Goal: Task Accomplishment & Management: Complete application form

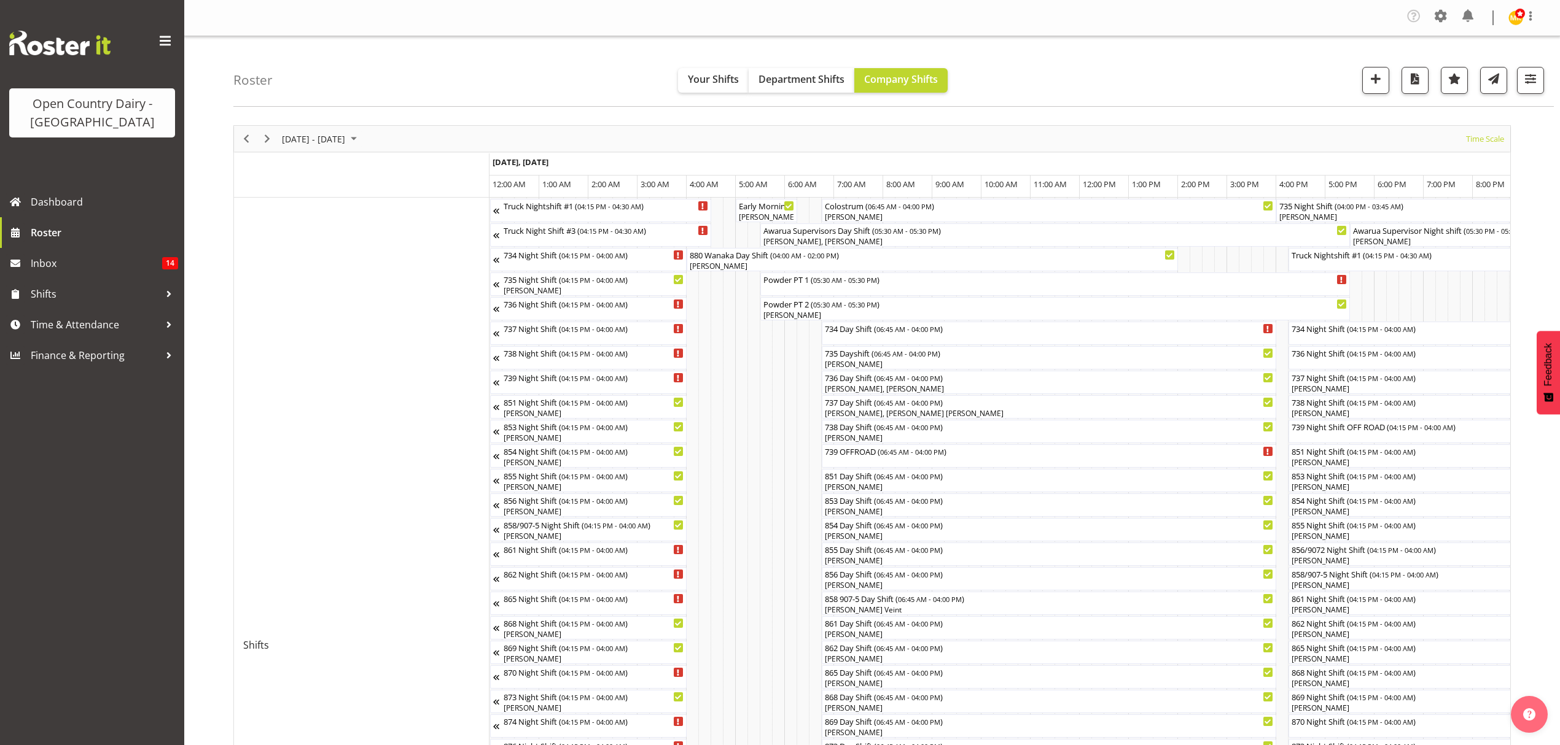
scroll to position [0, 4054]
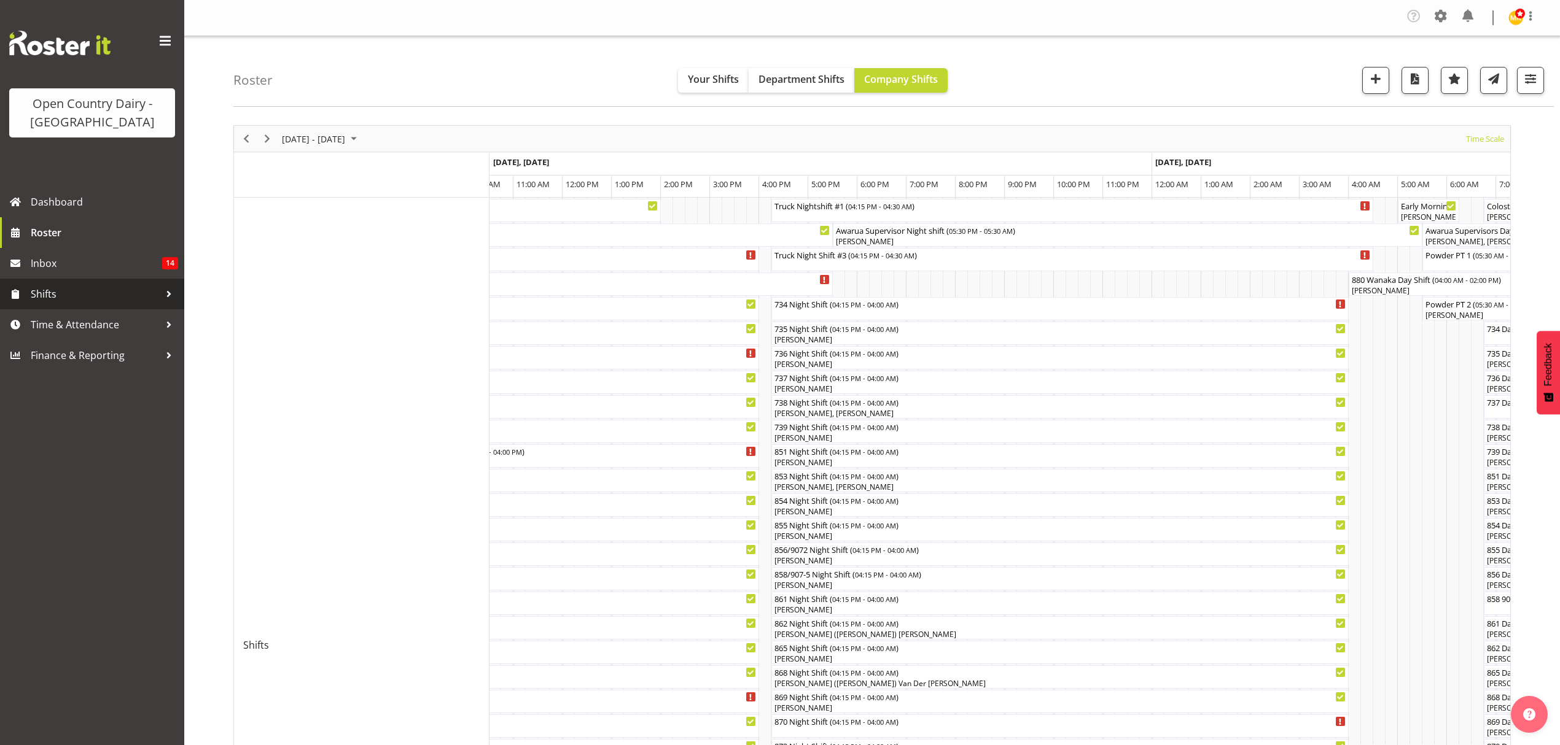
click at [38, 302] on span "Shifts" at bounding box center [95, 294] width 129 height 18
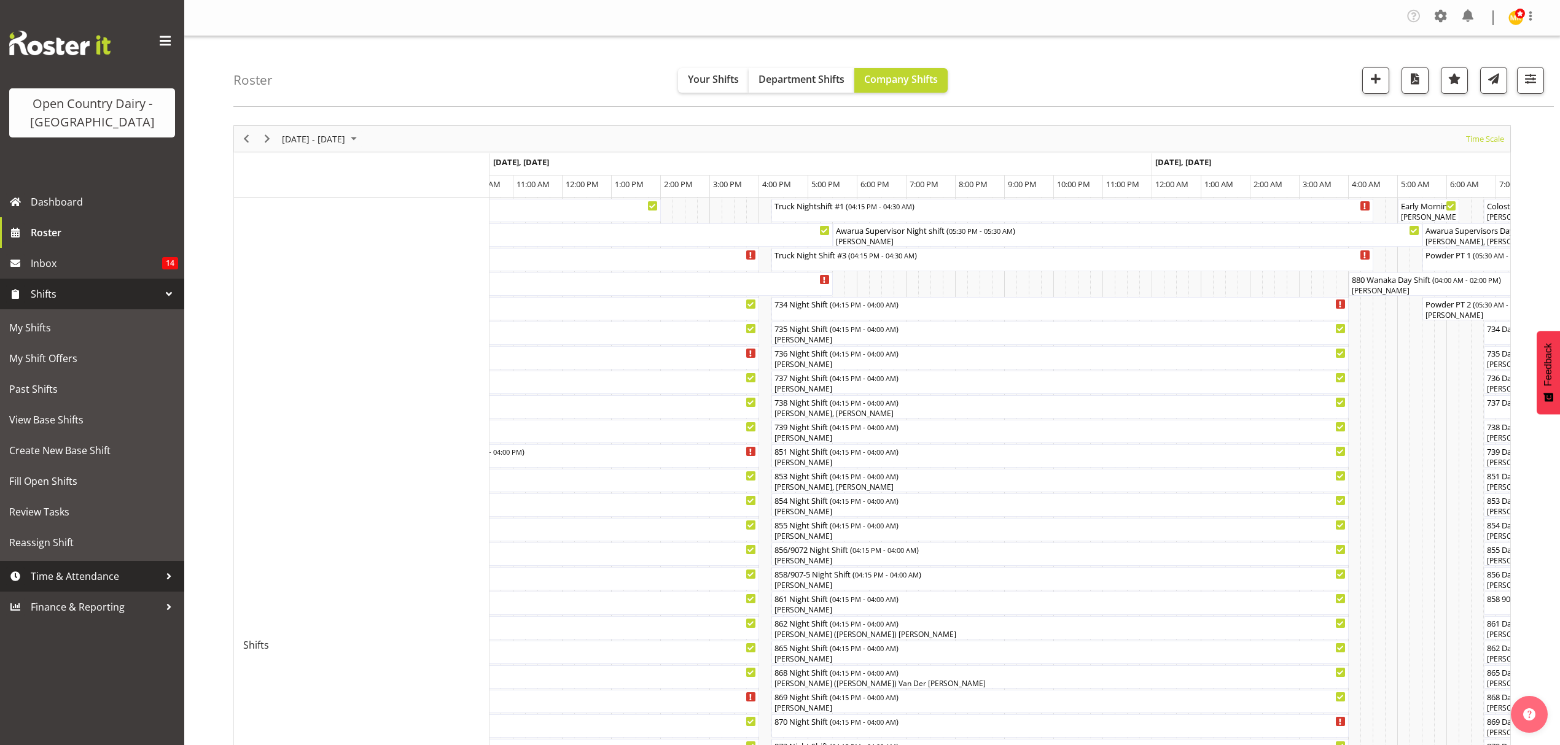
click at [81, 582] on span "Time & Attendance" at bounding box center [95, 576] width 129 height 18
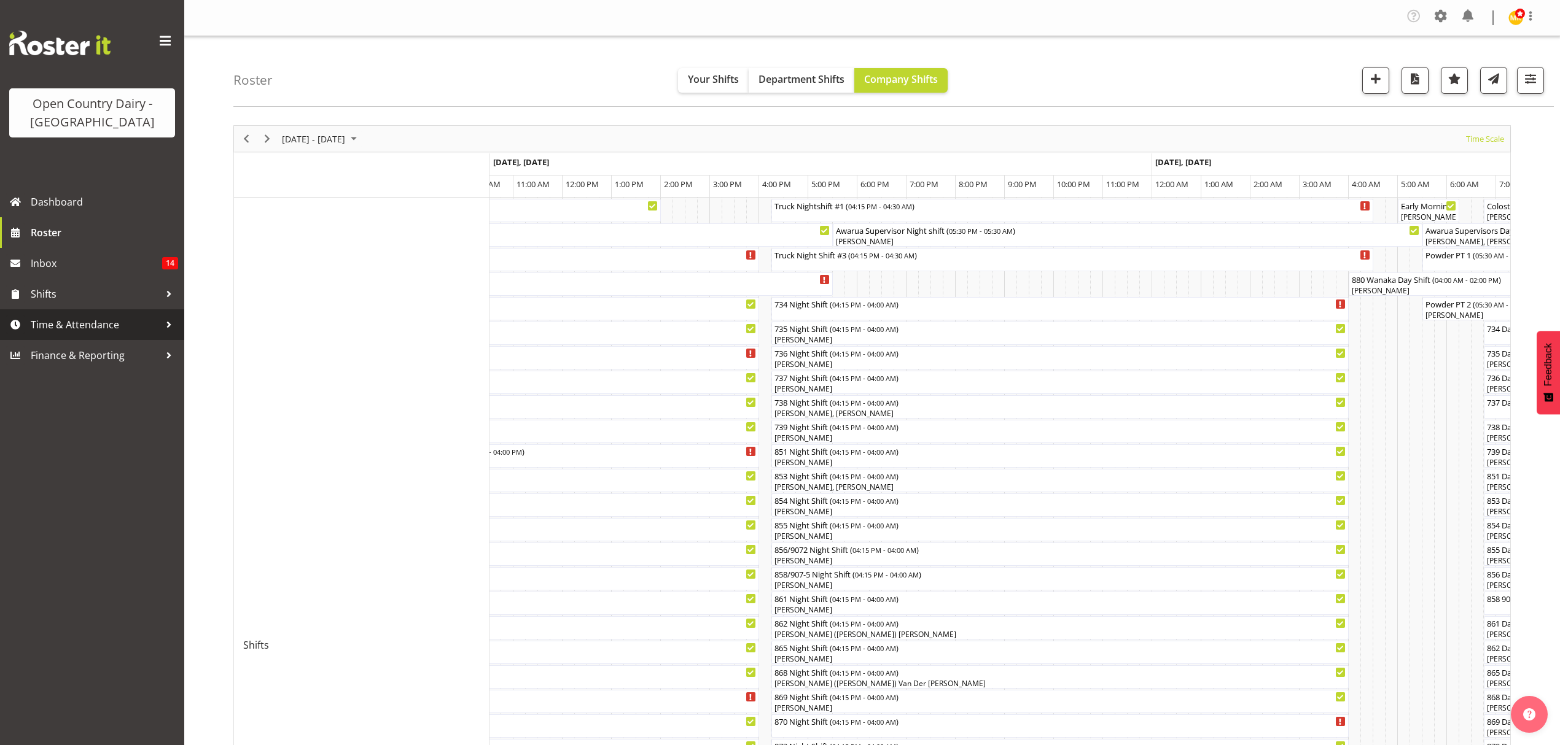
click at [88, 330] on span "Time & Attendance" at bounding box center [95, 325] width 129 height 18
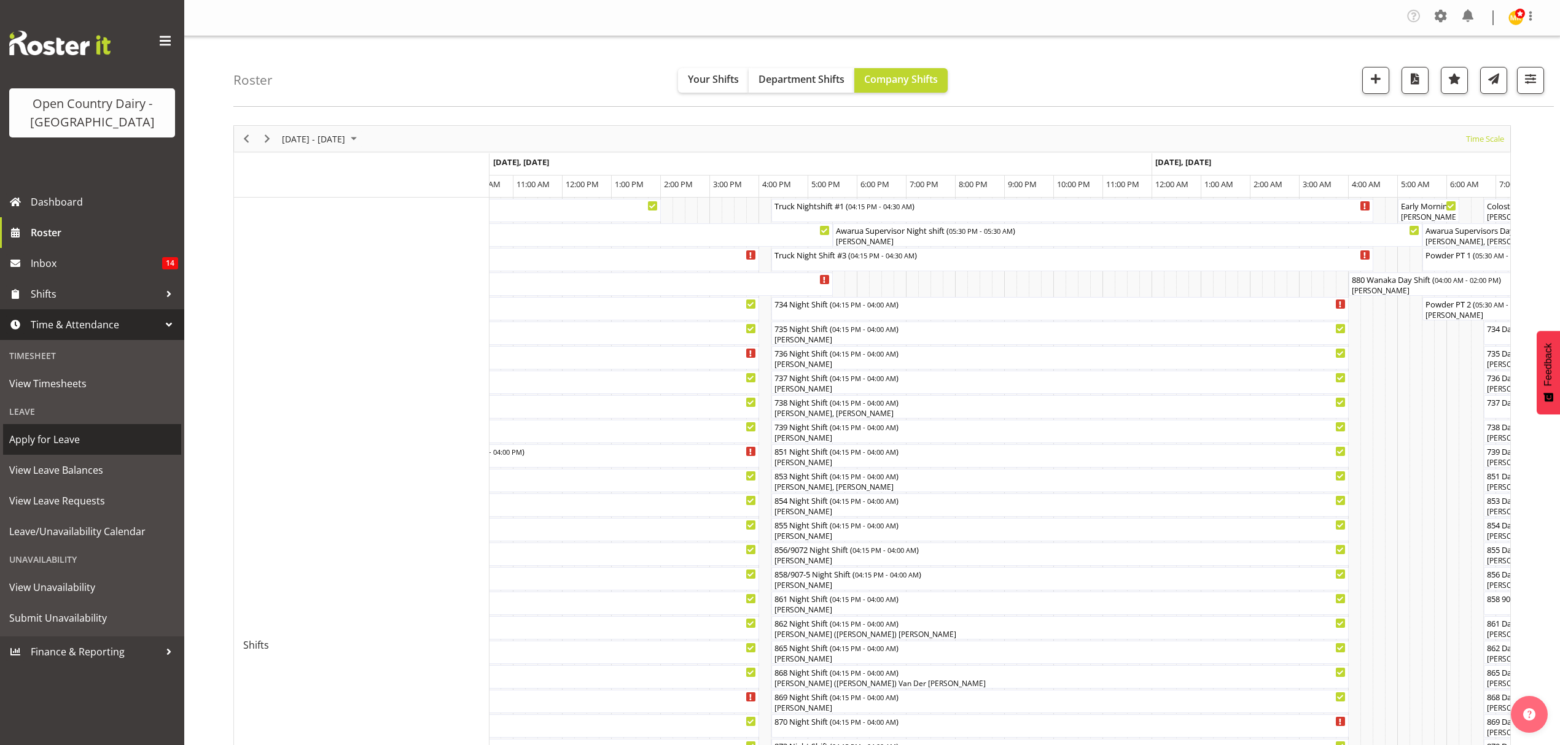
click at [85, 440] on span "Apply for Leave" at bounding box center [92, 439] width 166 height 18
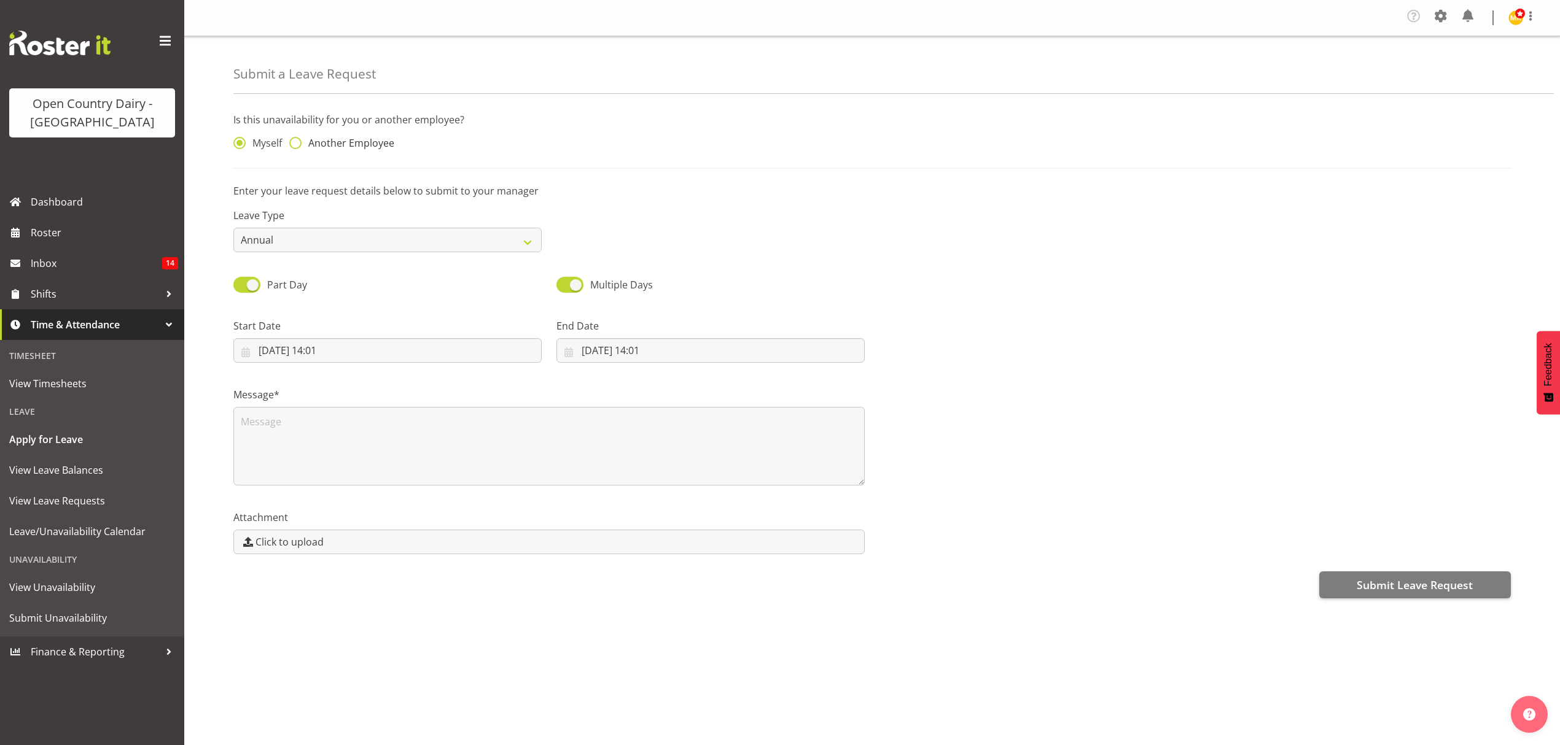
click at [294, 147] on span at bounding box center [295, 143] width 12 height 12
click at [294, 147] on input "Another Employee" at bounding box center [293, 143] width 8 height 8
radio input "true"
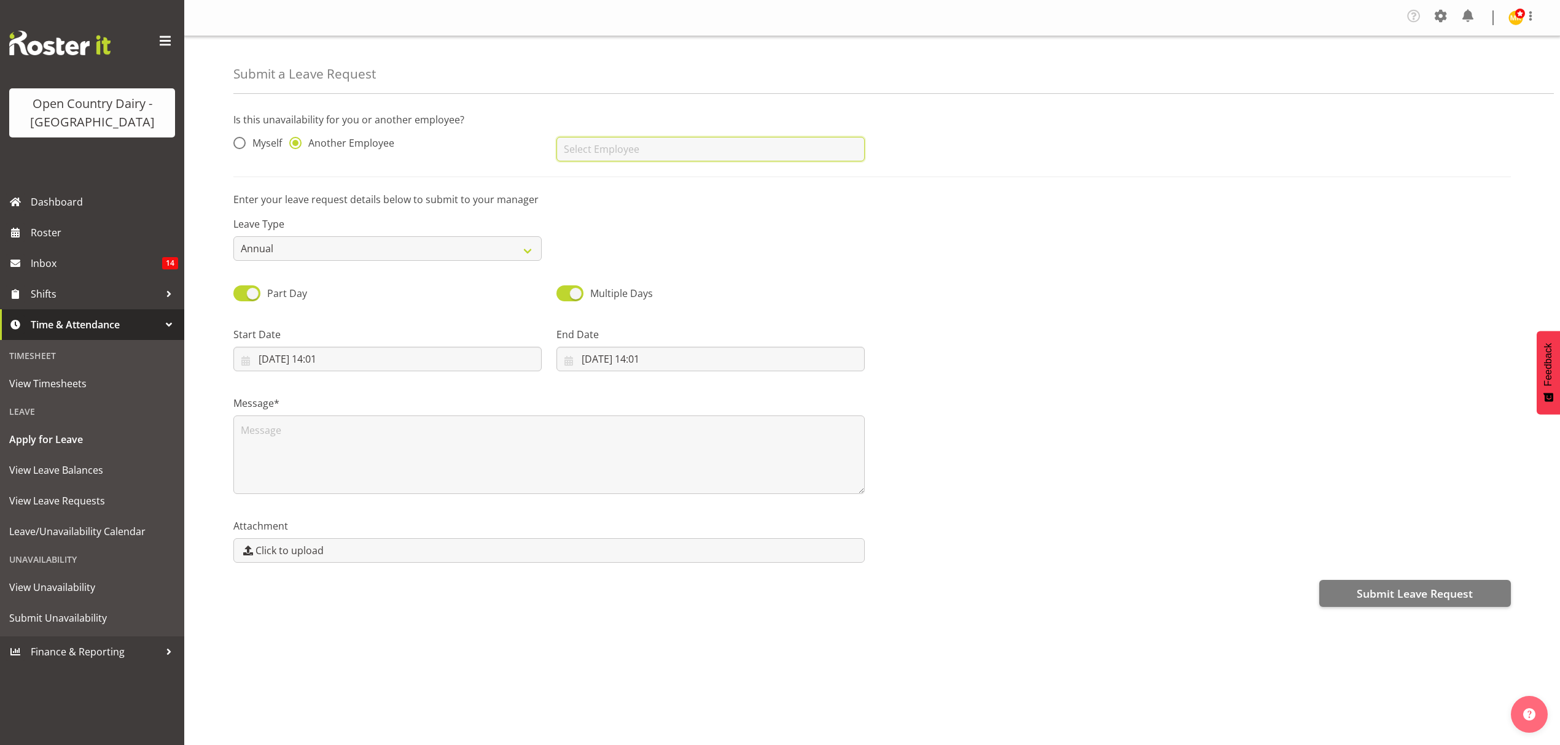
click at [620, 147] on input "text" at bounding box center [710, 149] width 308 height 25
type input "[PERSON_NAME]"
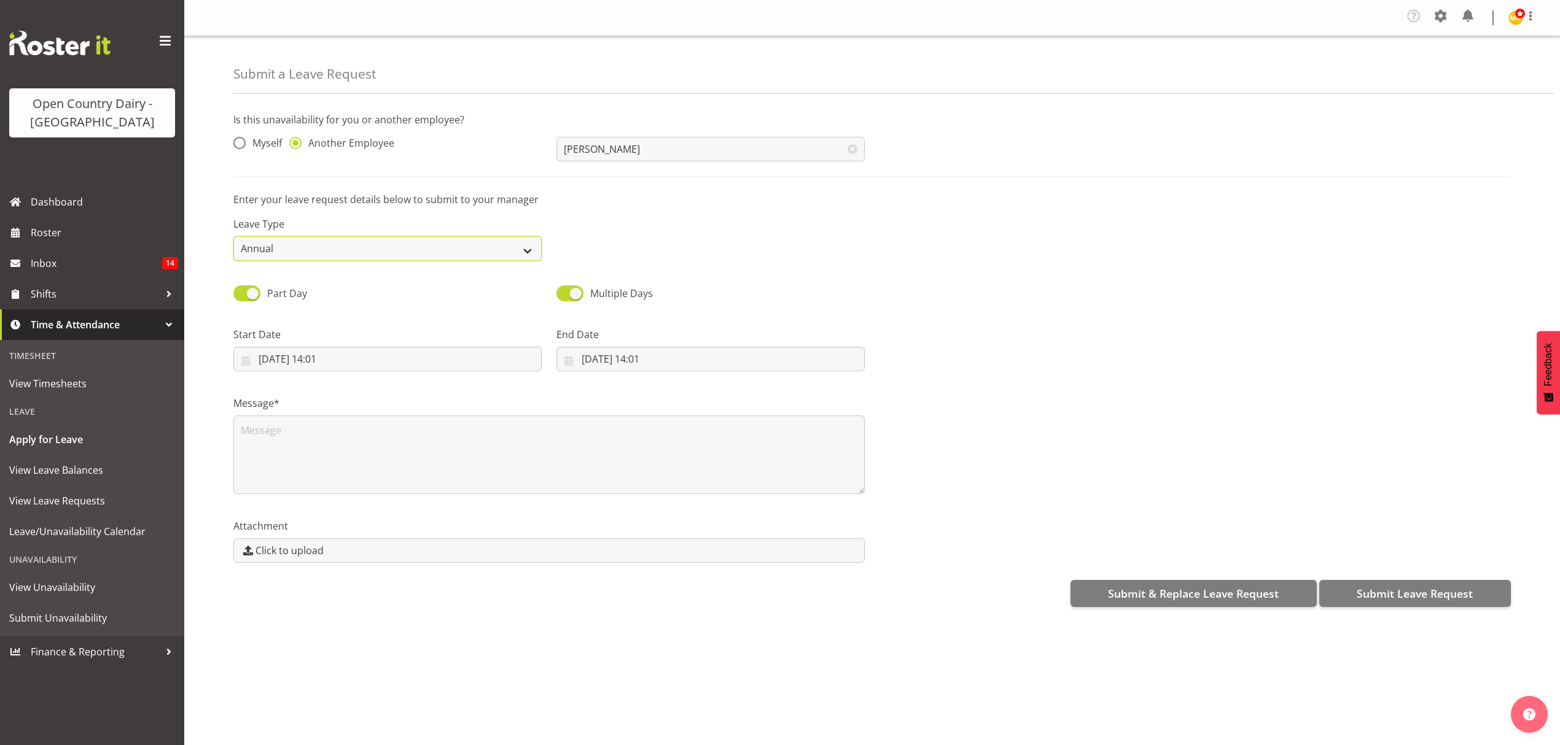
click at [359, 244] on select "Annual Sick Leave Without Pay Bereavement Domestic Violence Parental Jury Servi…" at bounding box center [387, 248] width 308 height 25
select select "Sick"
click at [233, 237] on select "Annual Sick Leave Without Pay Bereavement Domestic Violence Parental Jury Servi…" at bounding box center [387, 248] width 308 height 25
click at [378, 364] on input "27/08/2025, 14:01" at bounding box center [387, 359] width 308 height 25
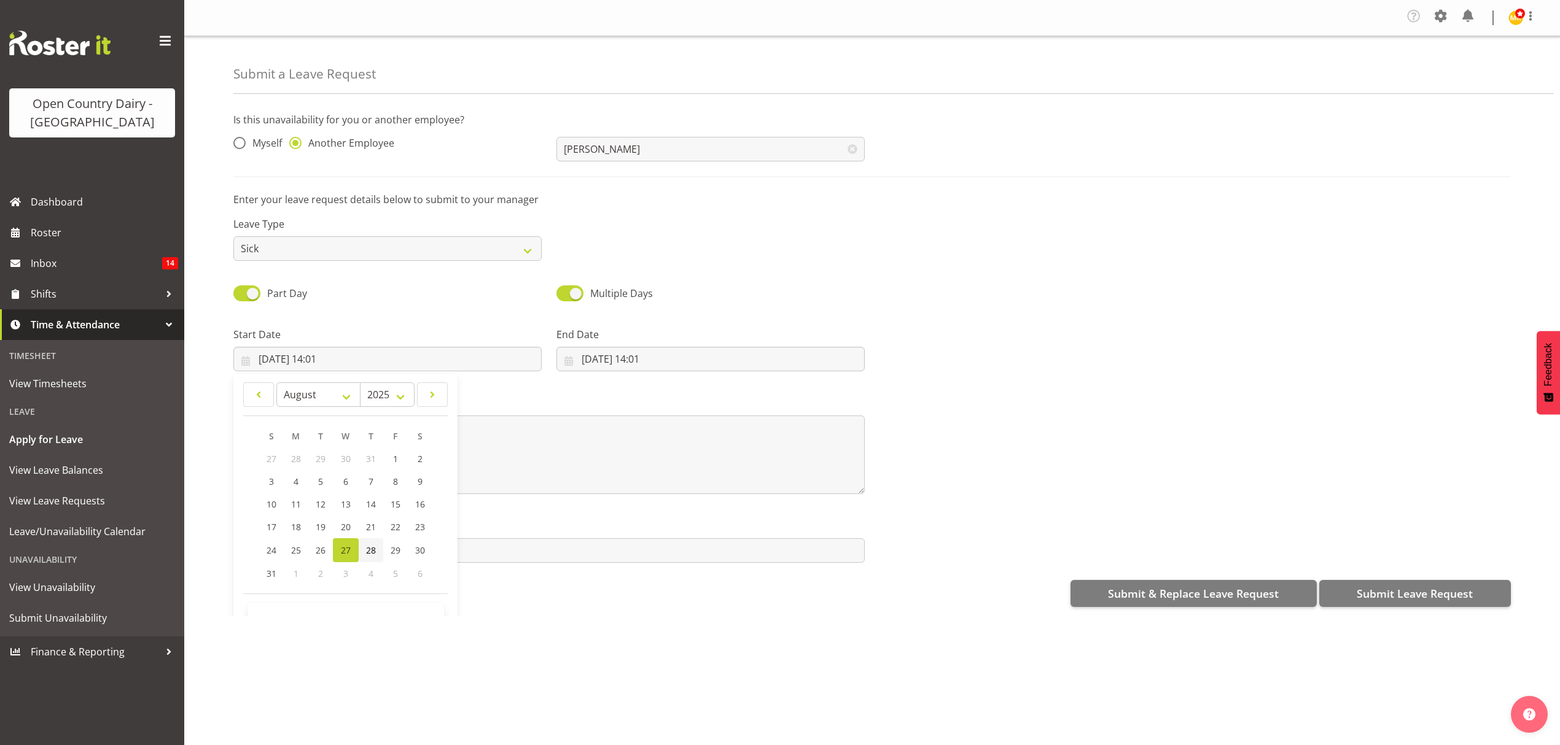
click at [377, 549] on link "28" at bounding box center [371, 551] width 25 height 24
type input "28/08/2025, 14:01"
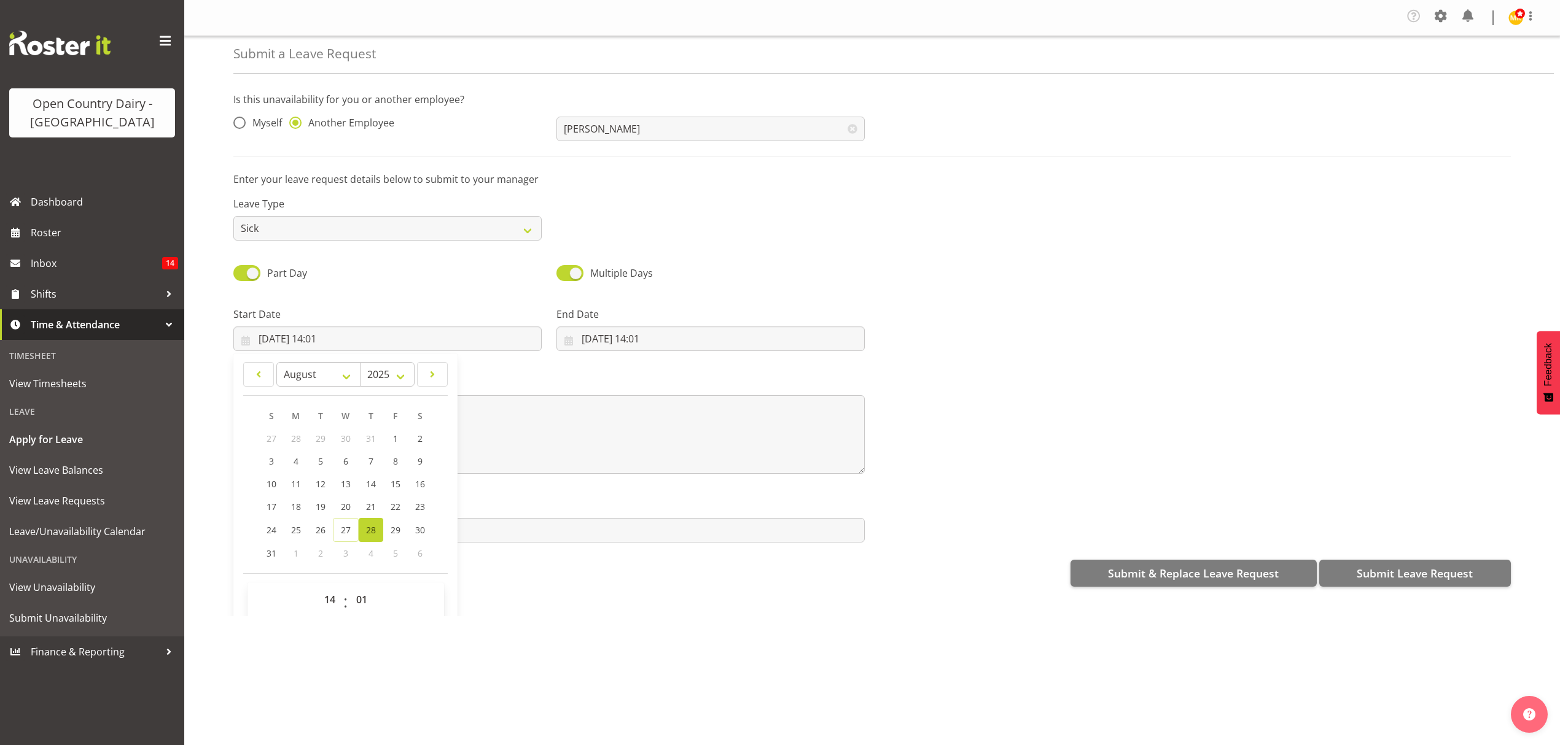
scroll to position [36, 0]
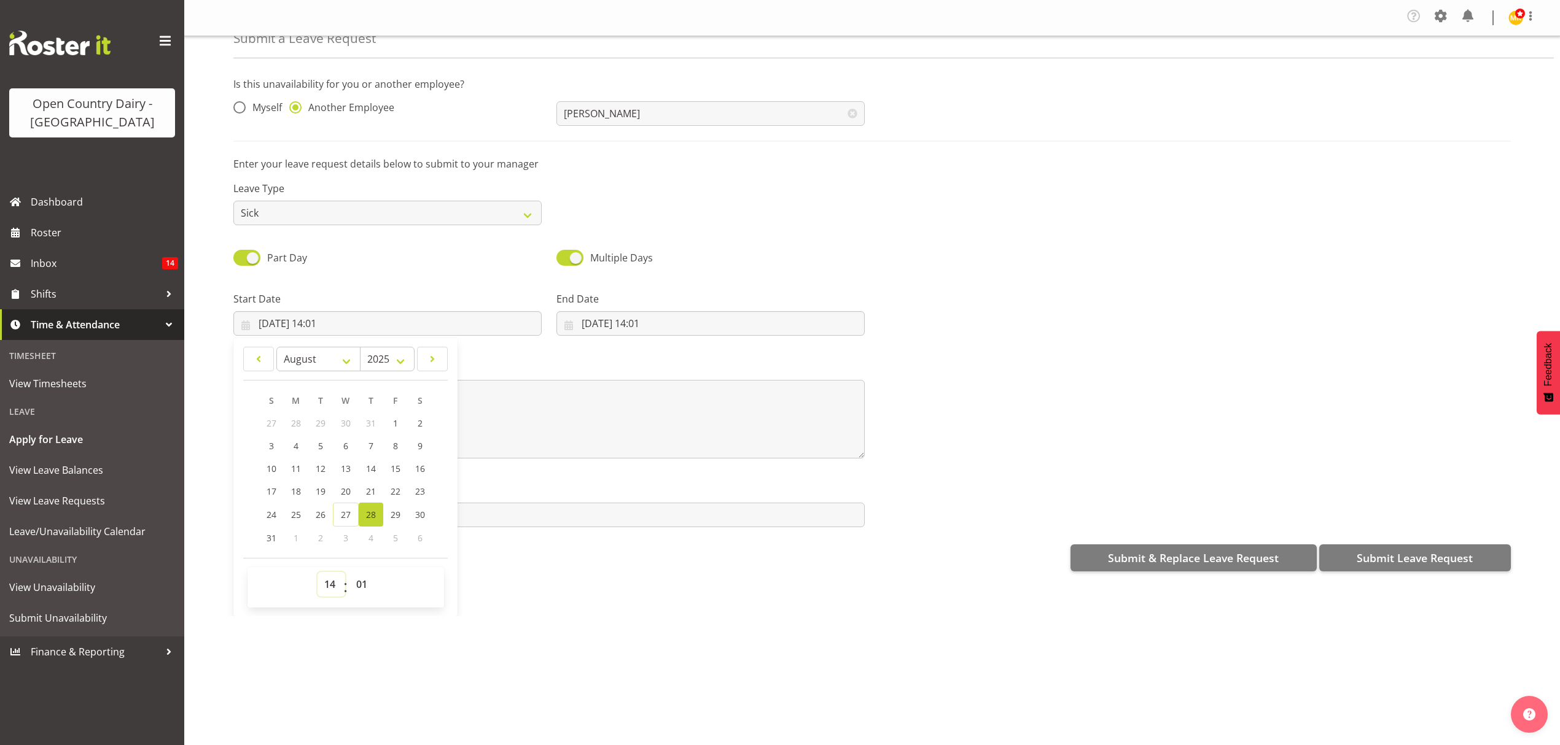
click at [333, 583] on select "00 01 02 03 04 05 06 07 08 09 10 11 12 13 14 15 16 17 18 19 20 21 22 23" at bounding box center [331, 584] width 28 height 25
select select "6"
click at [317, 574] on select "00 01 02 03 04 05 06 07 08 09 10 11 12 13 14 15 16 17 18 19 20 21 22 23" at bounding box center [331, 584] width 28 height 25
type input "28/08/2025, 06:01"
click at [362, 585] on select "00 01 02 03 04 05 06 07 08 09 10 11 12 13 14 15 16 17 18 19 20 21 22 23 24 25 2…" at bounding box center [363, 584] width 28 height 25
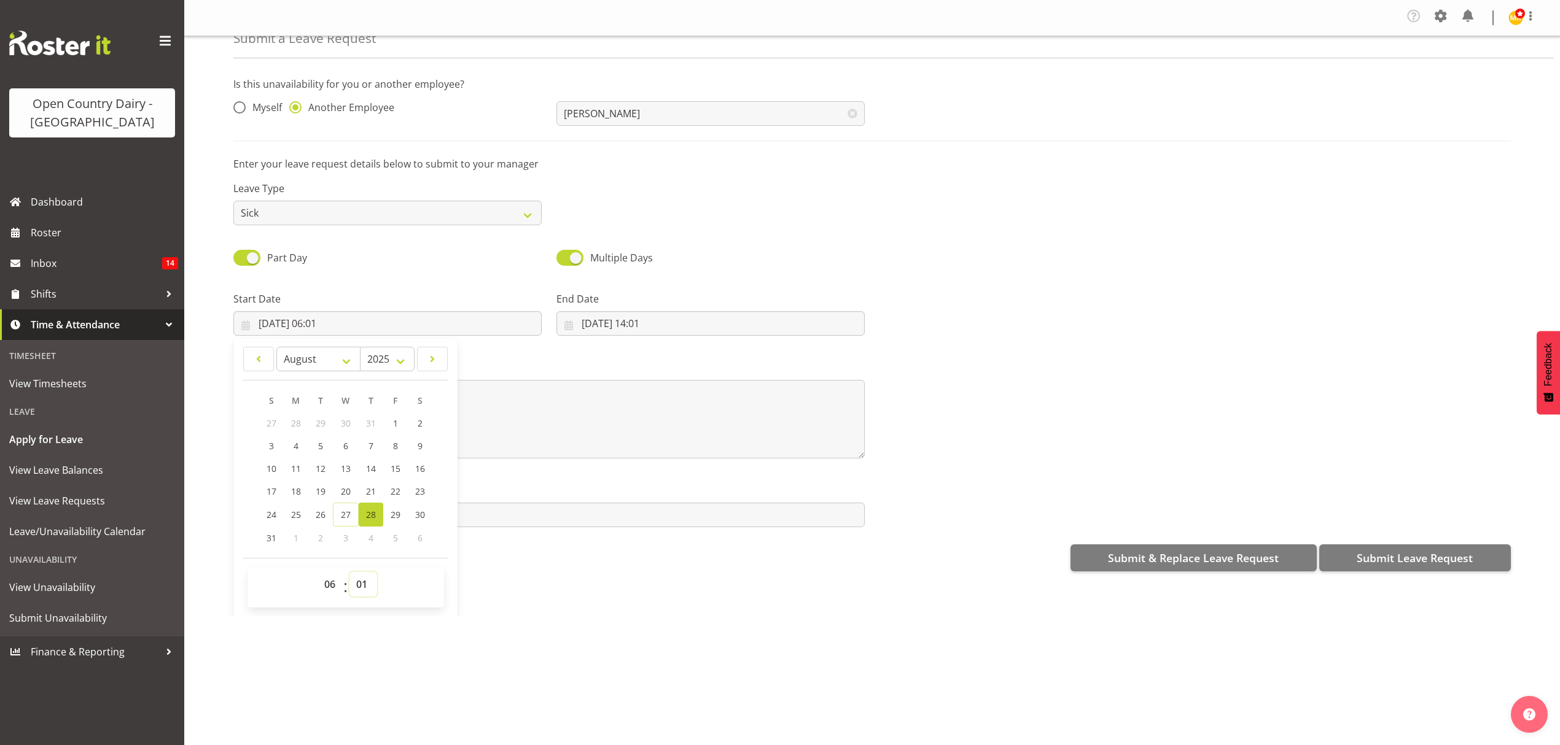
select select "0"
click at [349, 574] on select "00 01 02 03 04 05 06 07 08 09 10 11 12 13 14 15 16 17 18 19 20 21 22 23 24 25 2…" at bounding box center [363, 584] width 28 height 25
type input "28/08/2025, 06:00"
click at [548, 437] on textarea at bounding box center [548, 419] width 631 height 79
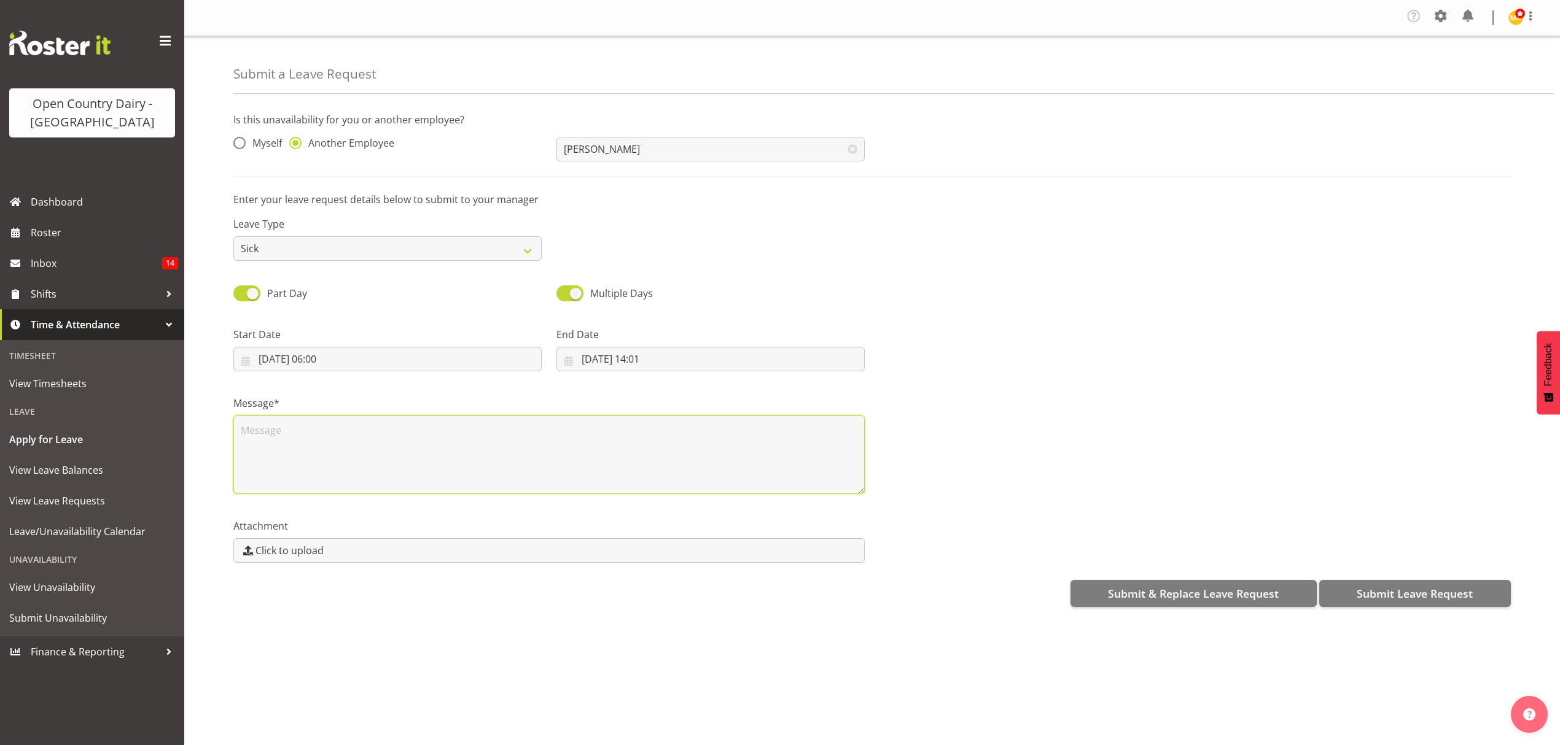
scroll to position [0, 0]
click at [718, 364] on input "27/08/2025, 14:01" at bounding box center [710, 359] width 308 height 25
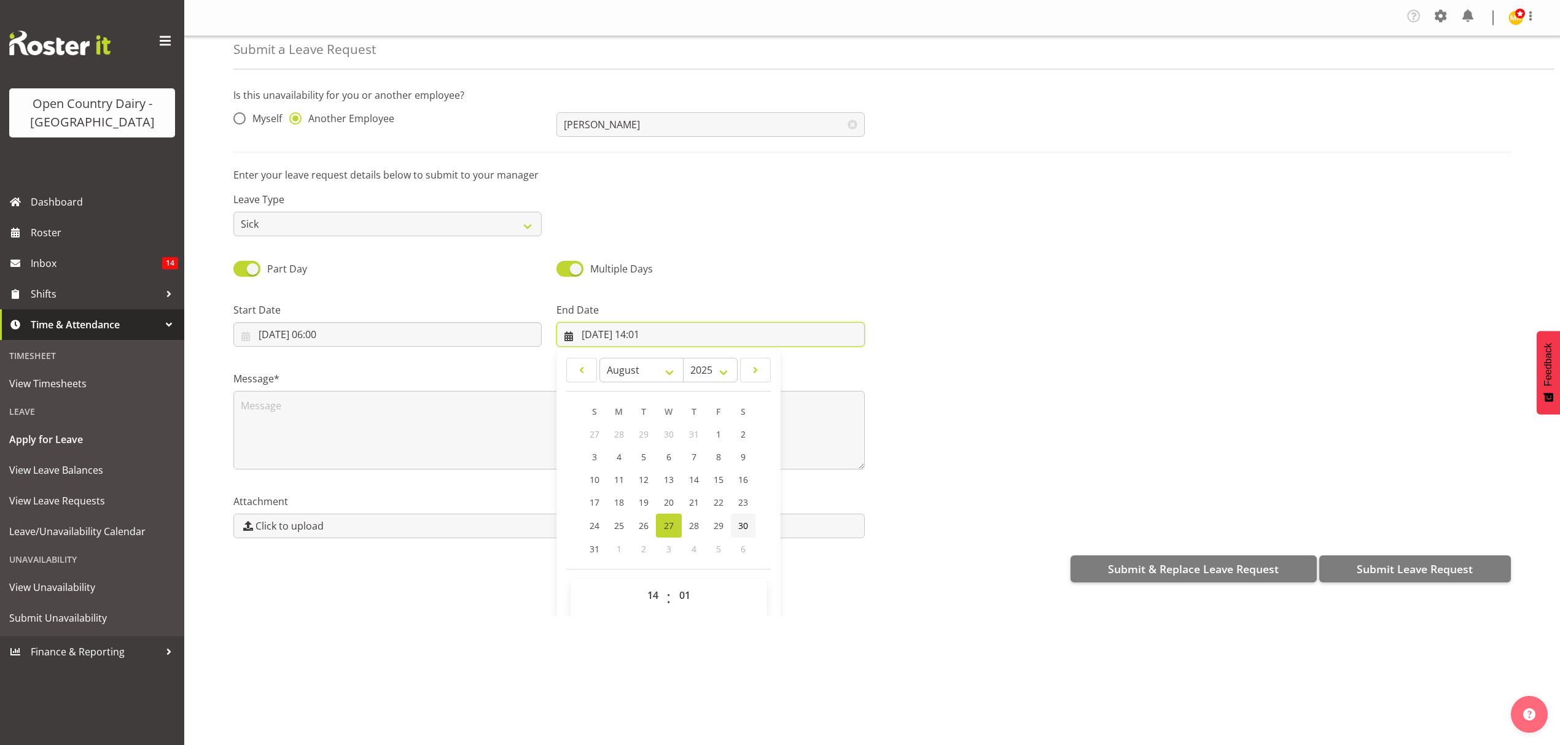
scroll to position [36, 0]
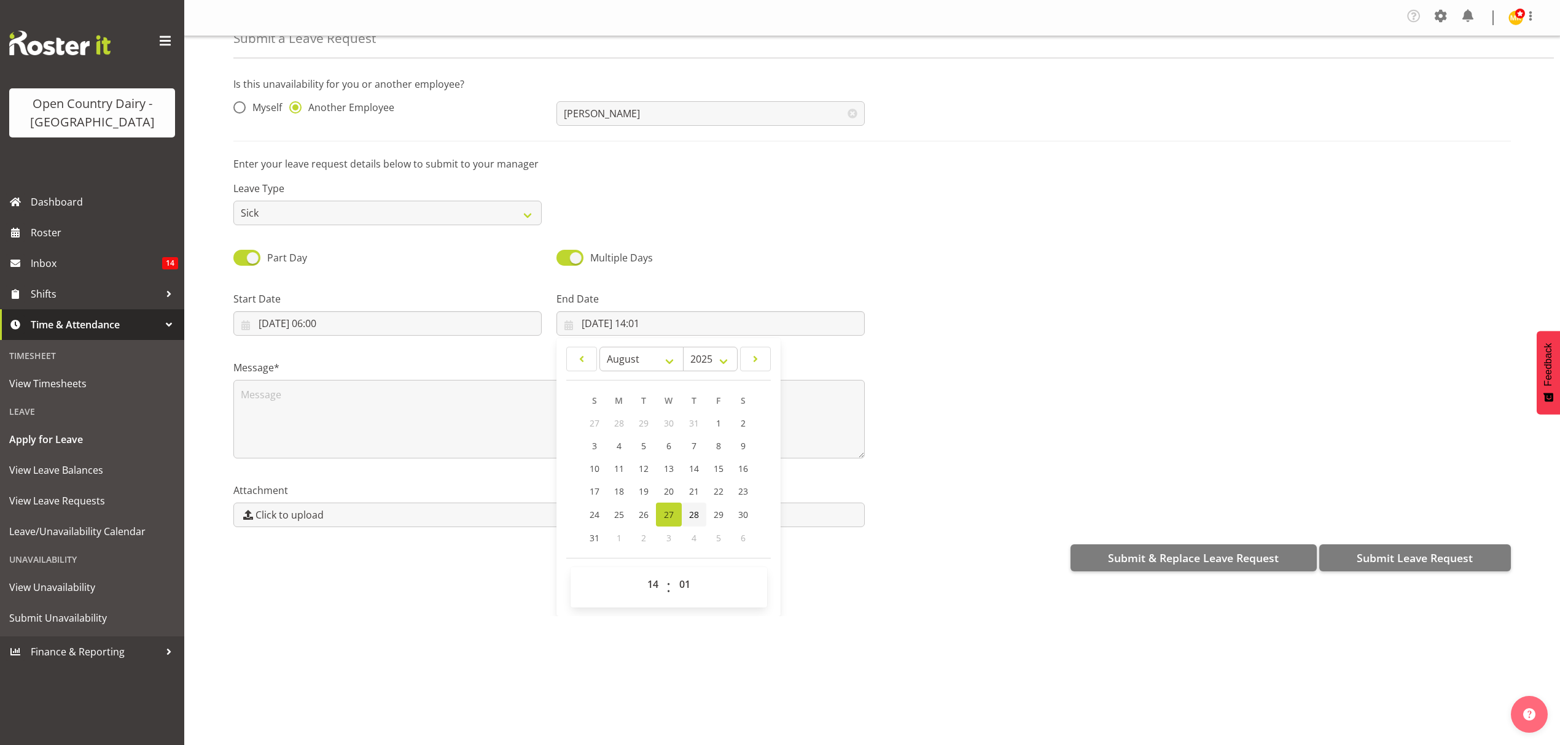
click at [698, 513] on link "28" at bounding box center [694, 515] width 25 height 24
type input "28/08/2025, 14:01"
click at [653, 585] on select "00 01 02 03 04 05 06 07 08 09 10 11 12 13 14 15 16 17 18 19 20 21 22 23" at bounding box center [654, 584] width 28 height 25
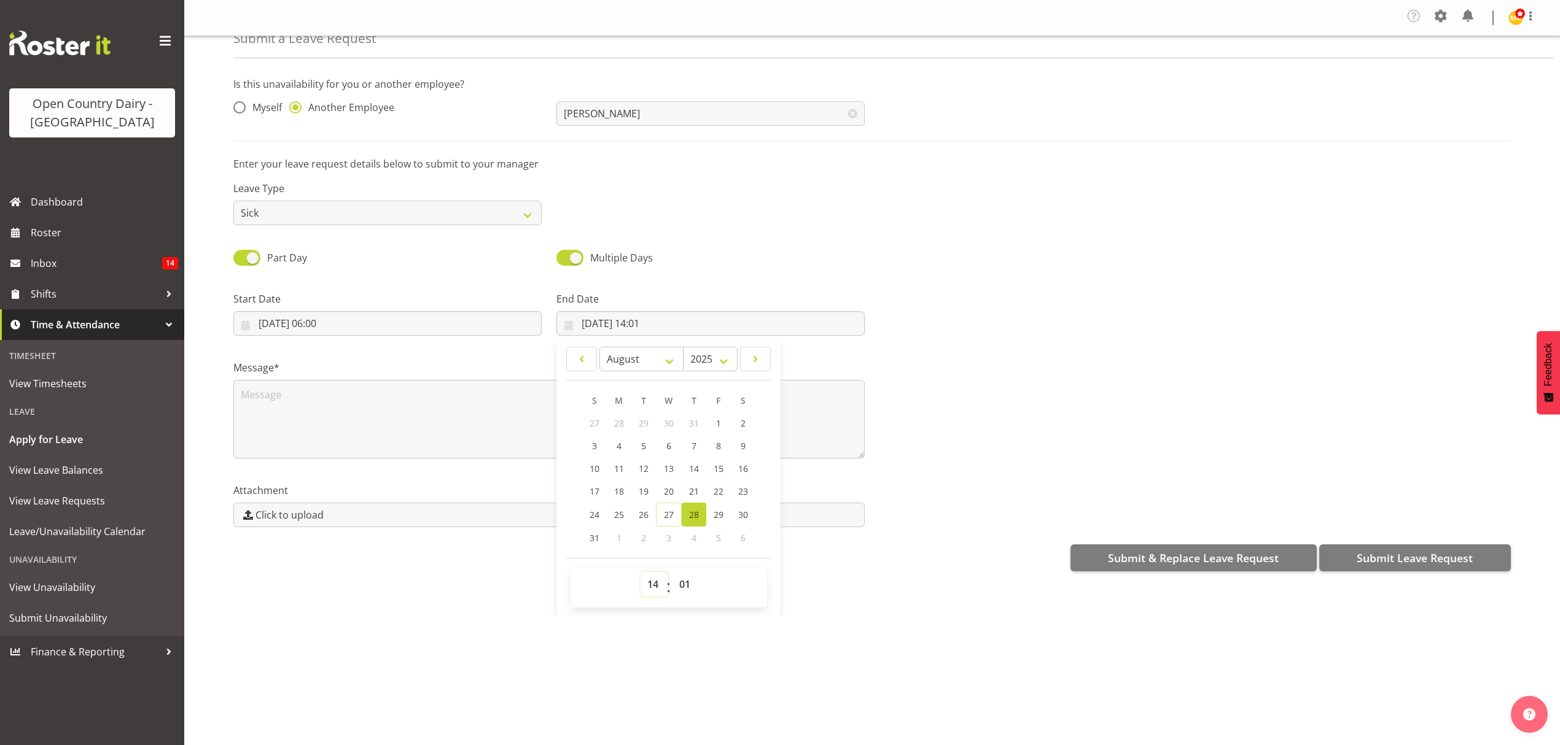
select select "17"
click at [640, 574] on select "00 01 02 03 04 05 06 07 08 09 10 11 12 13 14 15 16 17 18 19 20 21 22 23" at bounding box center [654, 584] width 28 height 25
type input "28/08/2025, 17:01"
click at [679, 578] on select "00 01 02 03 04 05 06 07 08 09 10 11 12 13 14 15 16 17 18 19 20 21 22 23 24 25 2…" at bounding box center [686, 584] width 28 height 25
select select "0"
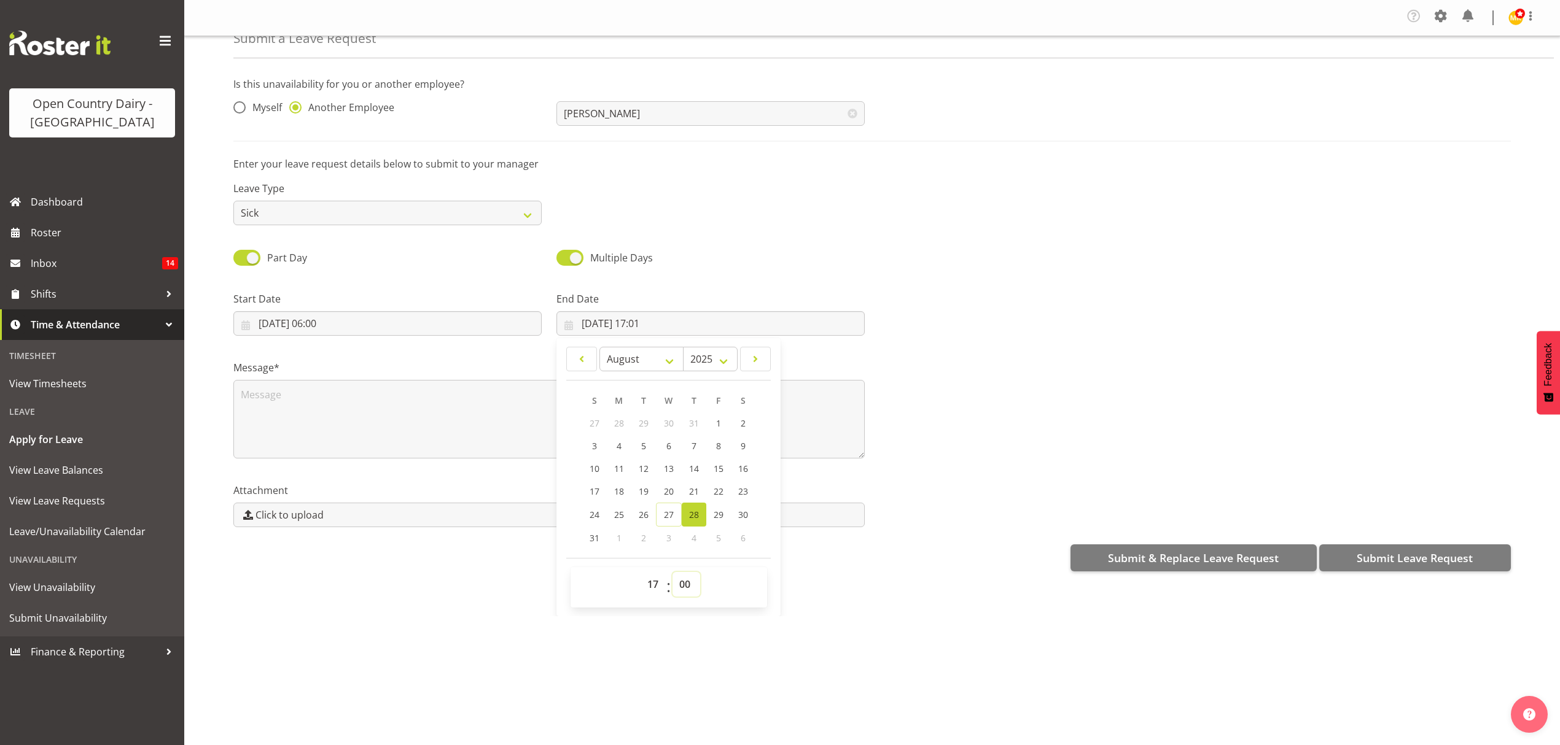
click at [672, 574] on select "00 01 02 03 04 05 06 07 08 09 10 11 12 13 14 15 16 17 18 19 20 21 22 23 24 25 2…" at bounding box center [686, 584] width 28 height 25
type input "28/08/2025, 17:00"
click at [812, 429] on textarea at bounding box center [548, 419] width 631 height 79
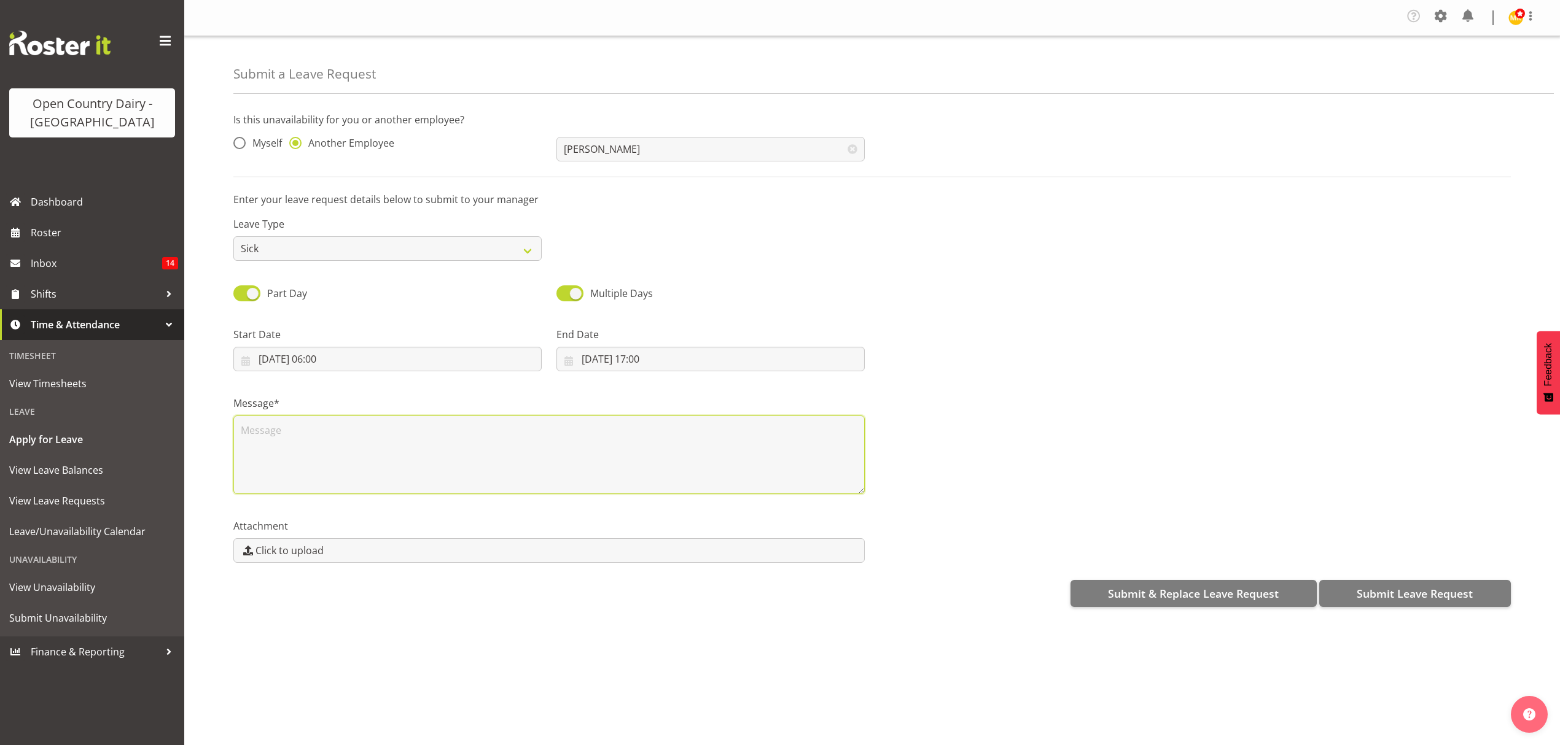
scroll to position [0, 0]
type textarea "called in sick"
click at [1428, 588] on span "Submit Leave Request" at bounding box center [1414, 594] width 116 height 16
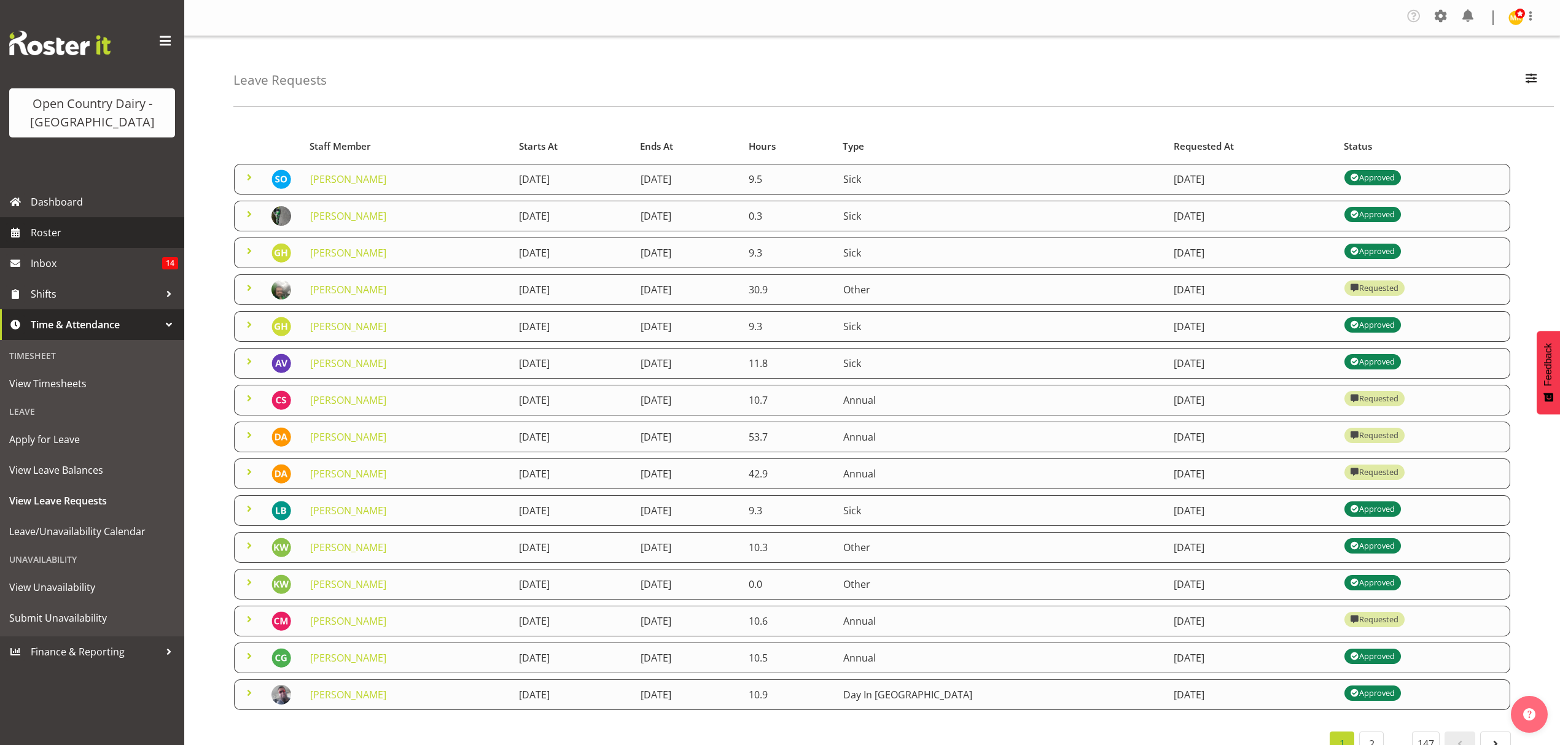
click at [68, 231] on span "Roster" at bounding box center [104, 233] width 147 height 18
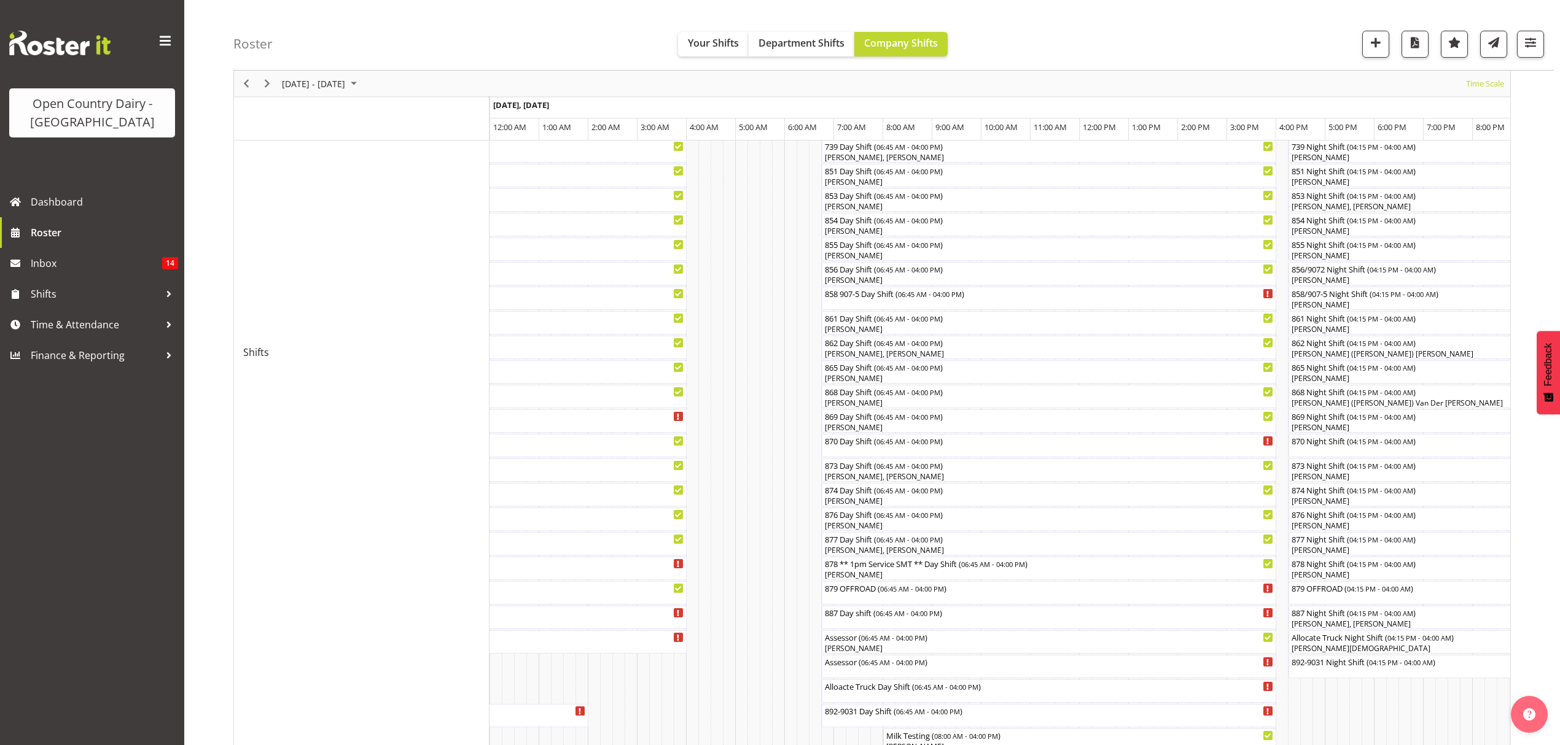
scroll to position [199, 0]
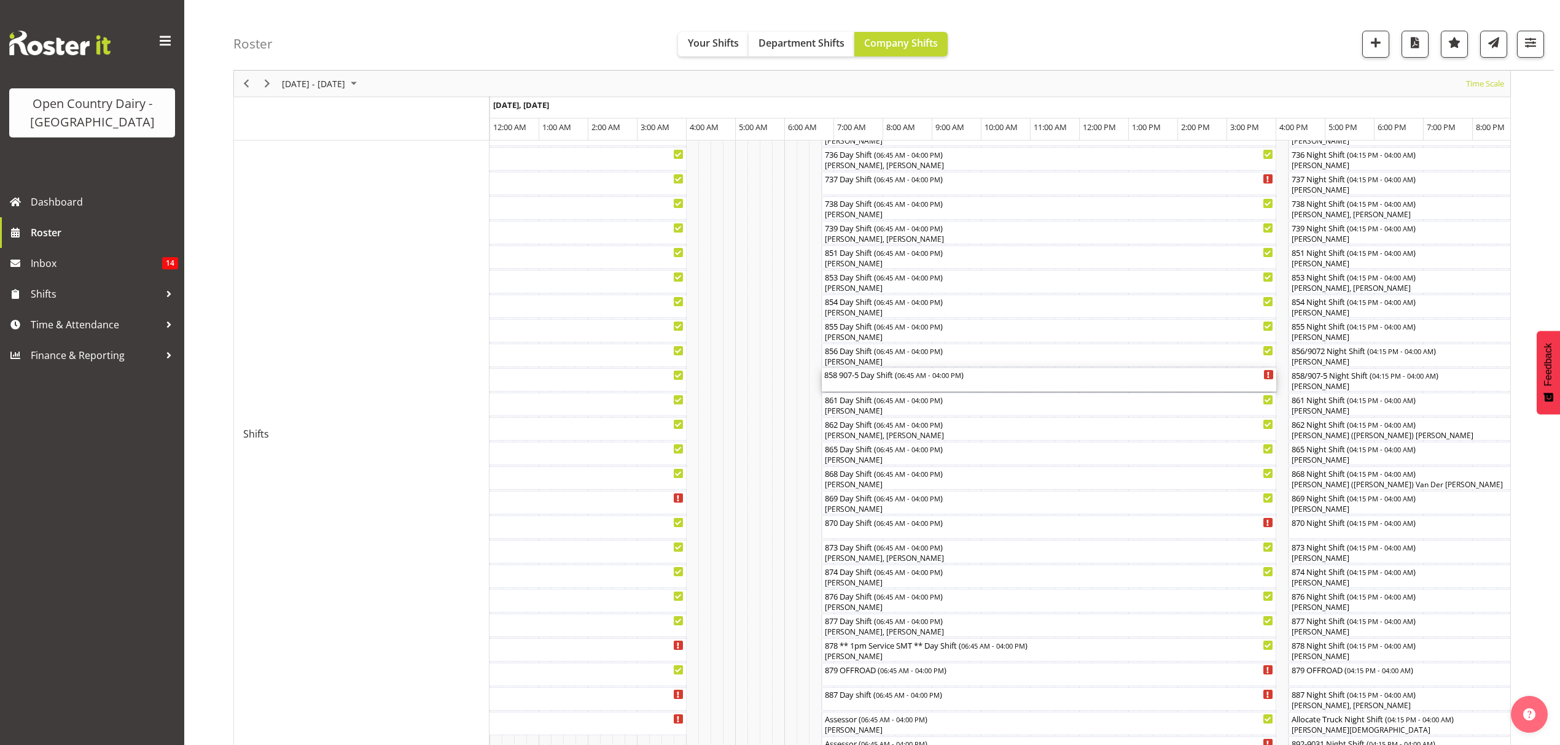
click at [876, 384] on div "858 907-5 Day Shift ( 06:45 AM - 04:00 PM )" at bounding box center [1048, 379] width 449 height 23
click at [0, 0] on div at bounding box center [0, 0] width 0 height 0
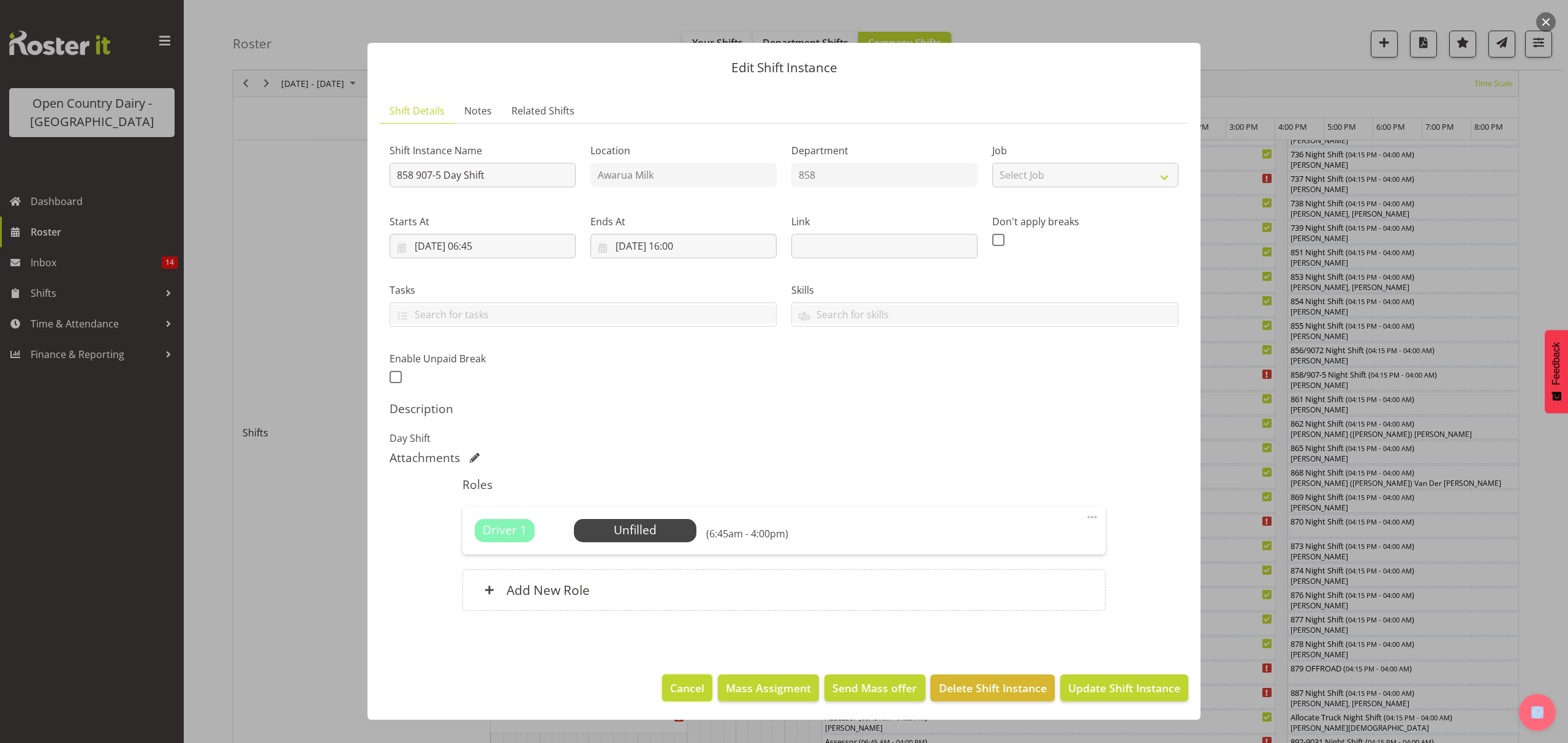
click at [683, 693] on span "Cancel" at bounding box center [687, 688] width 34 height 16
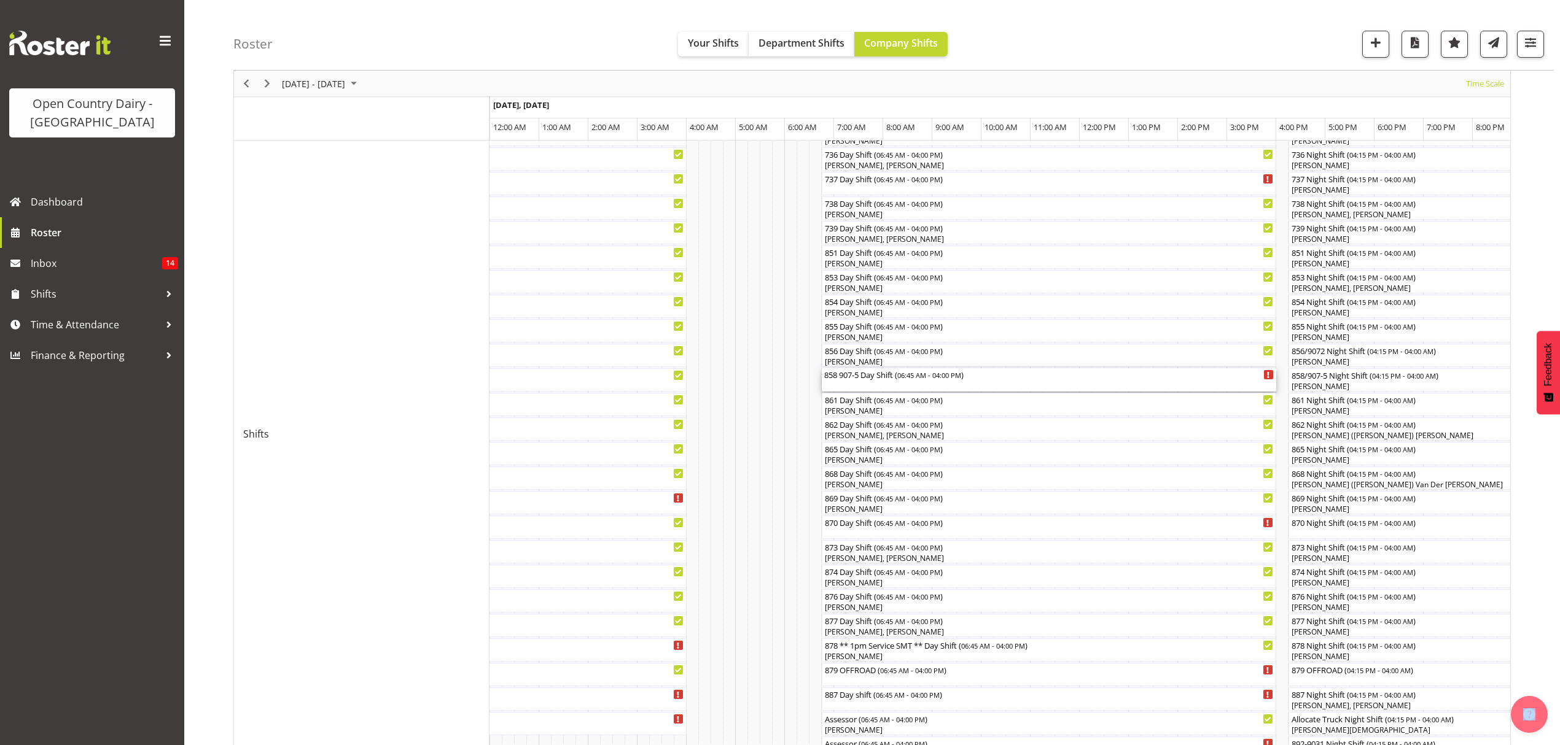
click at [909, 387] on div "858 907-5 Day Shift ( 06:45 AM - 04:00 PM )" at bounding box center [1048, 379] width 449 height 23
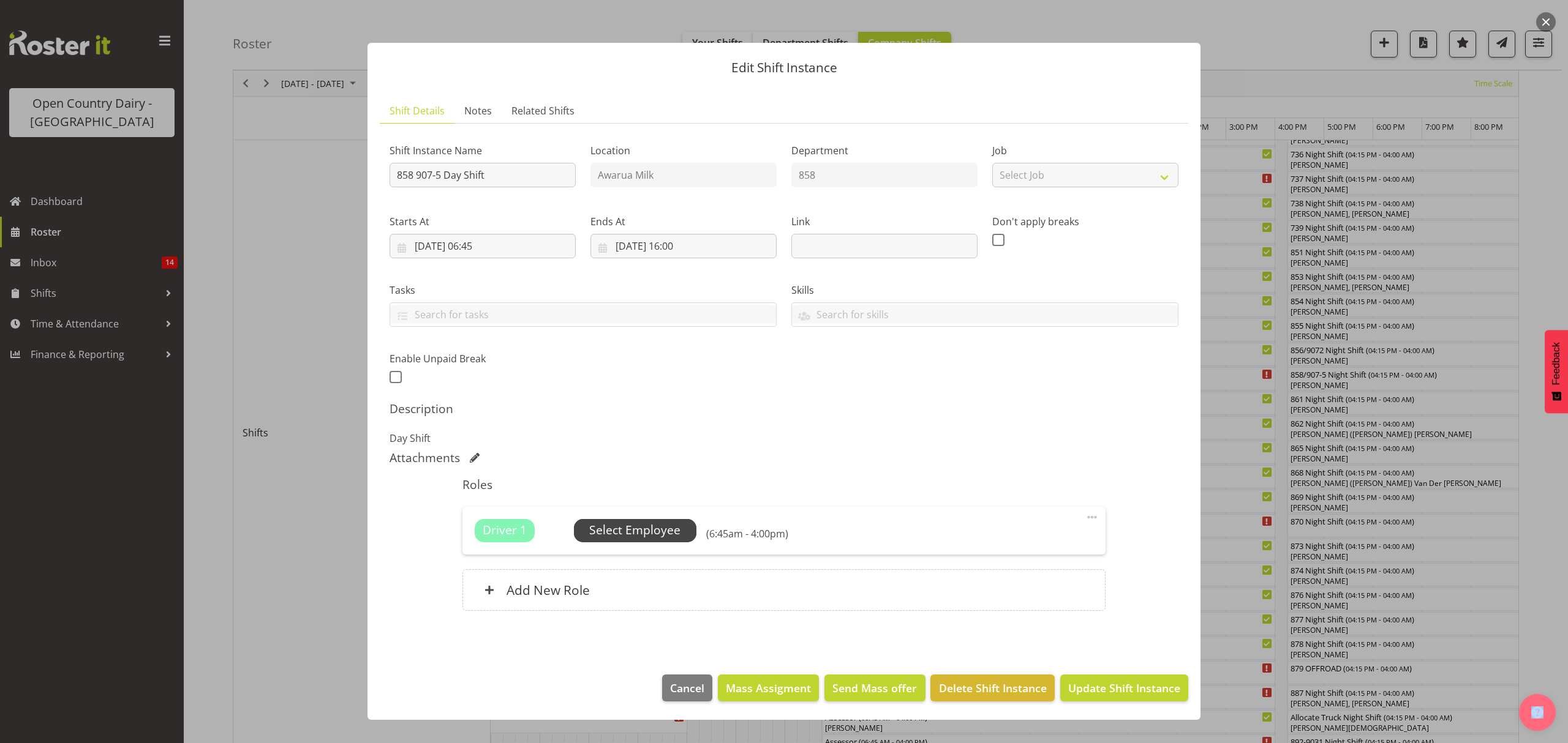
click at [644, 537] on span "Select Employee" at bounding box center [634, 531] width 91 height 18
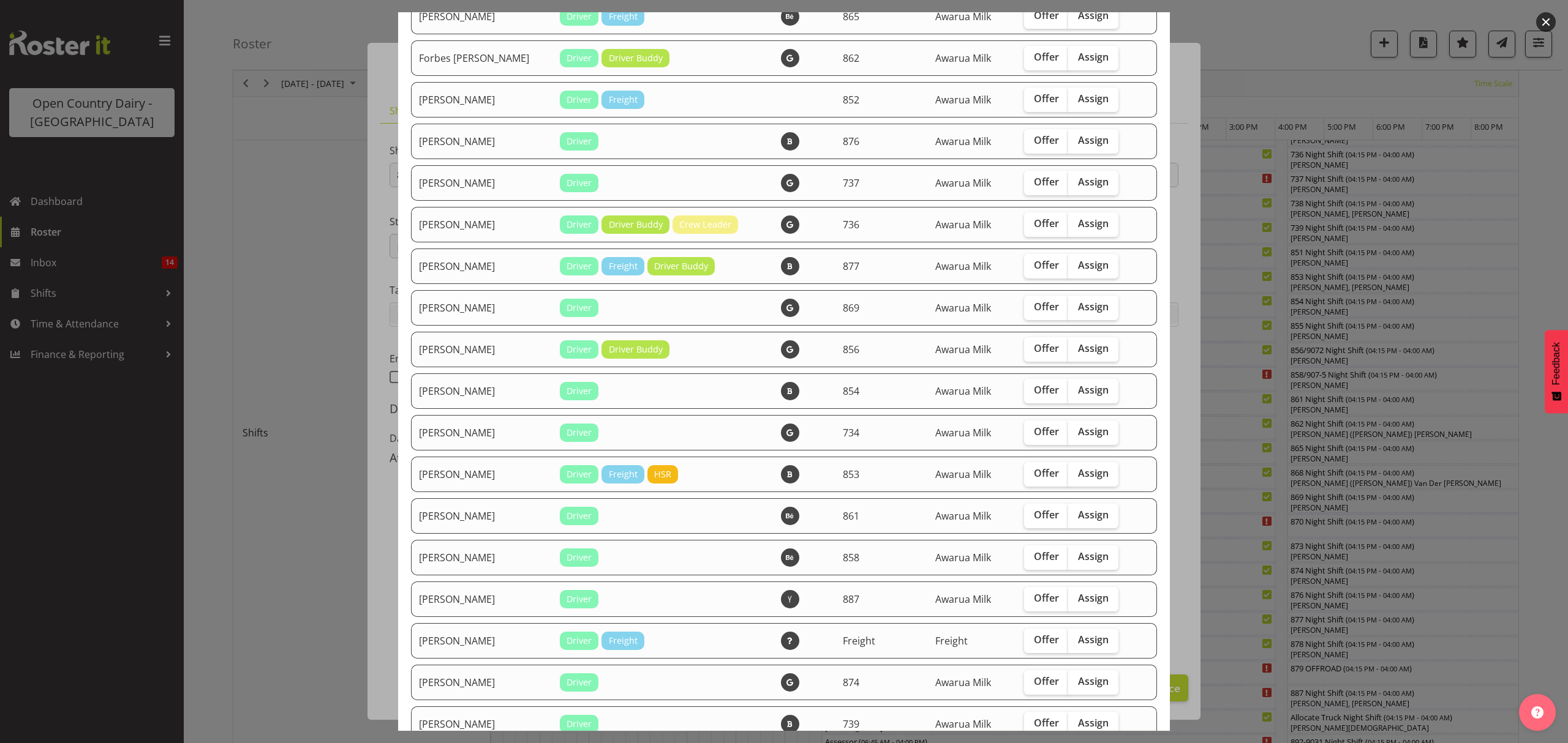
scroll to position [898, 0]
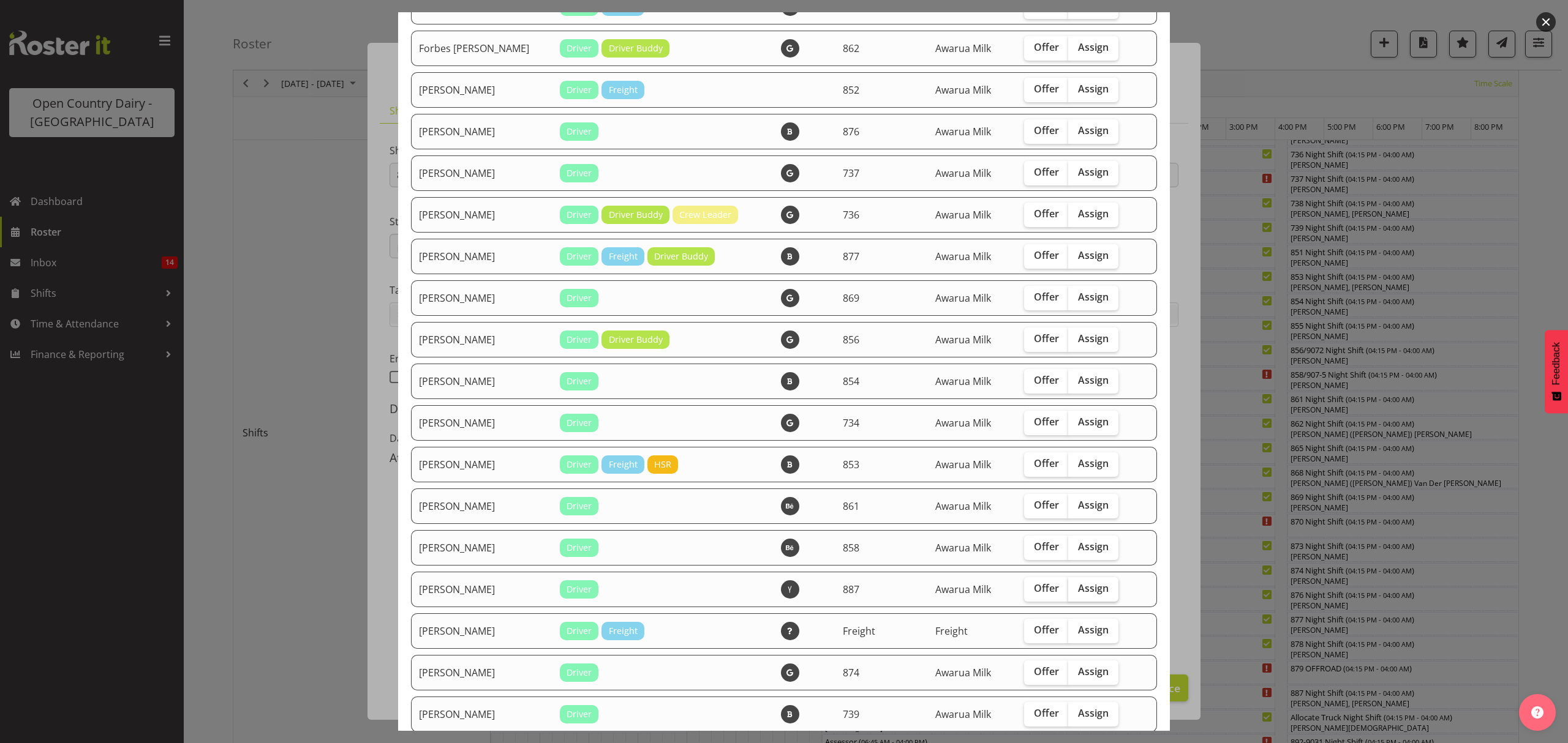
click at [1081, 577] on label "Assign" at bounding box center [1093, 589] width 50 height 25
click at [1076, 584] on input "Assign" at bounding box center [1072, 588] width 8 height 8
click at [1081, 577] on label "Assign" at bounding box center [1093, 589] width 50 height 25
click at [1076, 584] on input "Assign" at bounding box center [1072, 588] width 8 height 8
click at [1096, 588] on label "Assign" at bounding box center [1093, 589] width 50 height 25
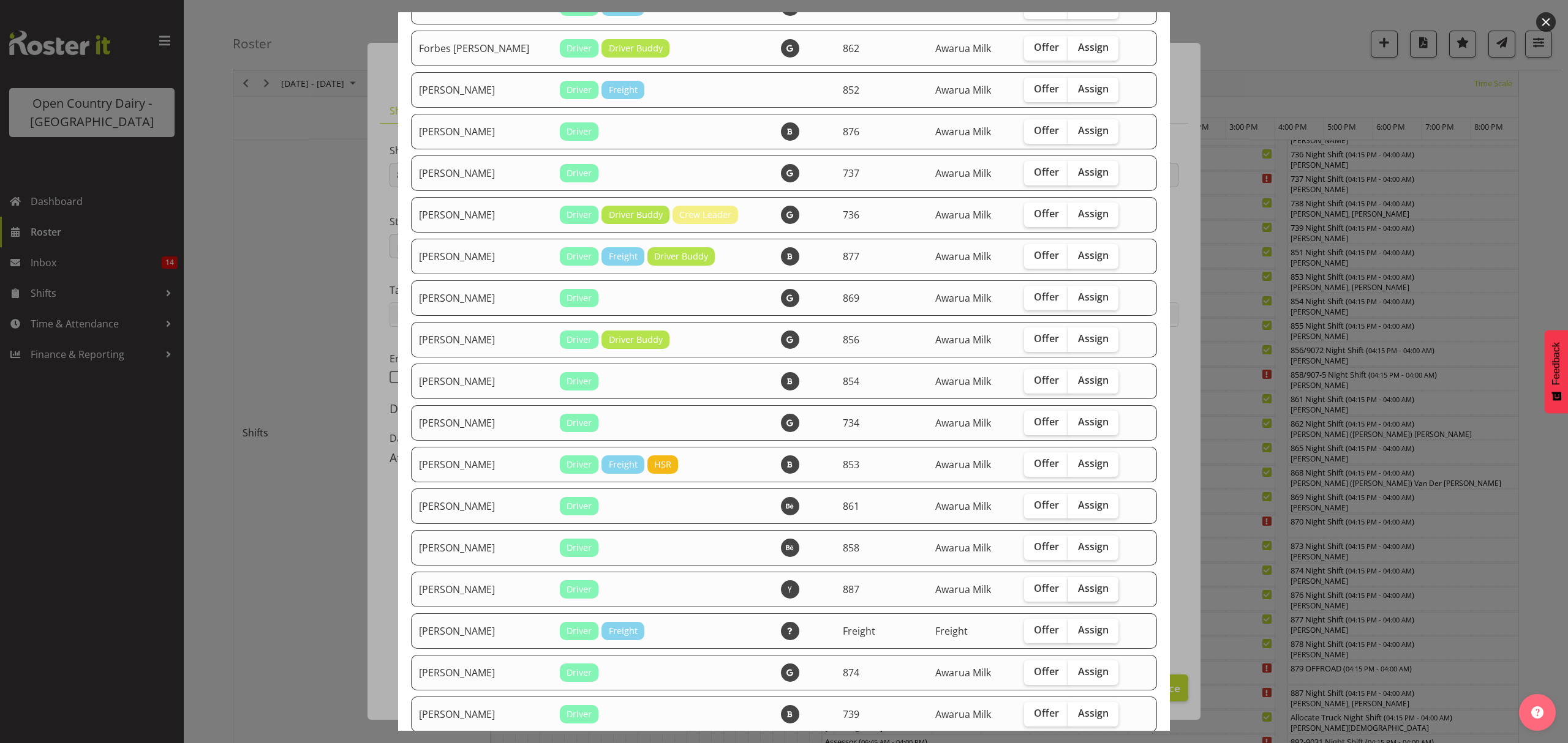
click at [1076, 588] on input "Assign" at bounding box center [1072, 588] width 8 height 8
checkbox input "true"
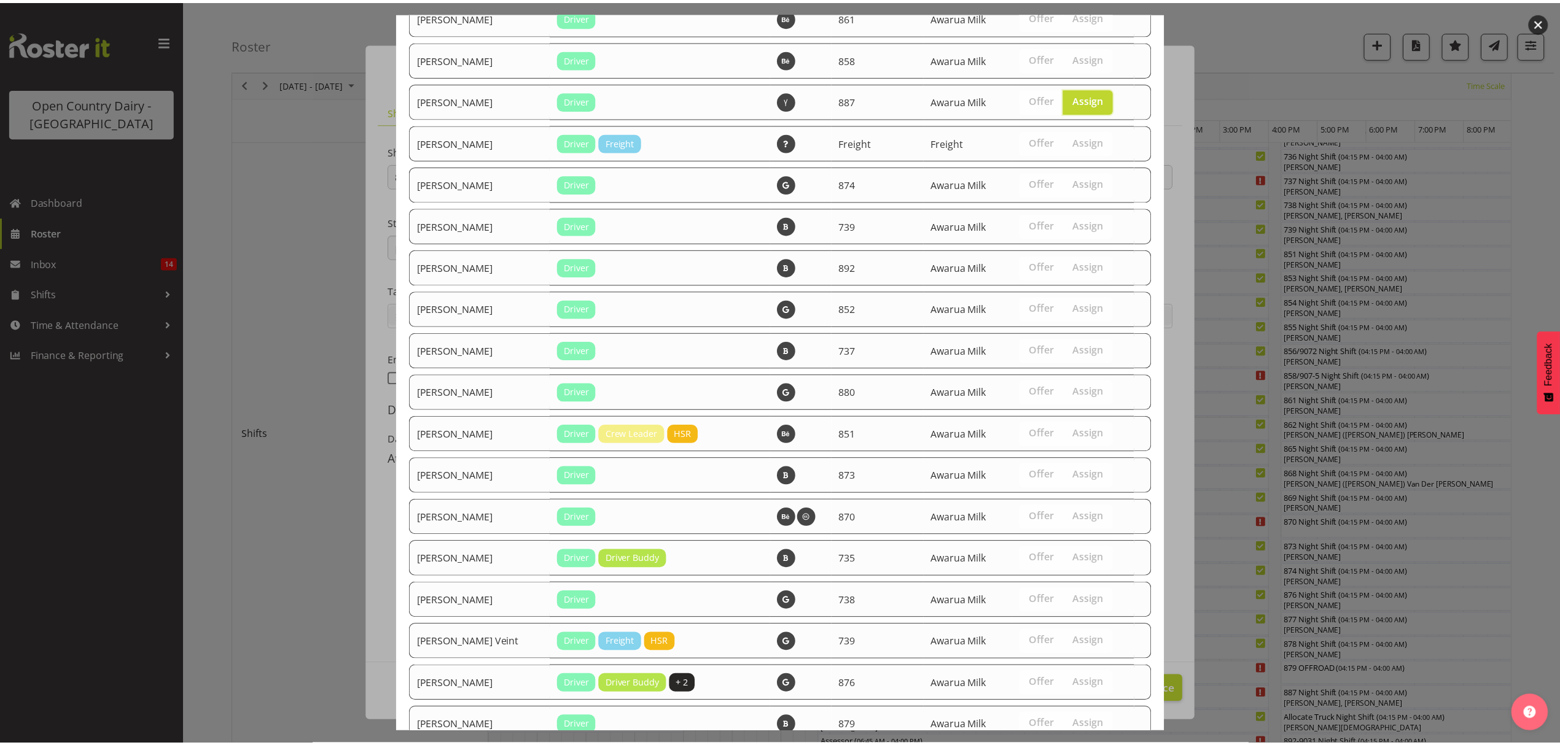
scroll to position [1660, 0]
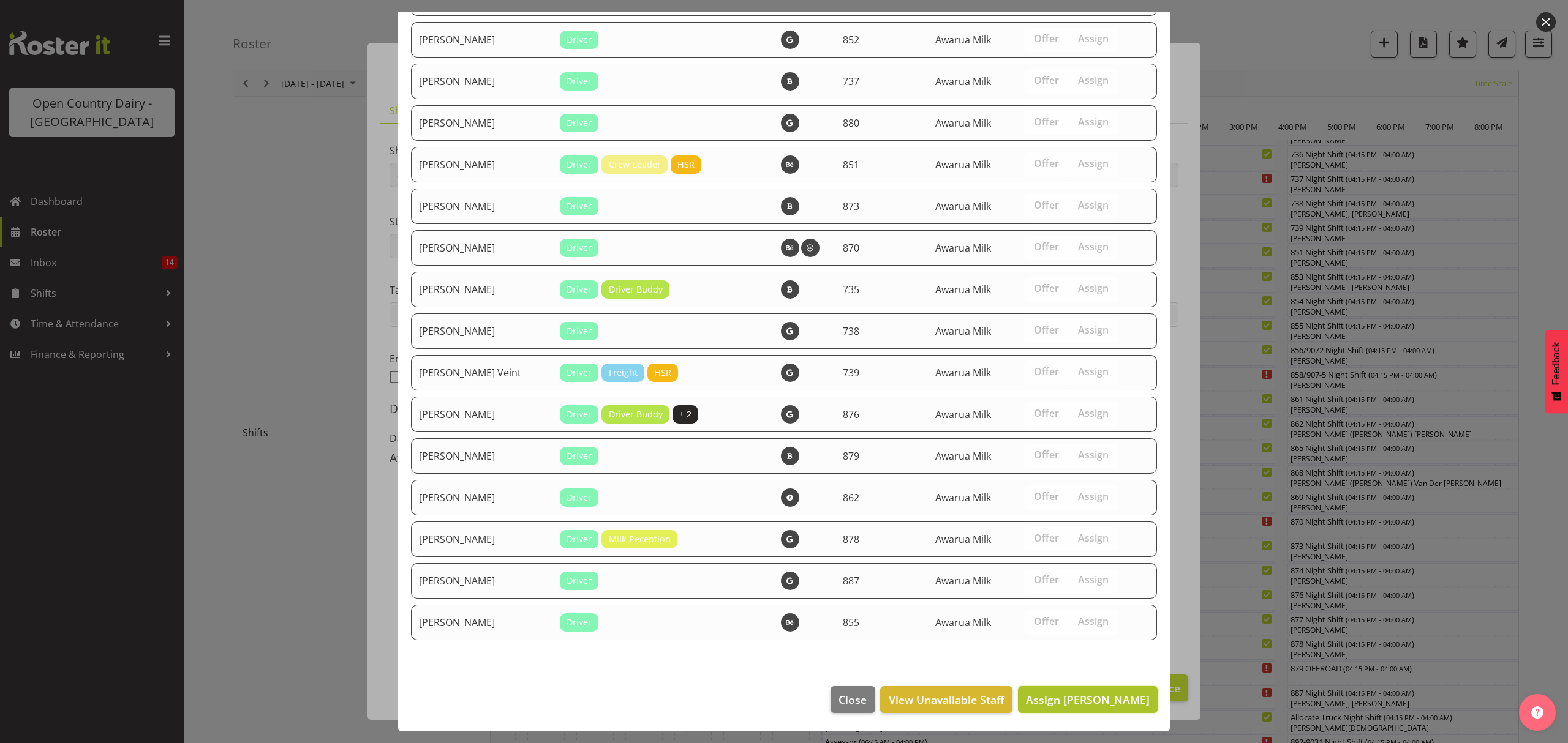
click at [1083, 707] on span "Assign Neville Hoatten" at bounding box center [1088, 700] width 124 height 16
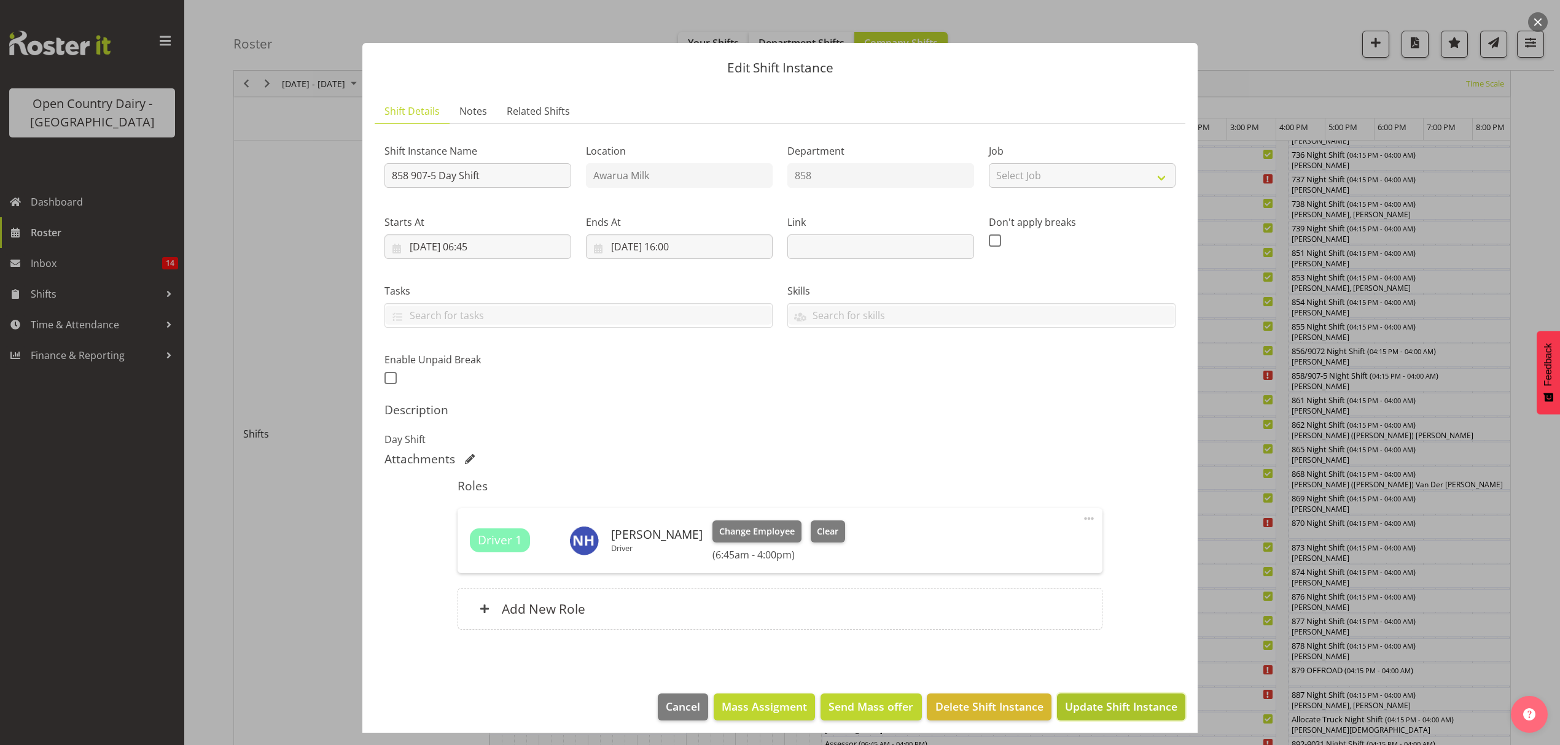
click at [1132, 704] on span "Update Shift Instance" at bounding box center [1121, 707] width 112 height 16
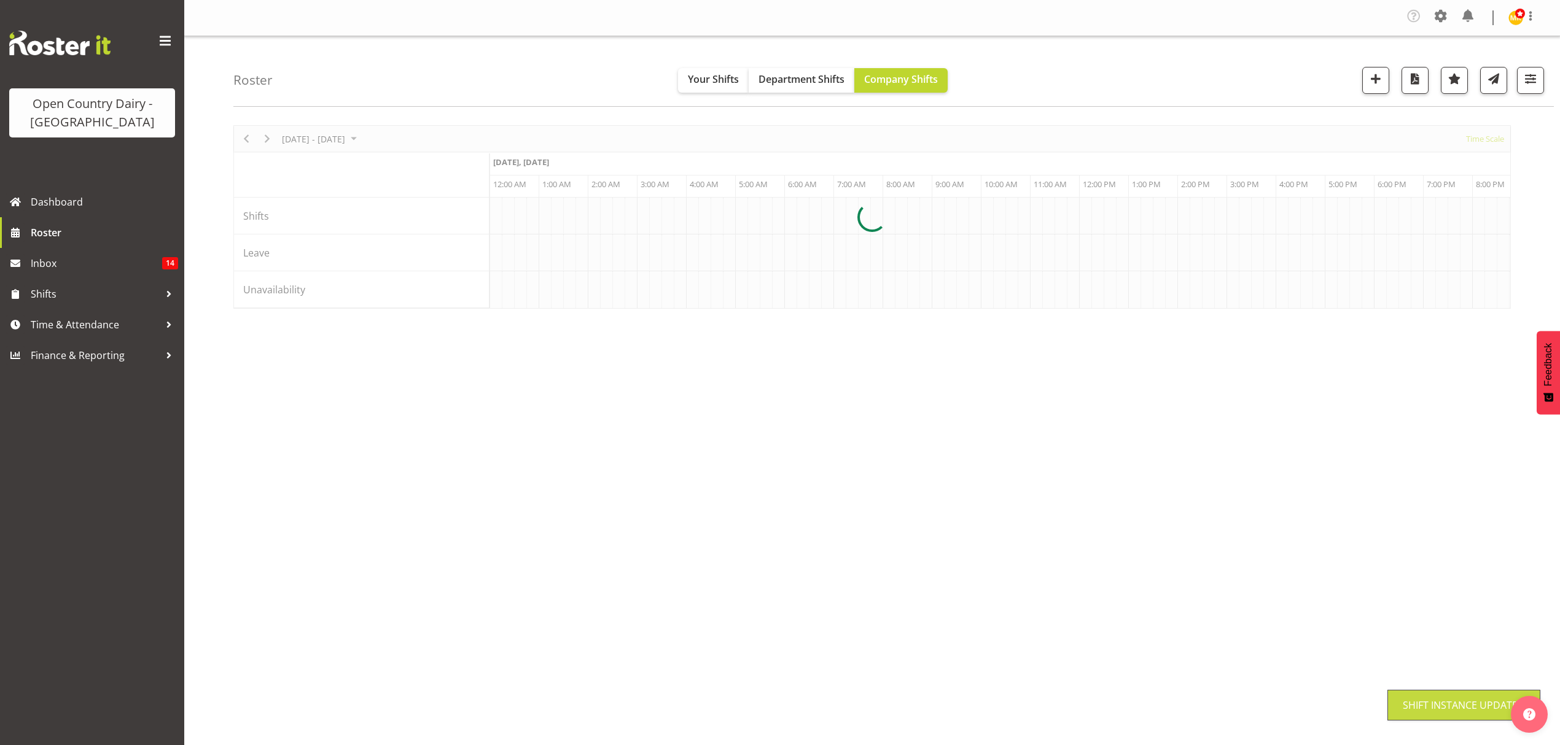
scroll to position [0, 0]
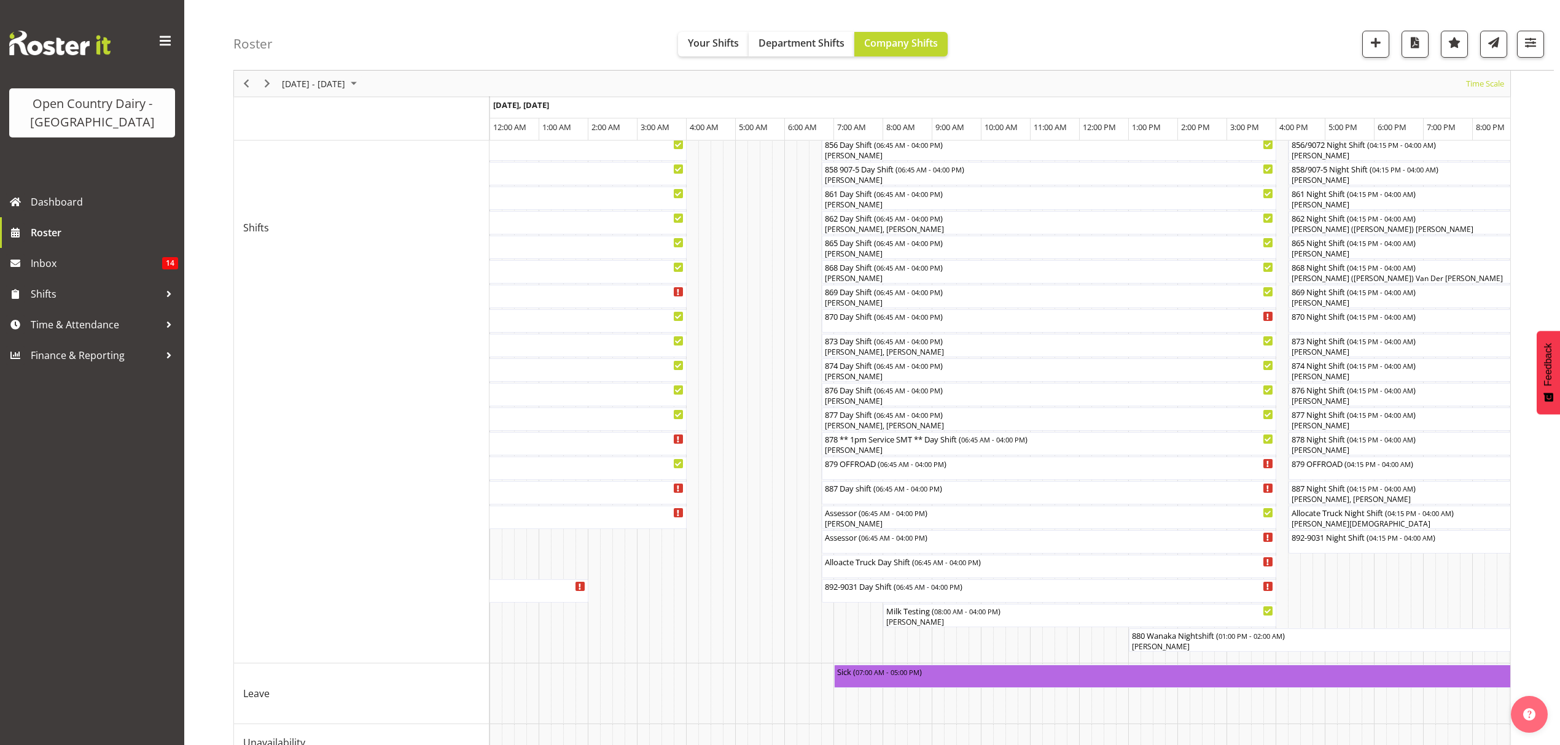
scroll to position [409, 0]
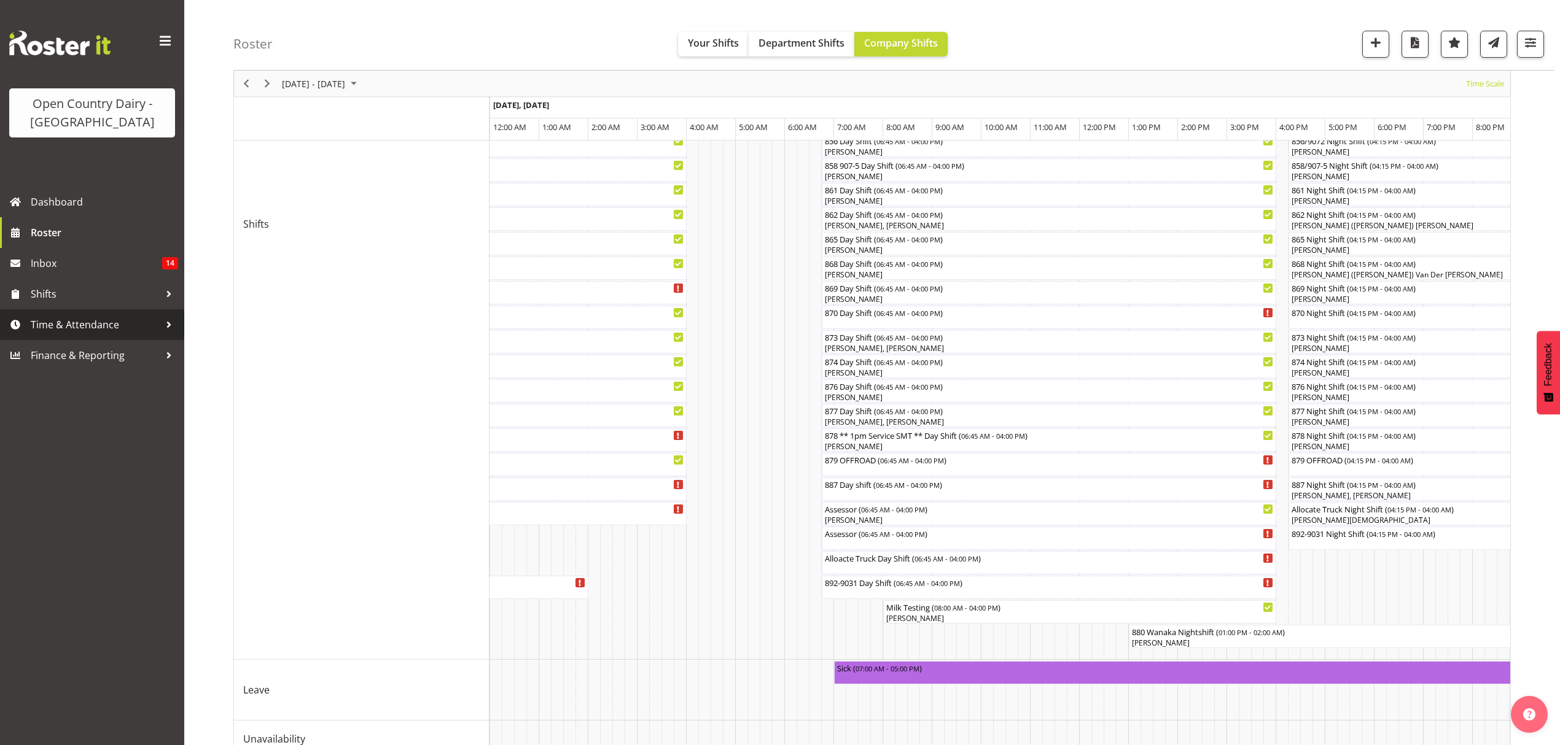
click at [64, 322] on span "Time & Attendance" at bounding box center [95, 325] width 129 height 18
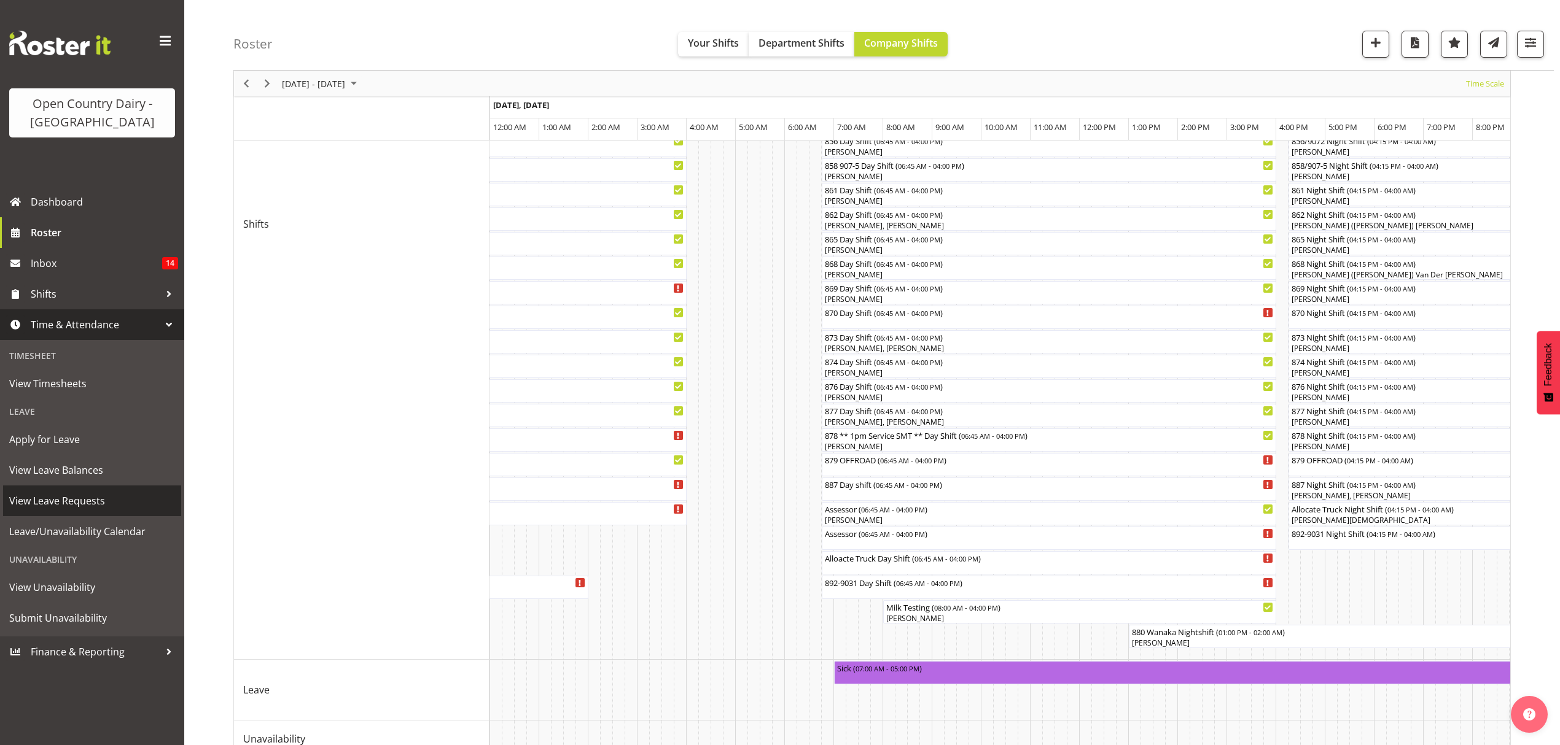
click at [106, 499] on span "View Leave Requests" at bounding box center [92, 501] width 166 height 18
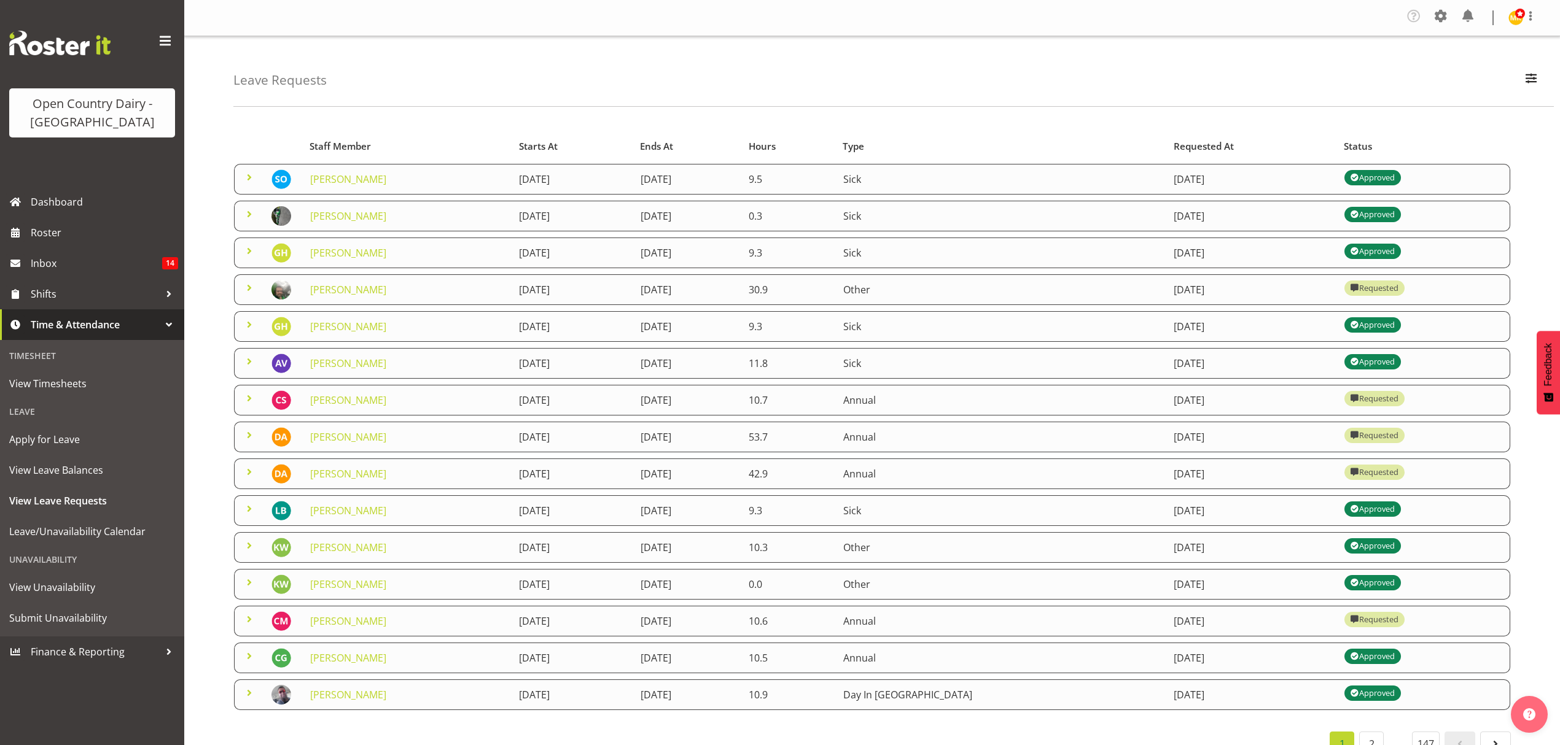
click at [247, 581] on span at bounding box center [249, 582] width 15 height 15
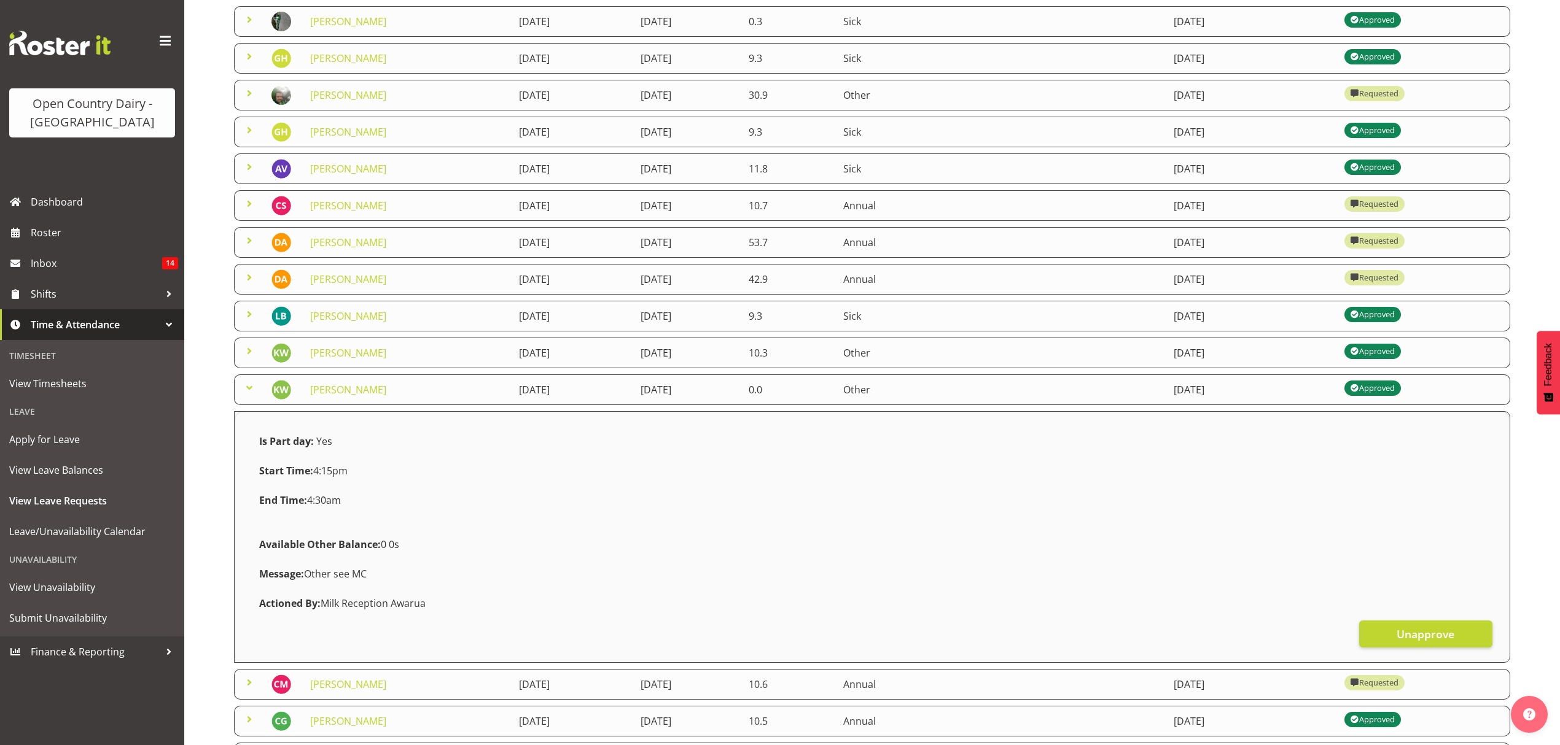
scroll to position [246, 0]
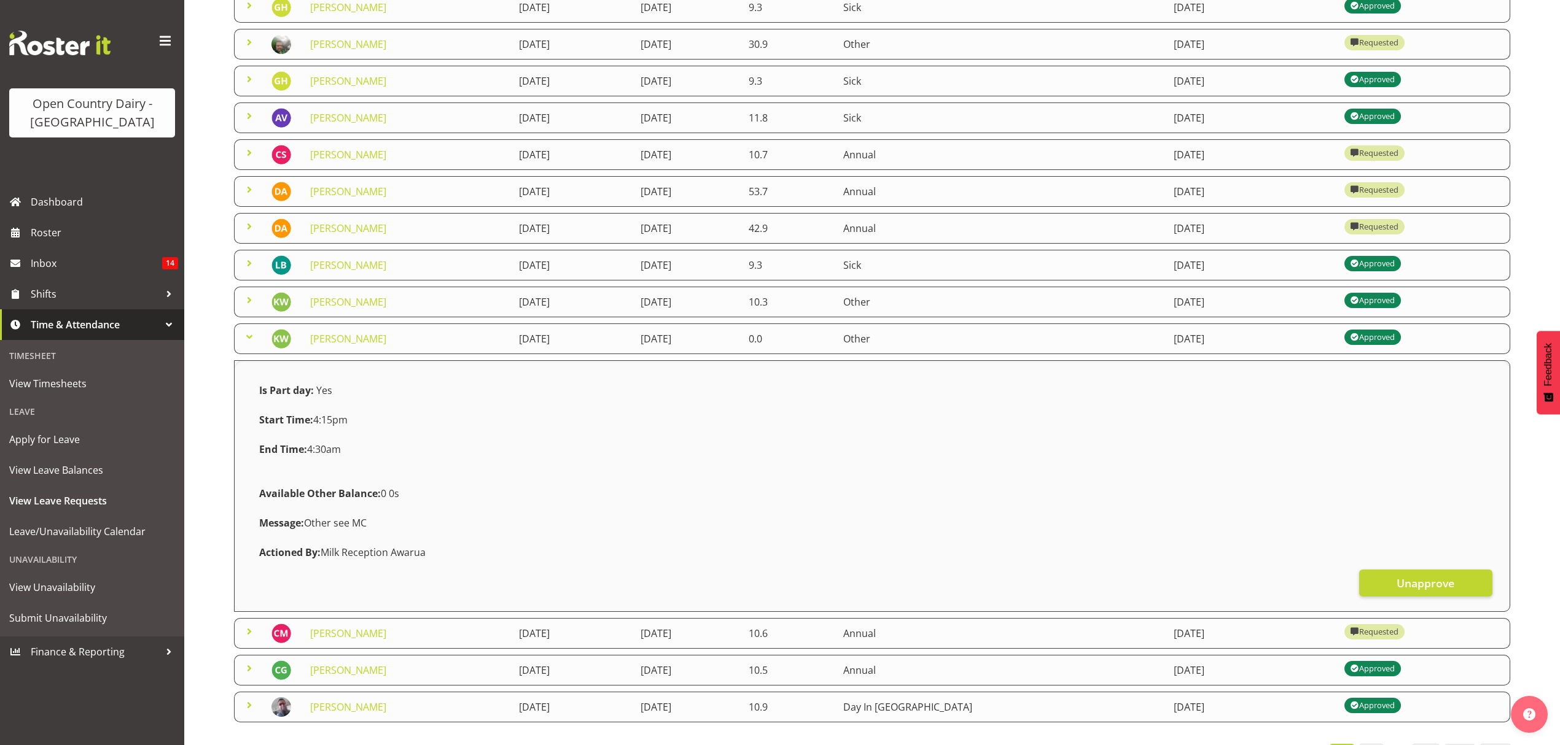
click at [242, 298] on span at bounding box center [249, 300] width 15 height 15
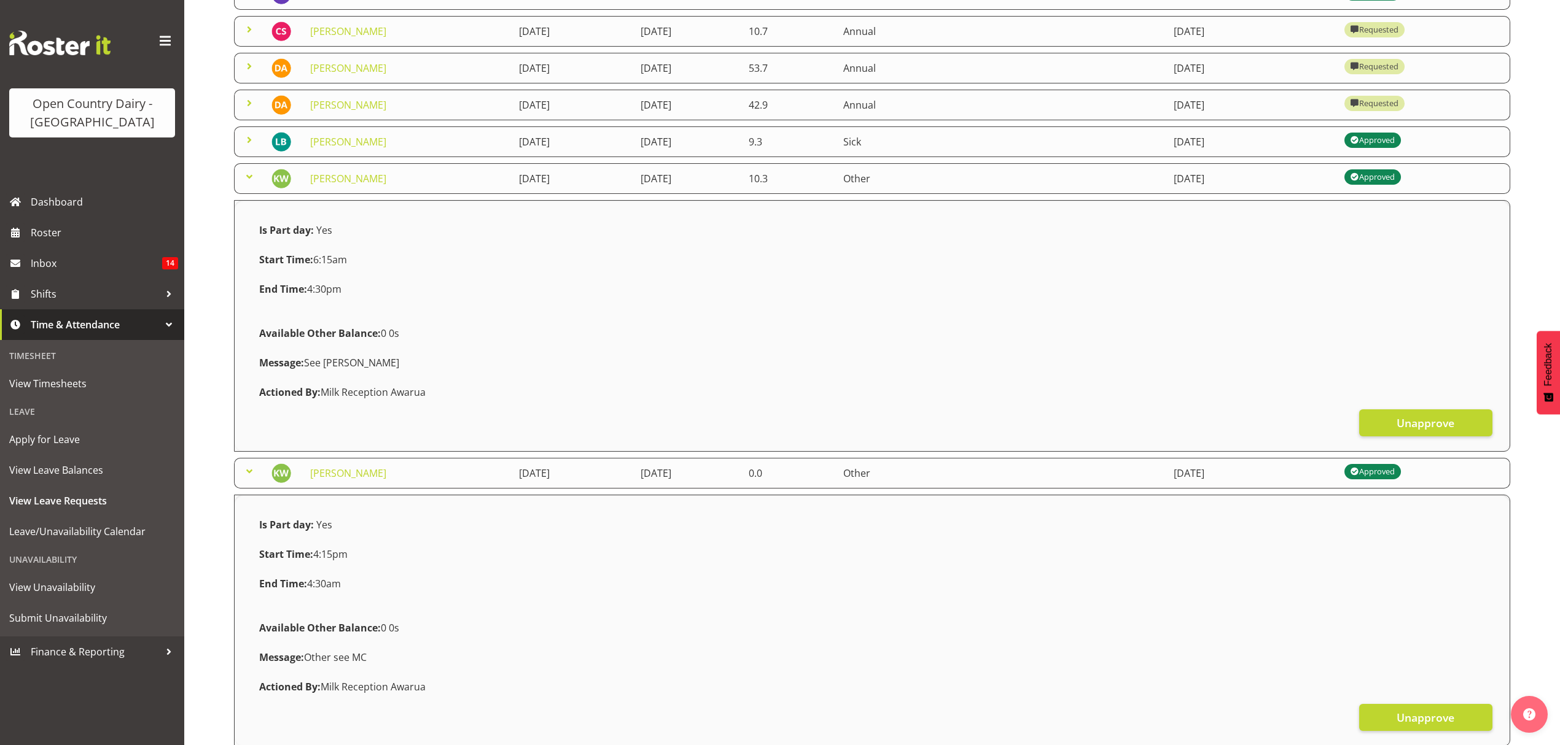
scroll to position [409, 0]
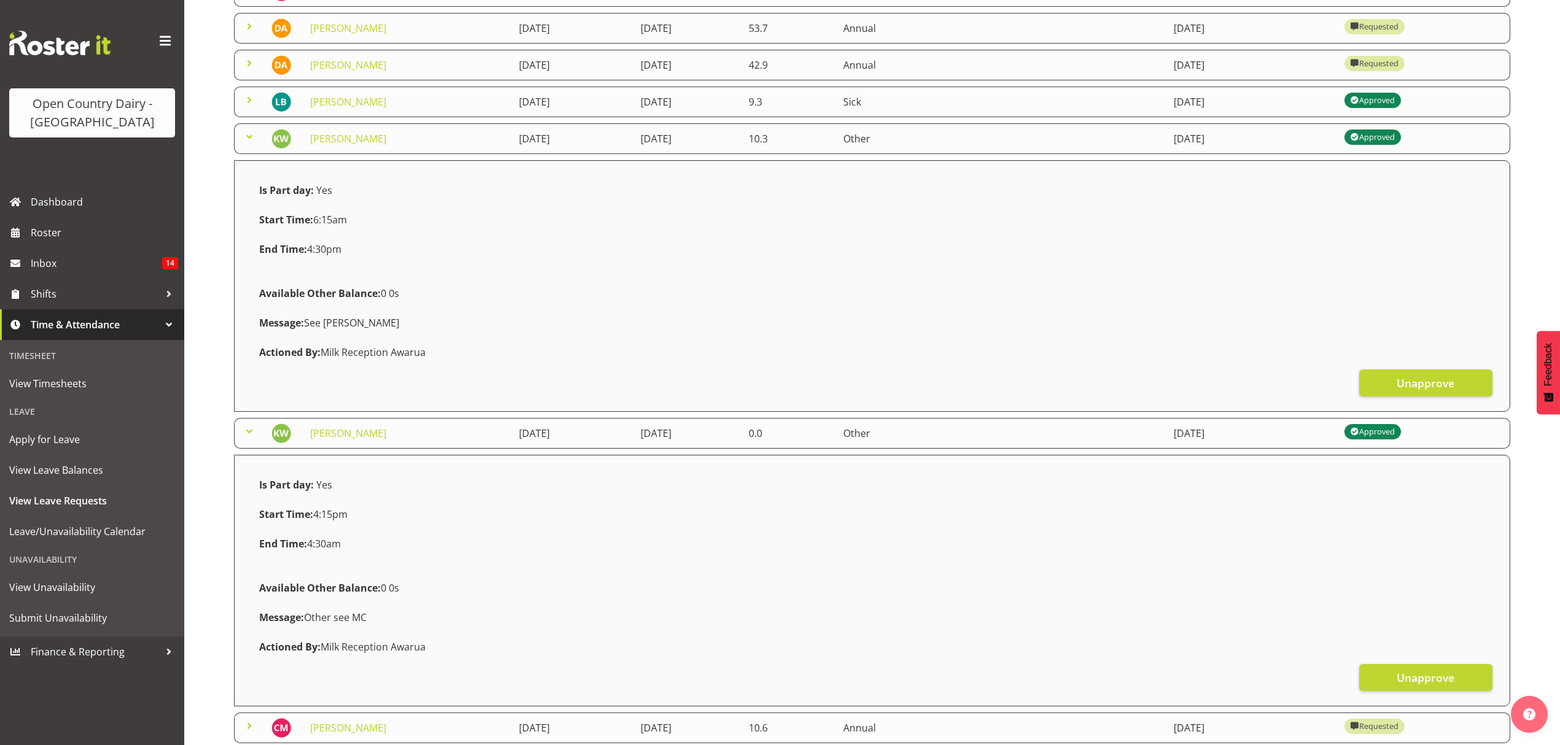
click at [251, 136] on span at bounding box center [249, 137] width 15 height 15
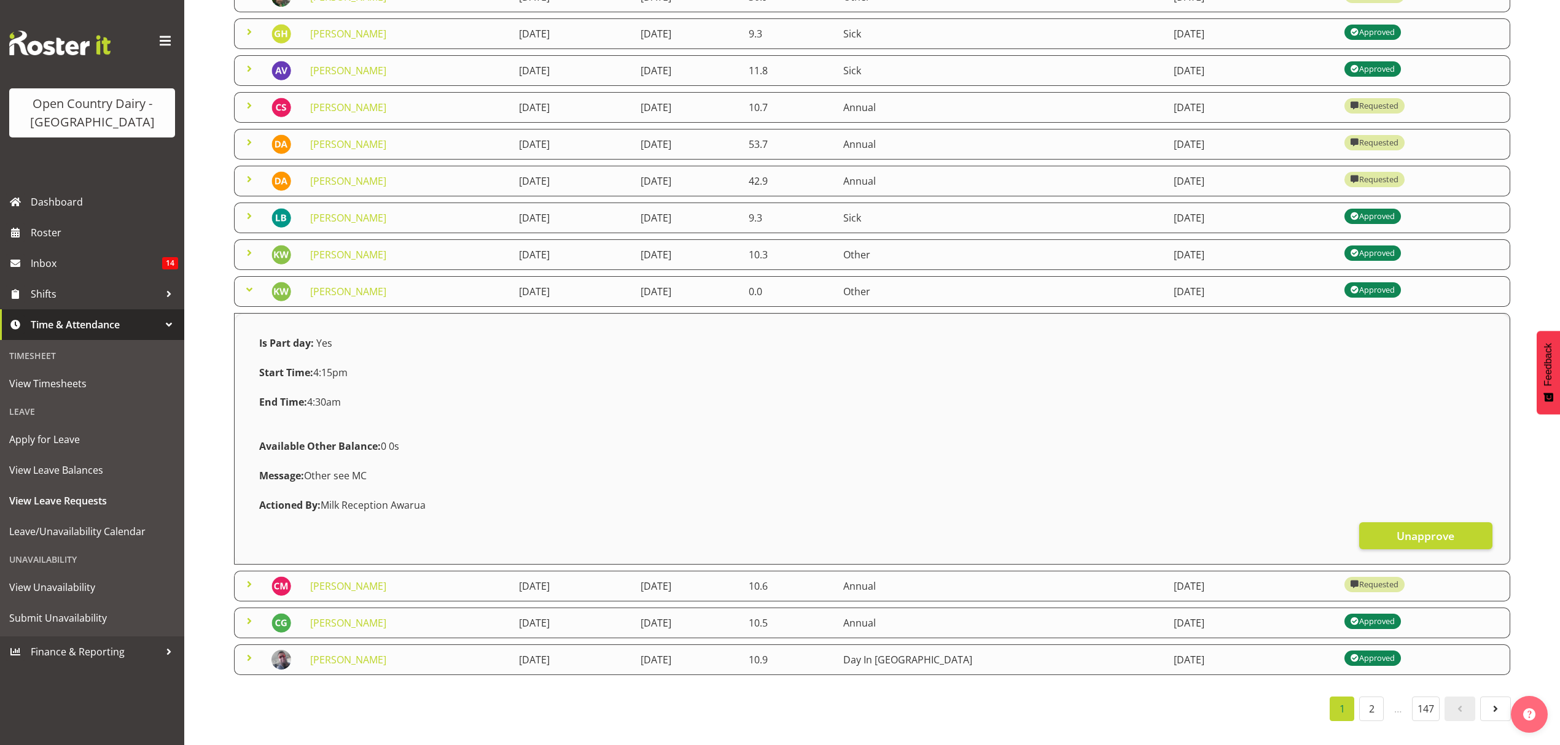
click at [246, 282] on span at bounding box center [249, 289] width 15 height 15
click at [246, 39] on span at bounding box center [249, 32] width 15 height 15
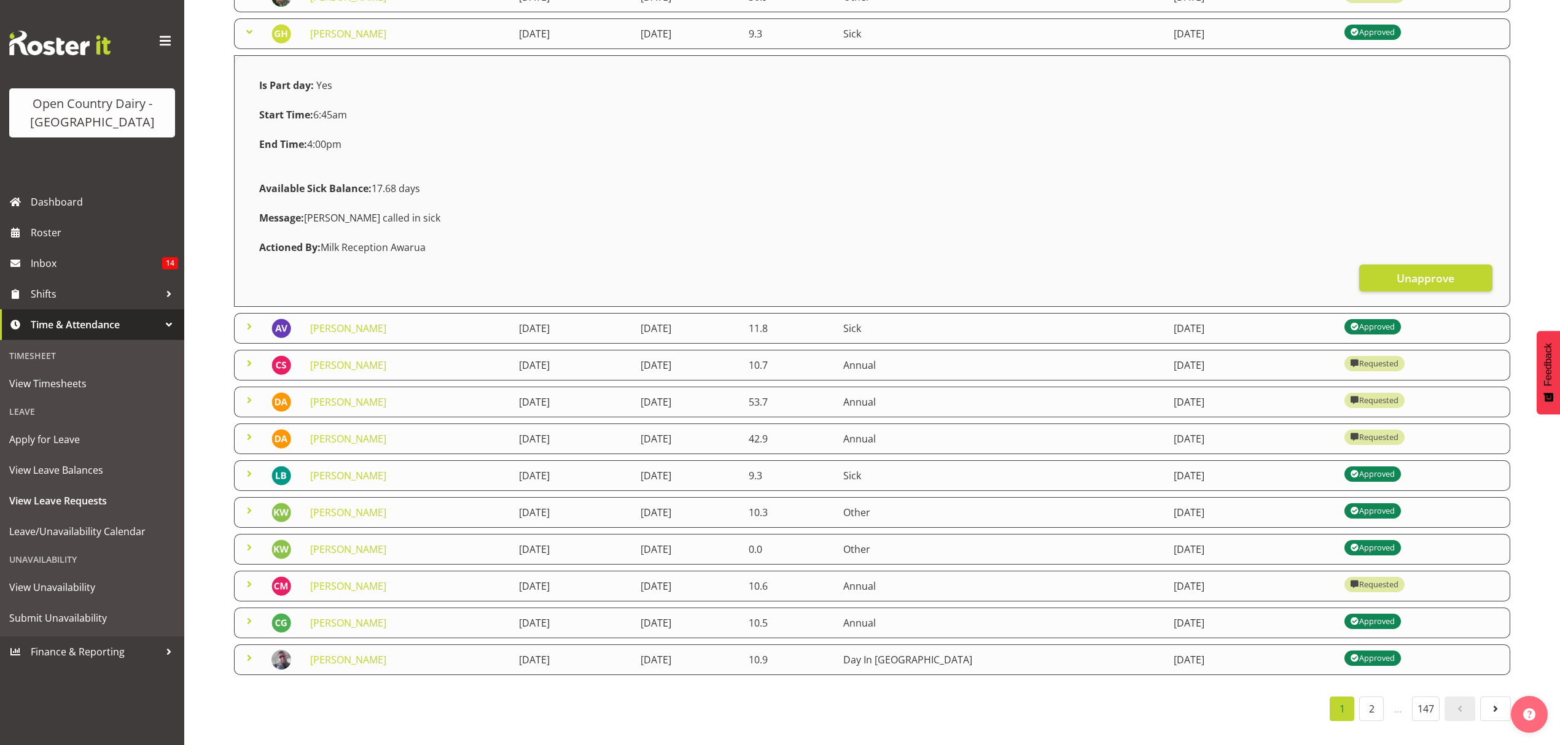
click at [254, 25] on span at bounding box center [249, 32] width 15 height 15
click at [254, 15] on div "Leave Requests Search Search for a particular employee Status All Approved Requ…" at bounding box center [871, 244] width 1375 height 1002
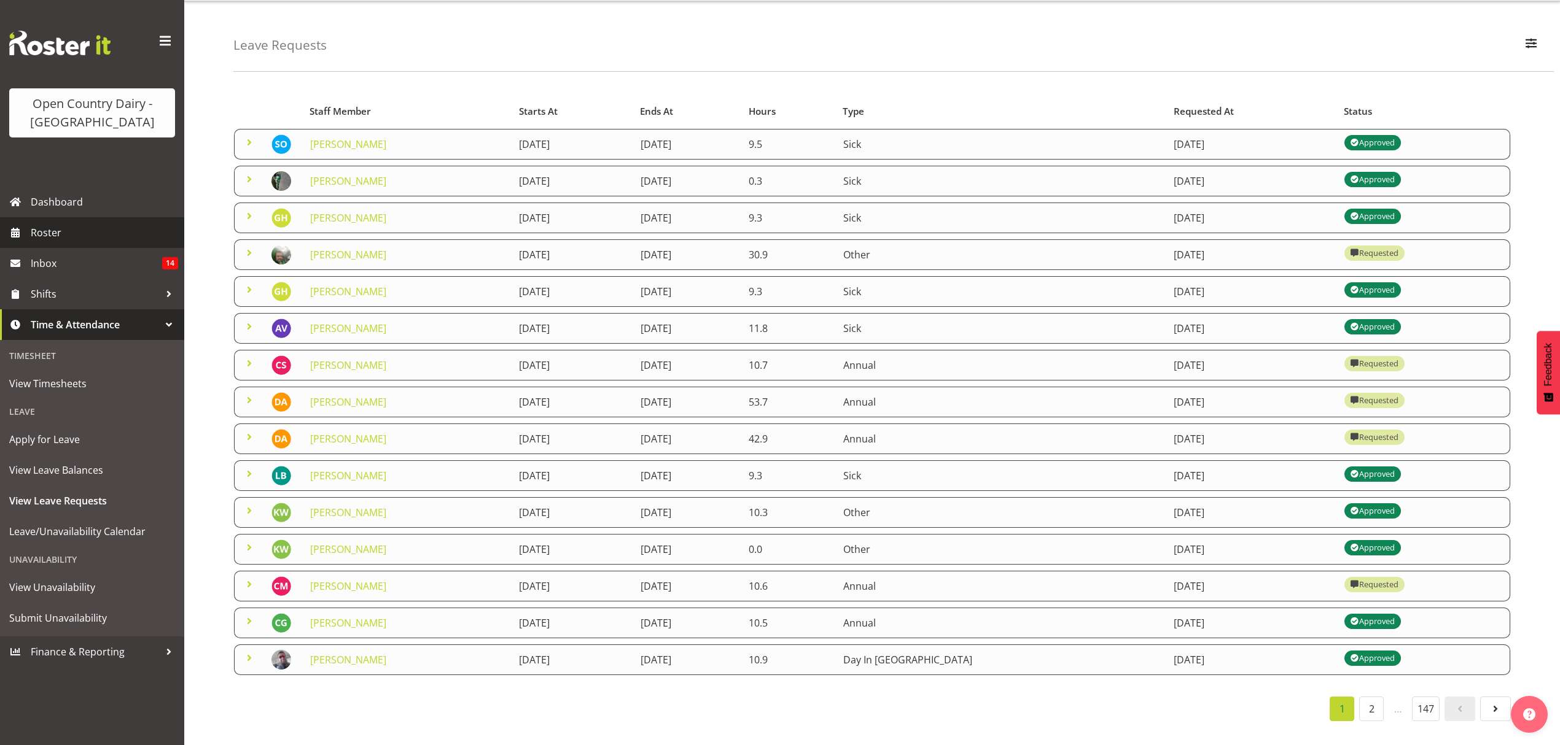
click at [52, 227] on span "Roster" at bounding box center [104, 233] width 147 height 18
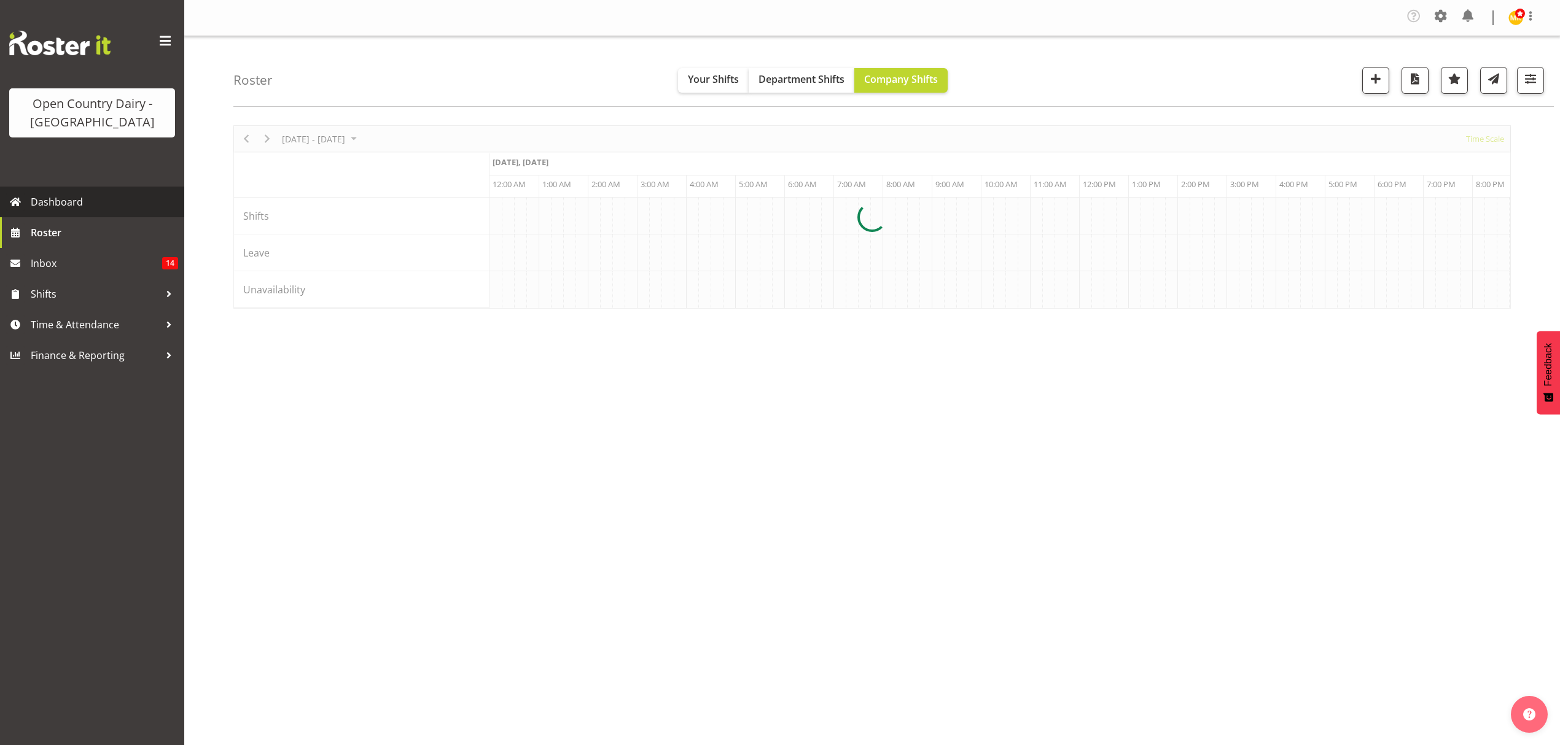
scroll to position [0, 2358]
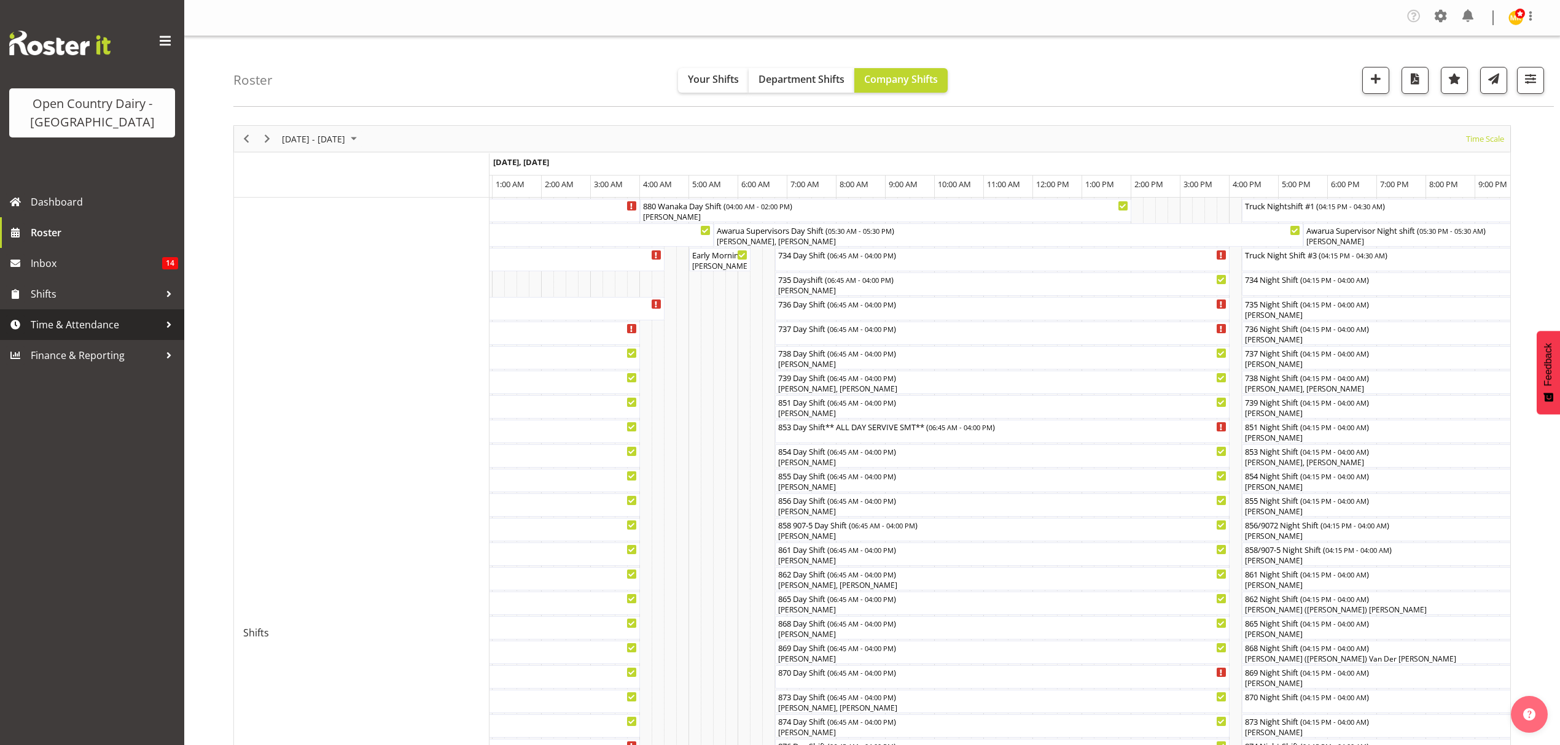
click at [97, 324] on span "Time & Attendance" at bounding box center [95, 325] width 129 height 18
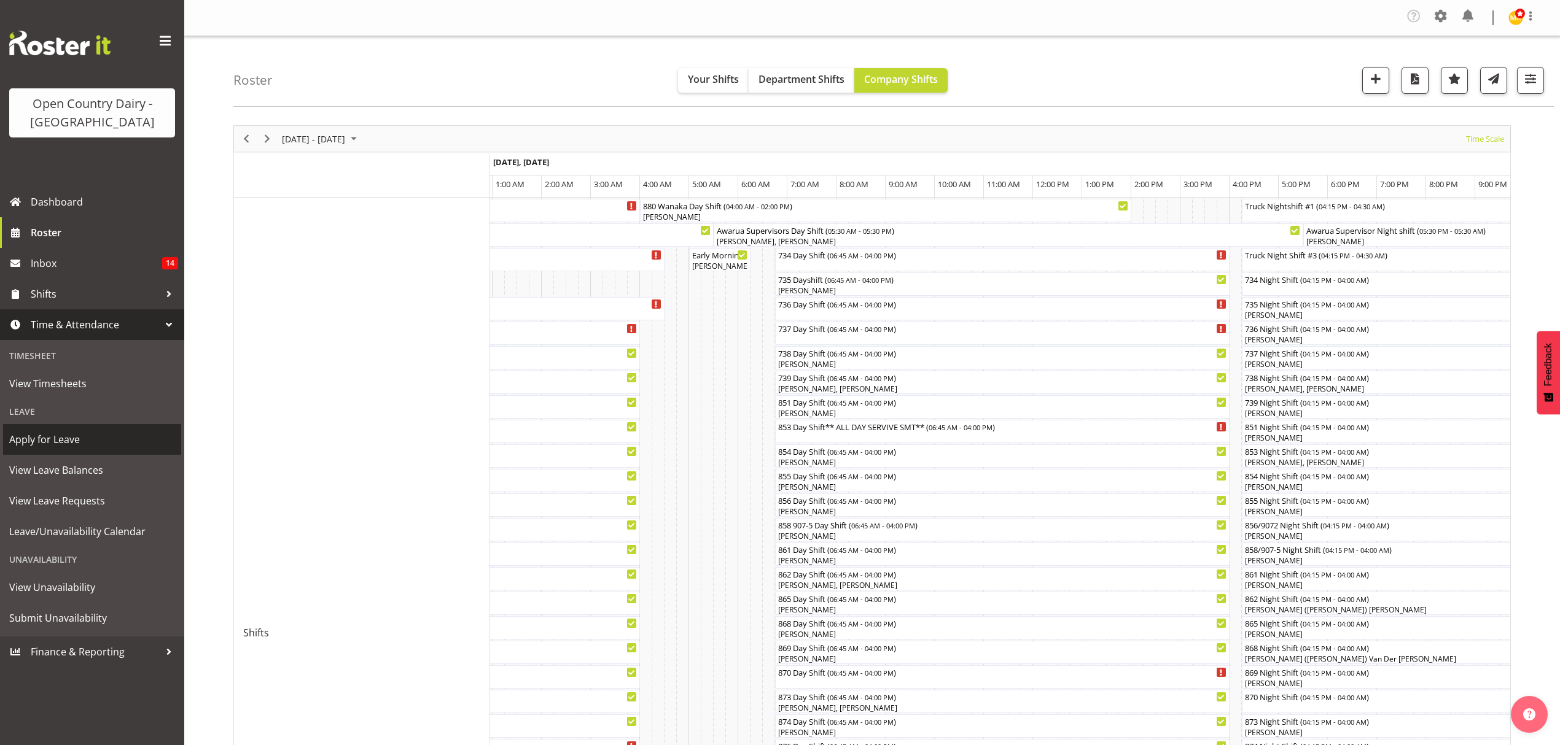
click at [96, 445] on span "Apply for Leave" at bounding box center [92, 439] width 166 height 18
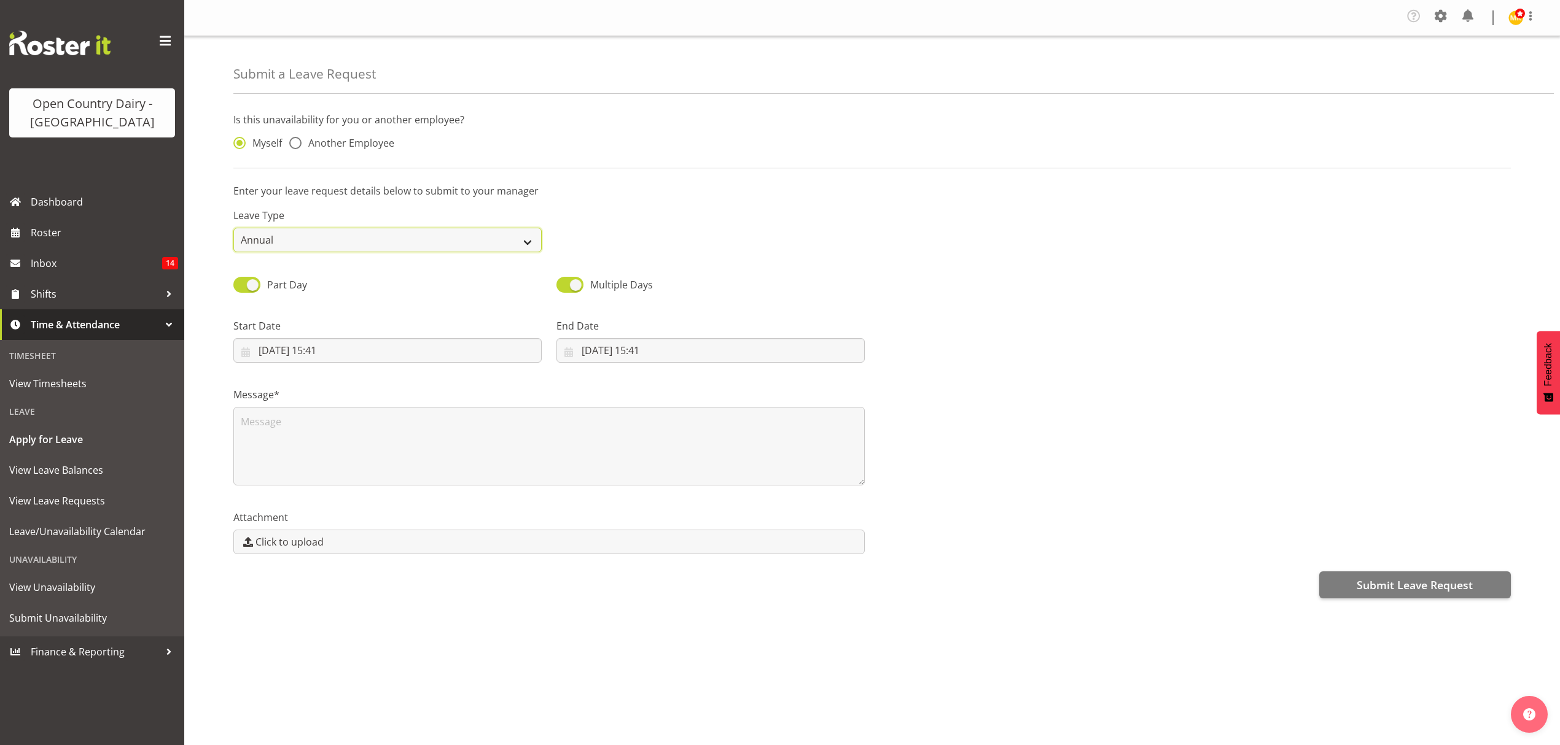
click at [364, 244] on select "Annual Sick Leave Without Pay Bereavement Domestic Violence Parental Jury Servi…" at bounding box center [387, 240] width 308 height 25
select select "Sick"
click at [233, 229] on select "Annual Sick Leave Without Pay Bereavement Domestic Violence Parental Jury Servi…" at bounding box center [387, 240] width 308 height 25
click at [420, 357] on input "[DATE] 15:41" at bounding box center [387, 350] width 308 height 25
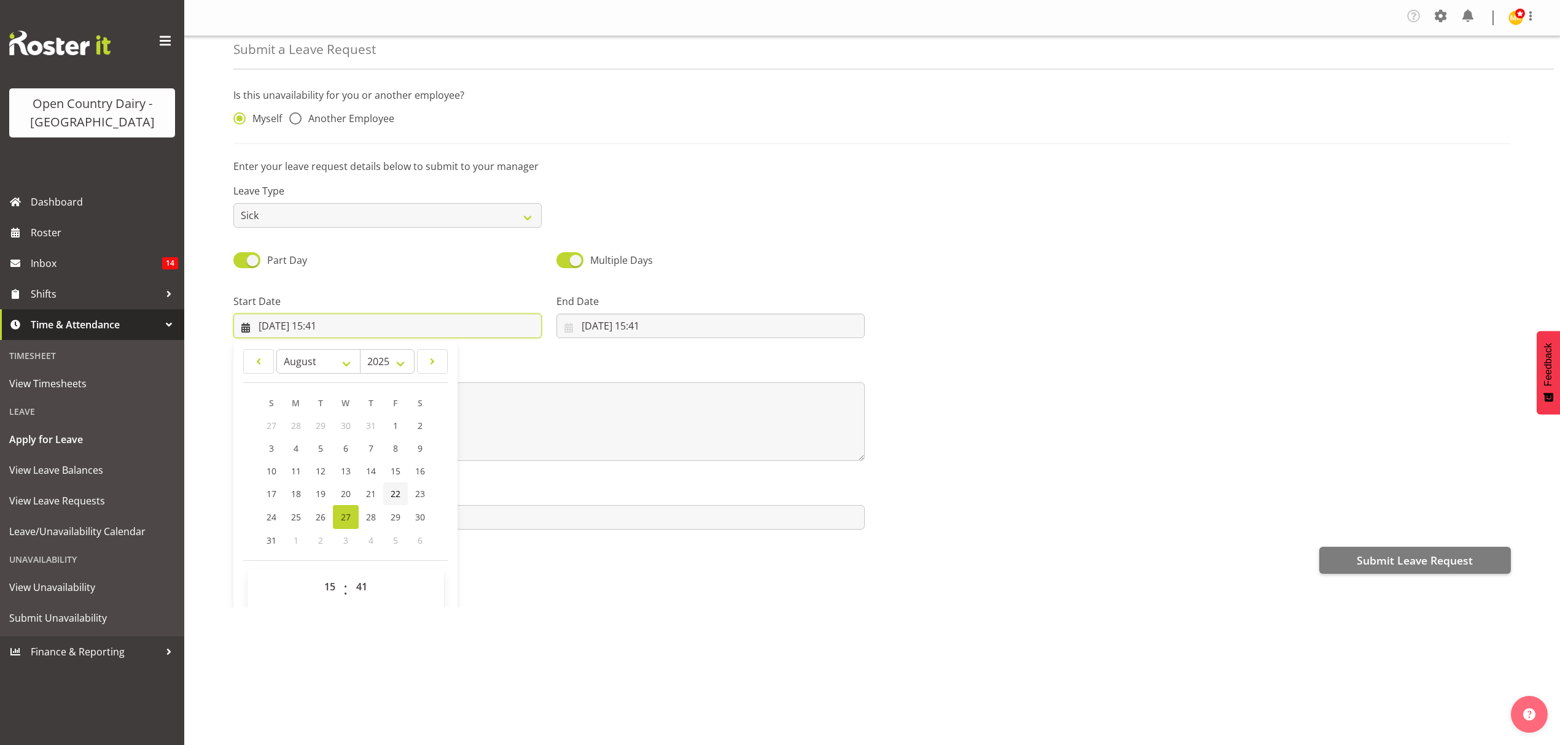
scroll to position [36, 0]
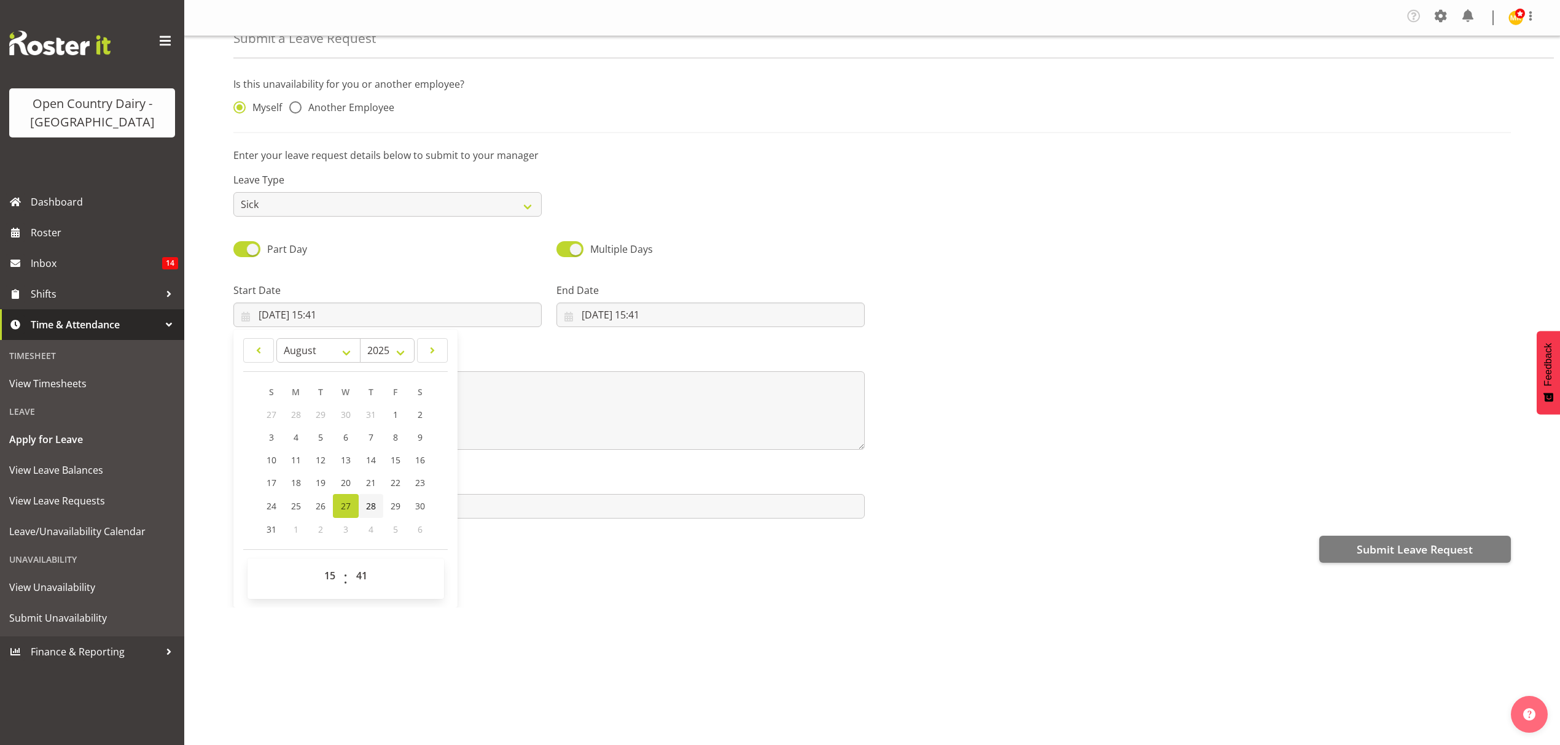
click at [369, 511] on span "28" at bounding box center [371, 506] width 10 height 12
type input "[DATE] 15:41"
click at [329, 578] on select "00 01 02 03 04 05 06 07 08 09 10 11 12 13 14 15 16 17 18 19 20 21 22 23" at bounding box center [331, 576] width 28 height 25
select select "16"
click at [317, 566] on select "00 01 02 03 04 05 06 07 08 09 10 11 12 13 14 15 16 17 18 19 20 21 22 23" at bounding box center [331, 576] width 28 height 25
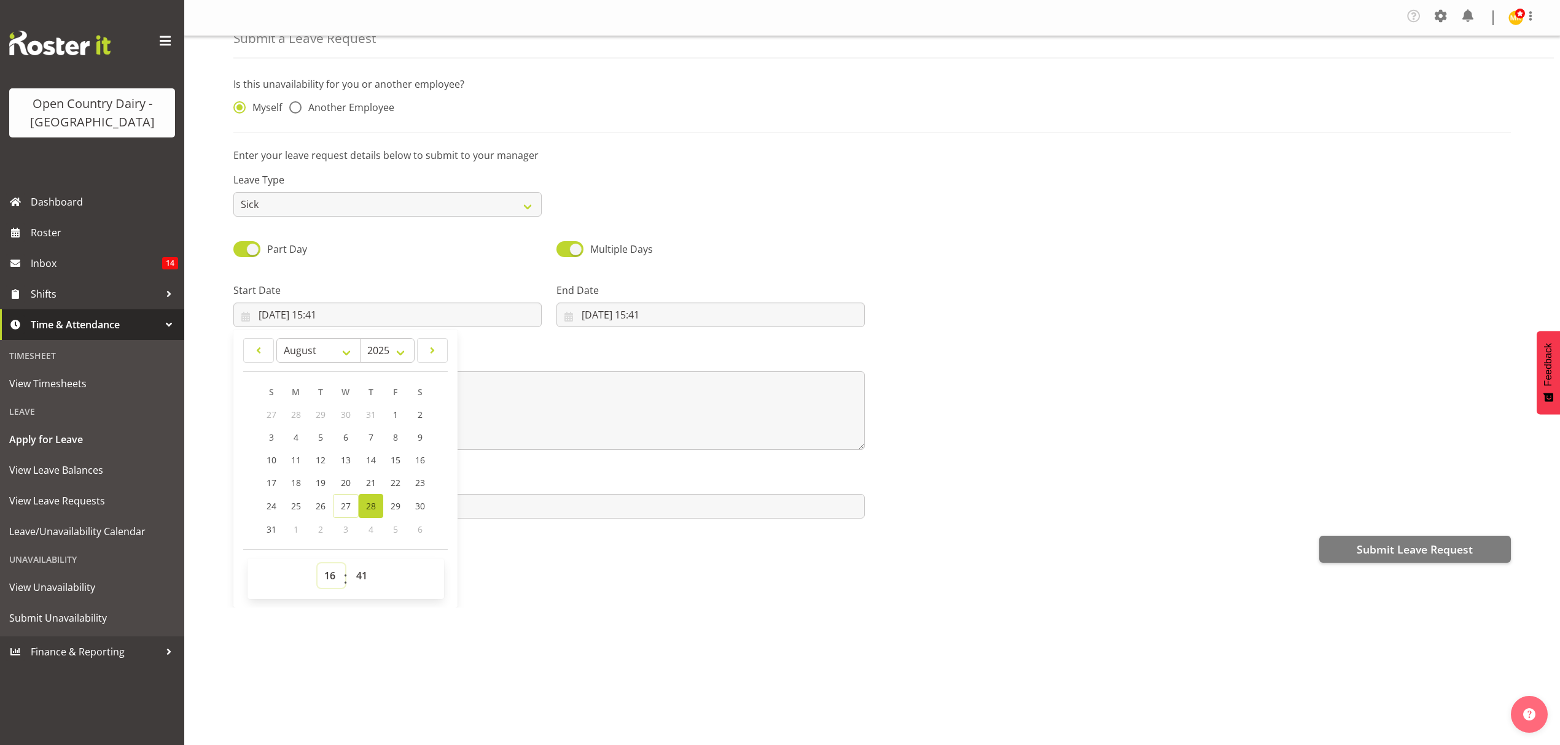
type input "[DATE] 16:41"
click at [359, 575] on select "00 01 02 03 04 05 06 07 08 09 10 11 12 13 14 15 16 17 18 19 20 21 22 23 24 25 2…" at bounding box center [363, 576] width 28 height 25
select select "0"
click at [349, 566] on select "00 01 02 03 04 05 06 07 08 09 10 11 12 13 14 15 16 17 18 19 20 21 22 23 24 25 2…" at bounding box center [363, 576] width 28 height 25
type input "[DATE] 16:00"
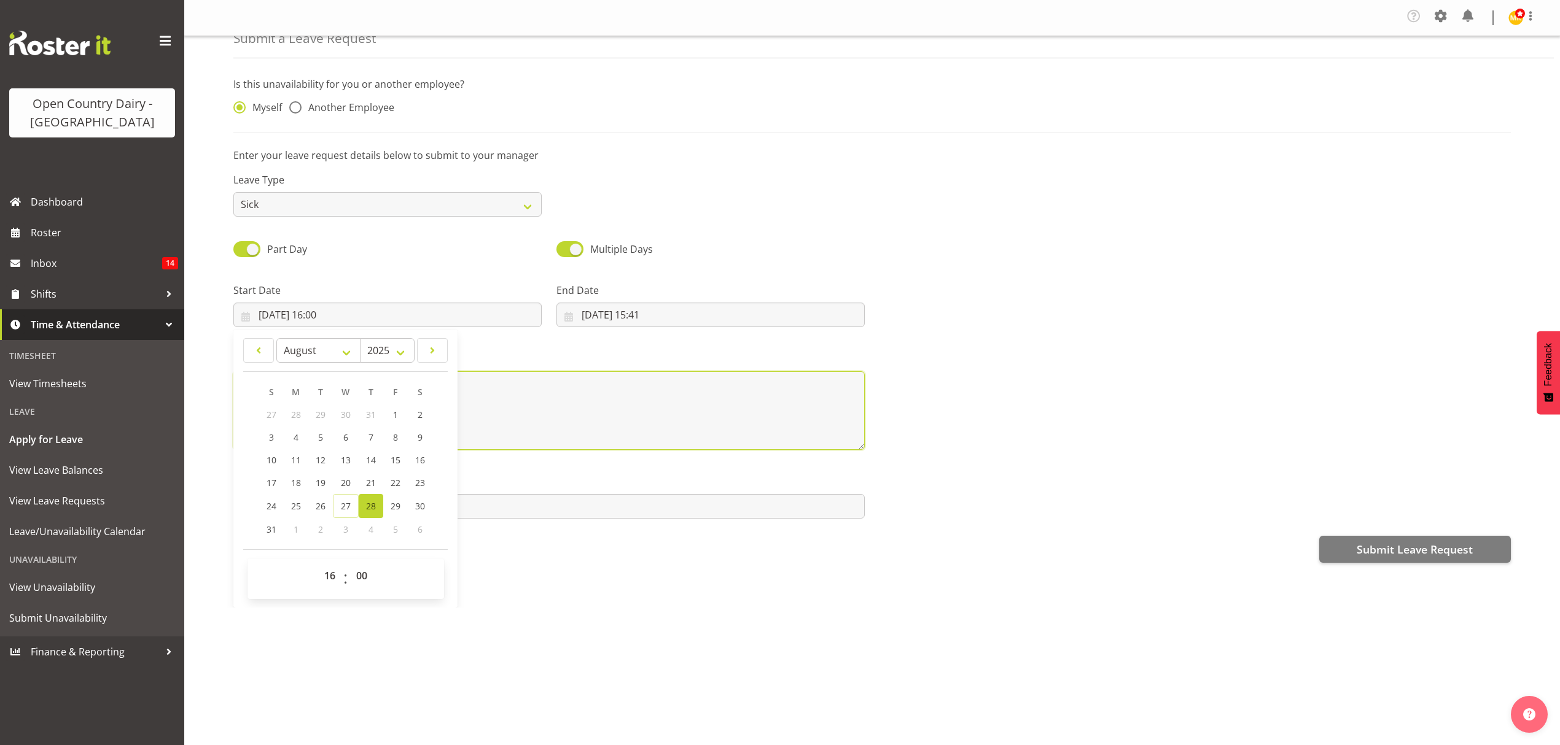
click at [541, 406] on textarea at bounding box center [548, 410] width 631 height 79
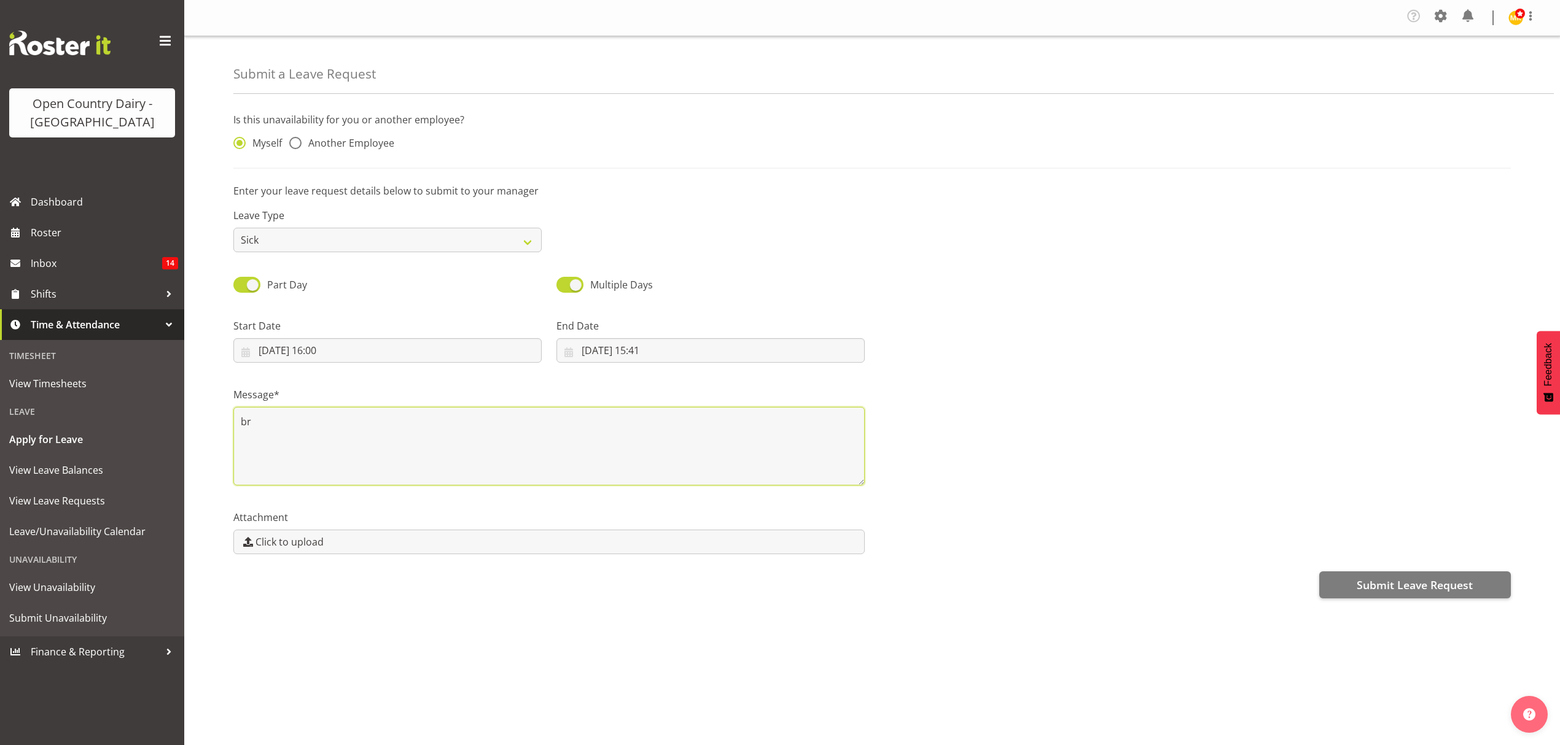
type textarea "b"
type textarea "[PERSON_NAME] is unwell and is staying home to recover properly. will be off fo…"
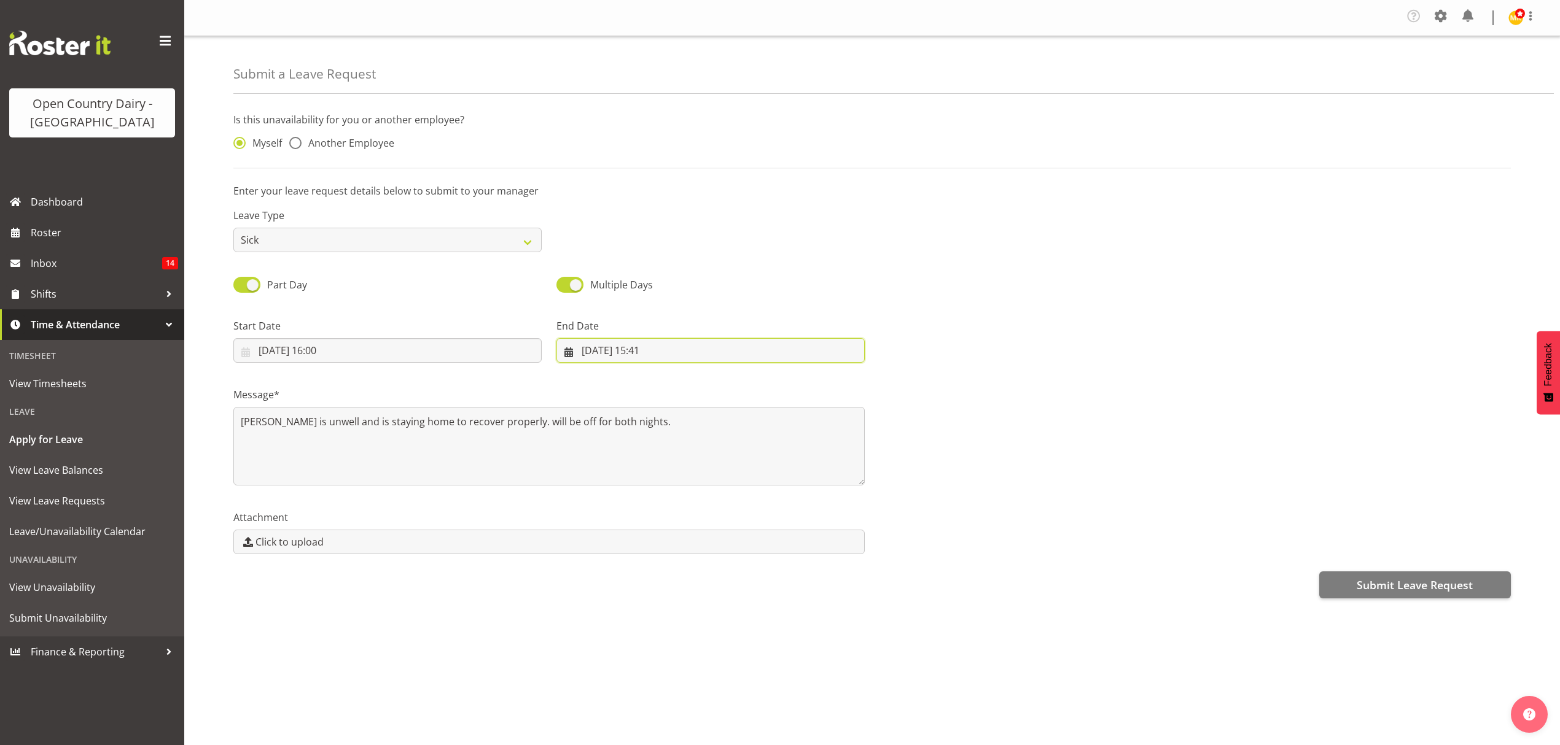
click at [748, 352] on input "[DATE] 15:41" at bounding box center [710, 350] width 308 height 25
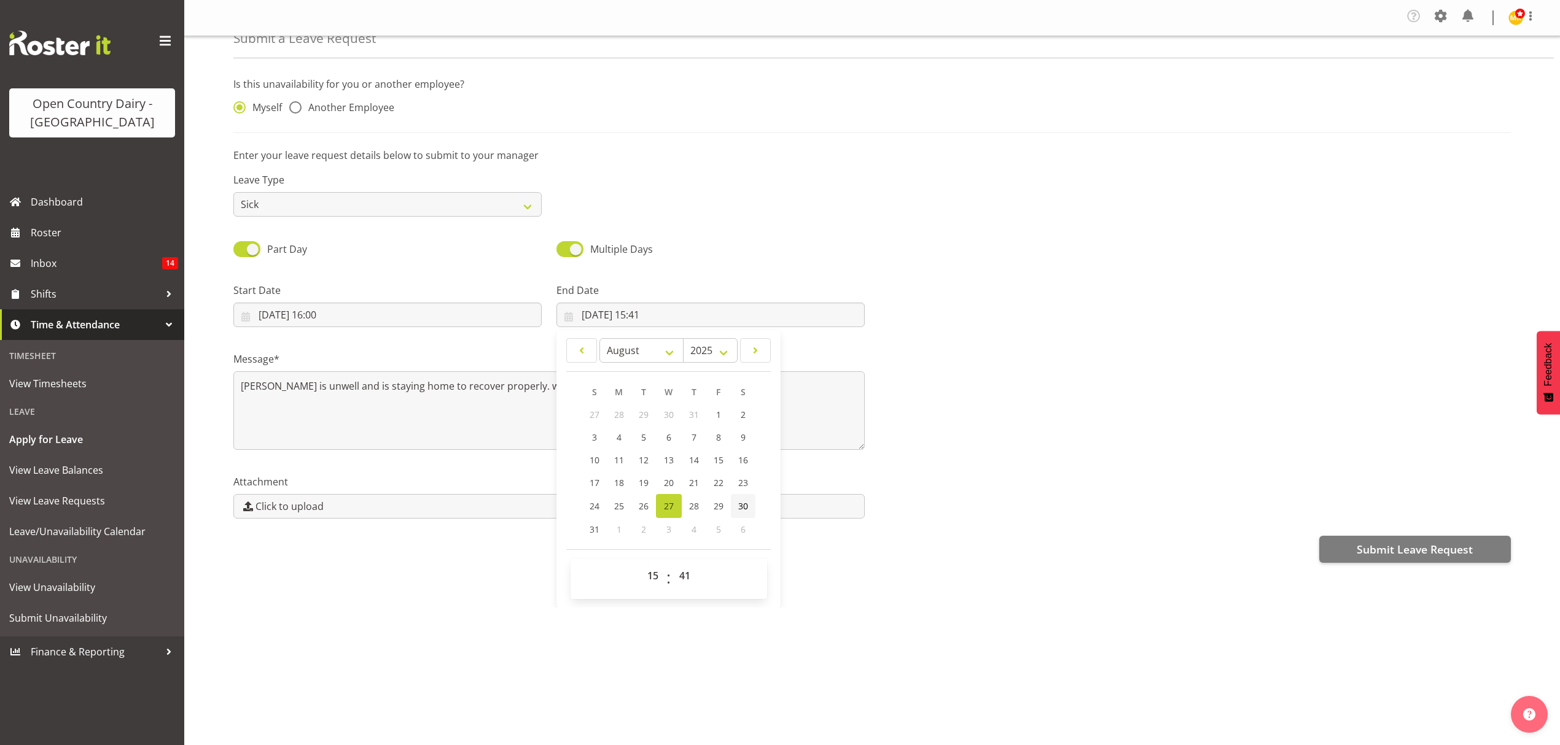
click at [742, 511] on span "30" at bounding box center [743, 506] width 10 height 12
type input "[DATE] 15:41"
click at [655, 578] on select "00 01 02 03 04 05 06 07 08 09 10 11 12 13 14 15 16 17 18 19 20 21 22 23" at bounding box center [654, 576] width 28 height 25
select select "5"
click at [640, 566] on select "00 01 02 03 04 05 06 07 08 09 10 11 12 13 14 15 16 17 18 19 20 21 22 23" at bounding box center [654, 576] width 28 height 25
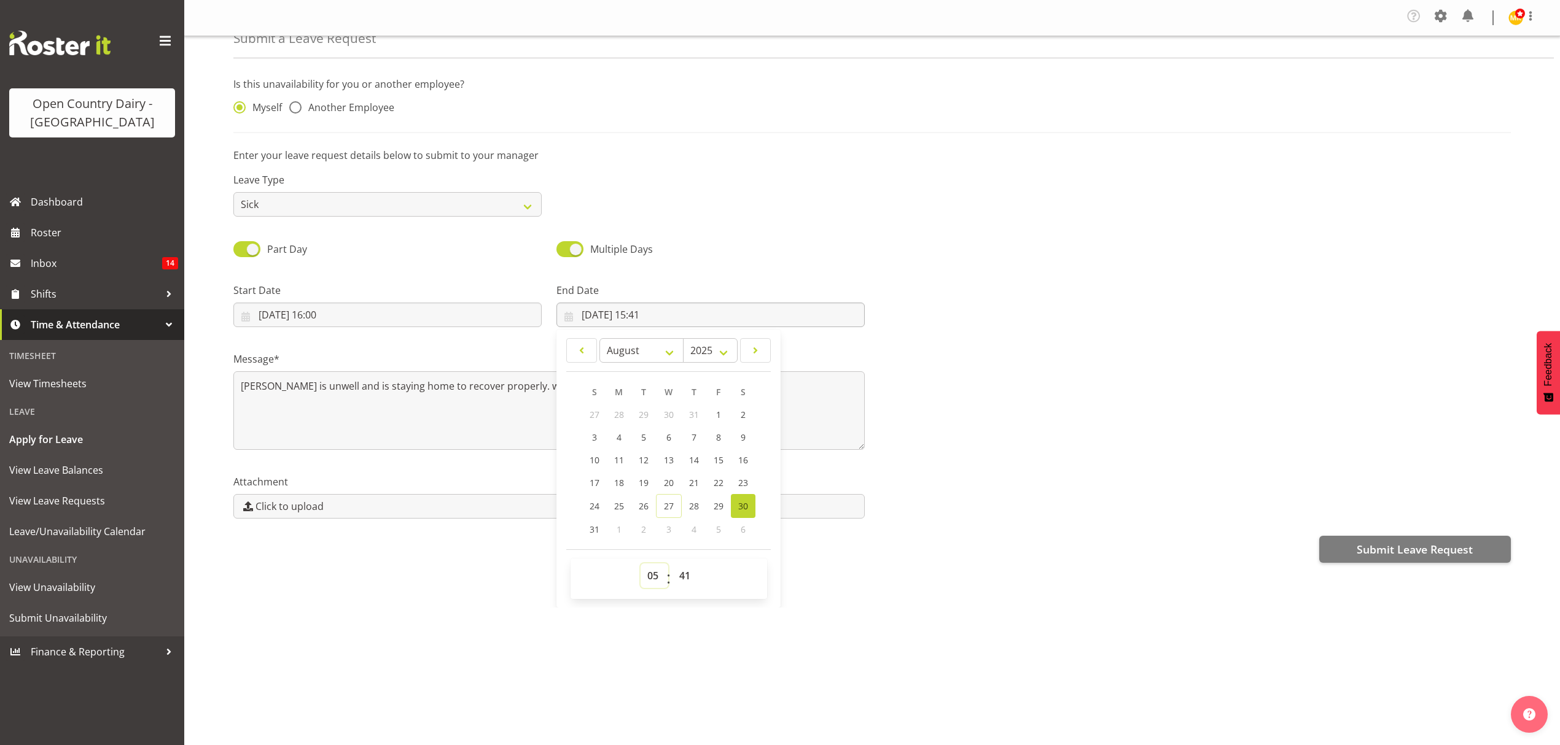
type input "[DATE] 05:41"
click at [682, 582] on select "00 01 02 03 04 05 06 07 08 09 10 11 12 13 14 15 16 17 18 19 20 21 22 23 24 25 2…" at bounding box center [686, 576] width 28 height 25
select select "0"
click at [672, 566] on select "00 01 02 03 04 05 06 07 08 09 10 11 12 13 14 15 16 17 18 19 20 21 22 23 24 25 2…" at bounding box center [686, 576] width 28 height 25
type input "[DATE] 05:00"
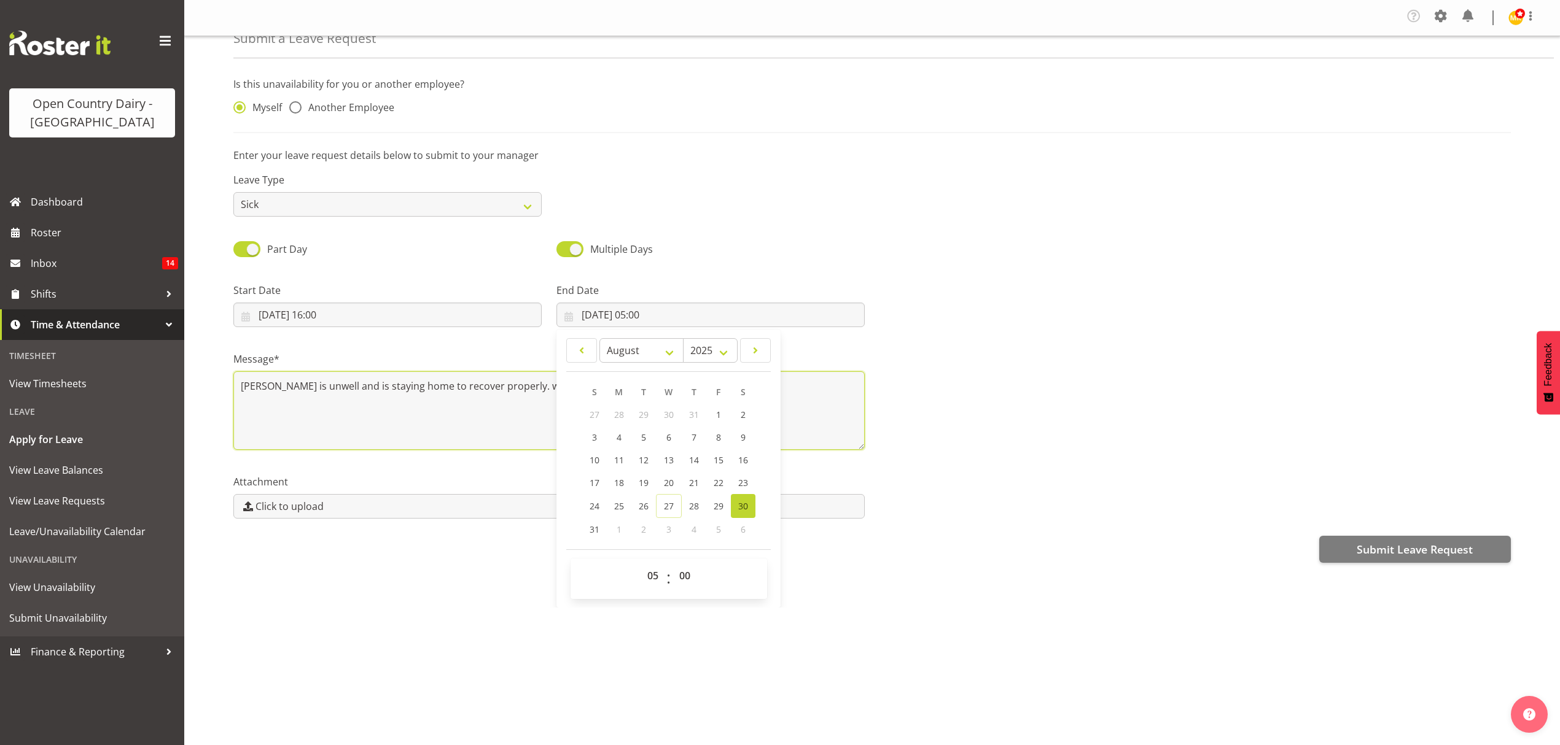
click at [819, 433] on textarea "[PERSON_NAME] is unwell and is staying home to recover properly. will be off fo…" at bounding box center [548, 410] width 631 height 79
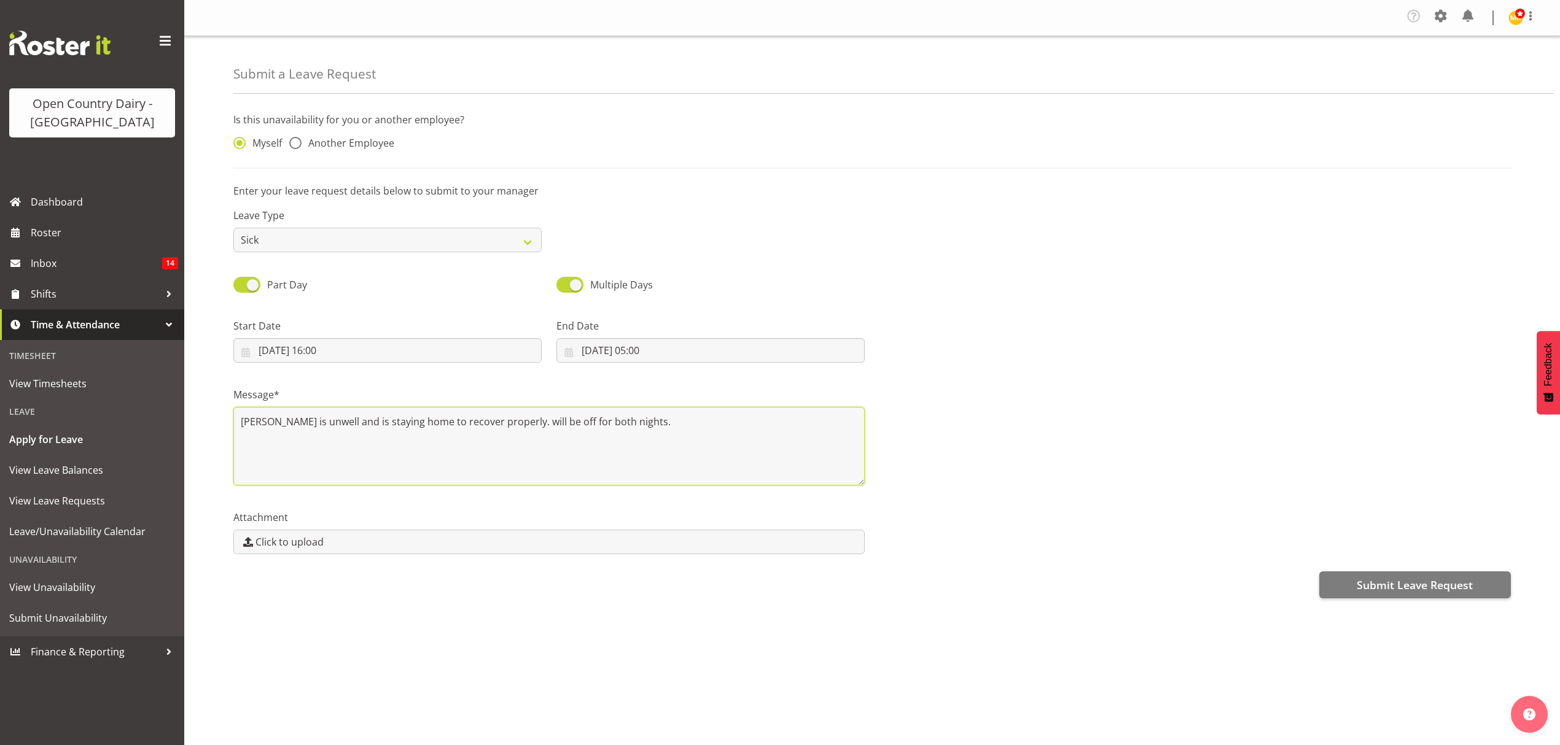
scroll to position [0, 0]
click at [1394, 585] on span "Submit Leave Request" at bounding box center [1414, 585] width 116 height 16
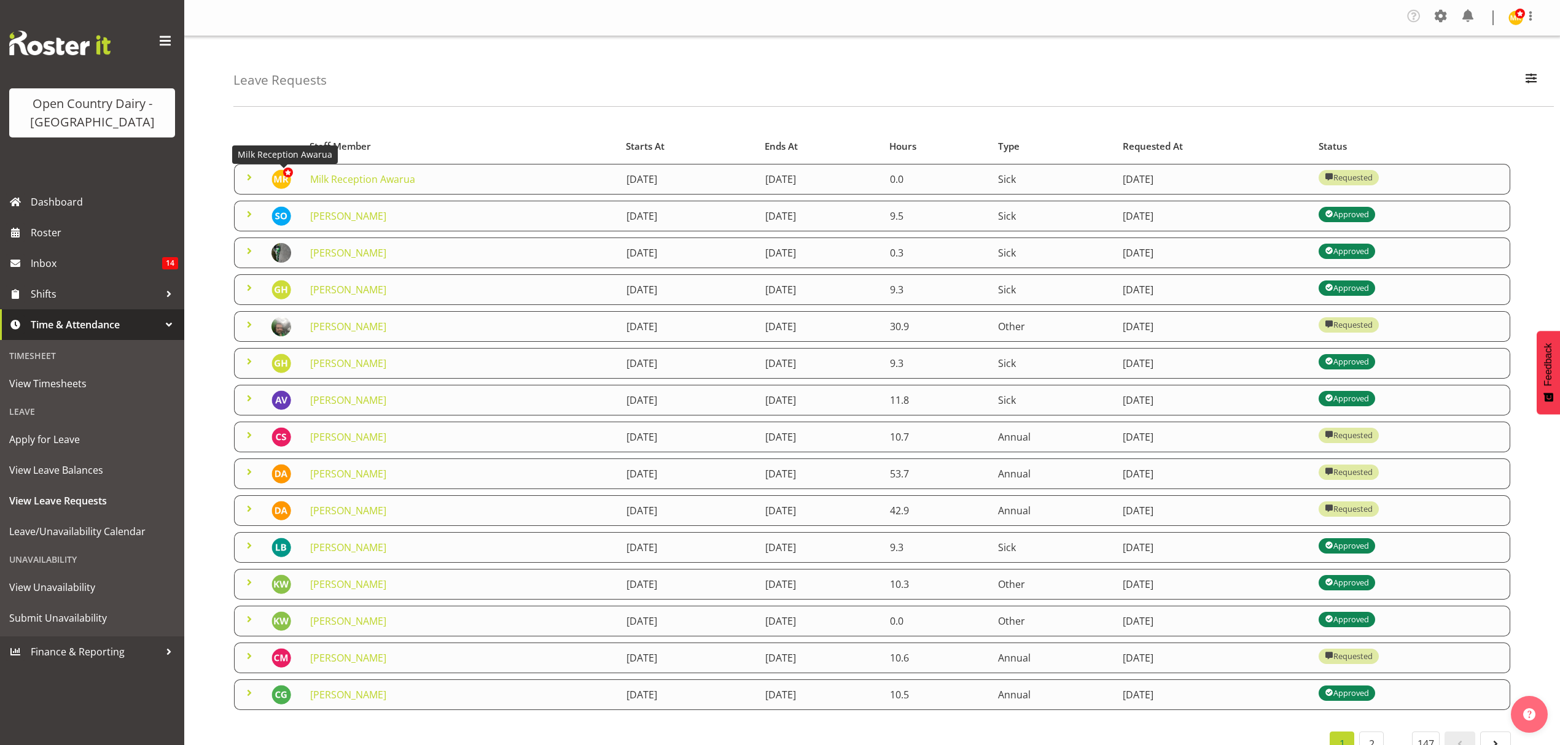
click at [280, 177] on img at bounding box center [281, 179] width 20 height 20
click at [244, 178] on span at bounding box center [249, 177] width 15 height 15
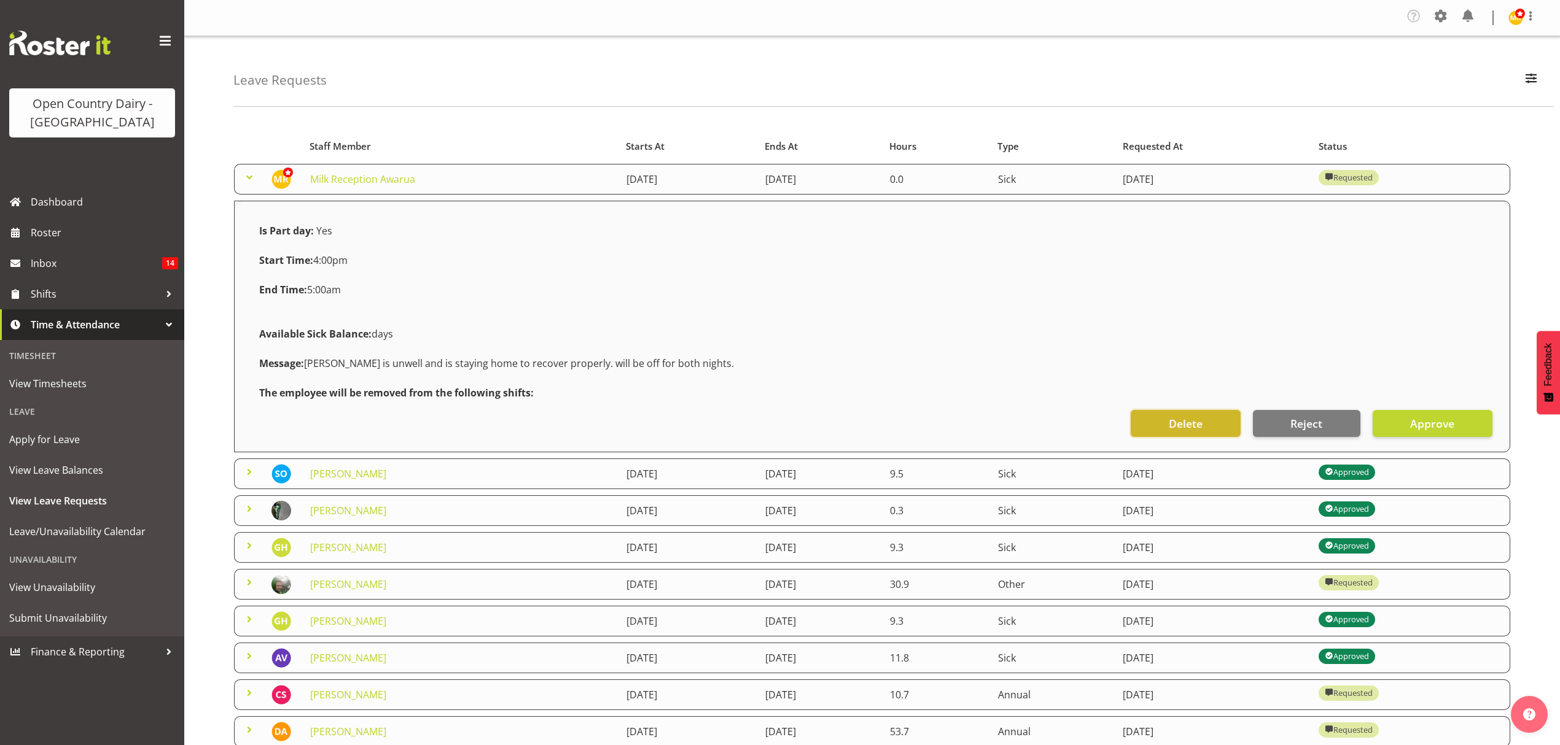
click at [1233, 420] on button "Delete" at bounding box center [1184, 423] width 109 height 27
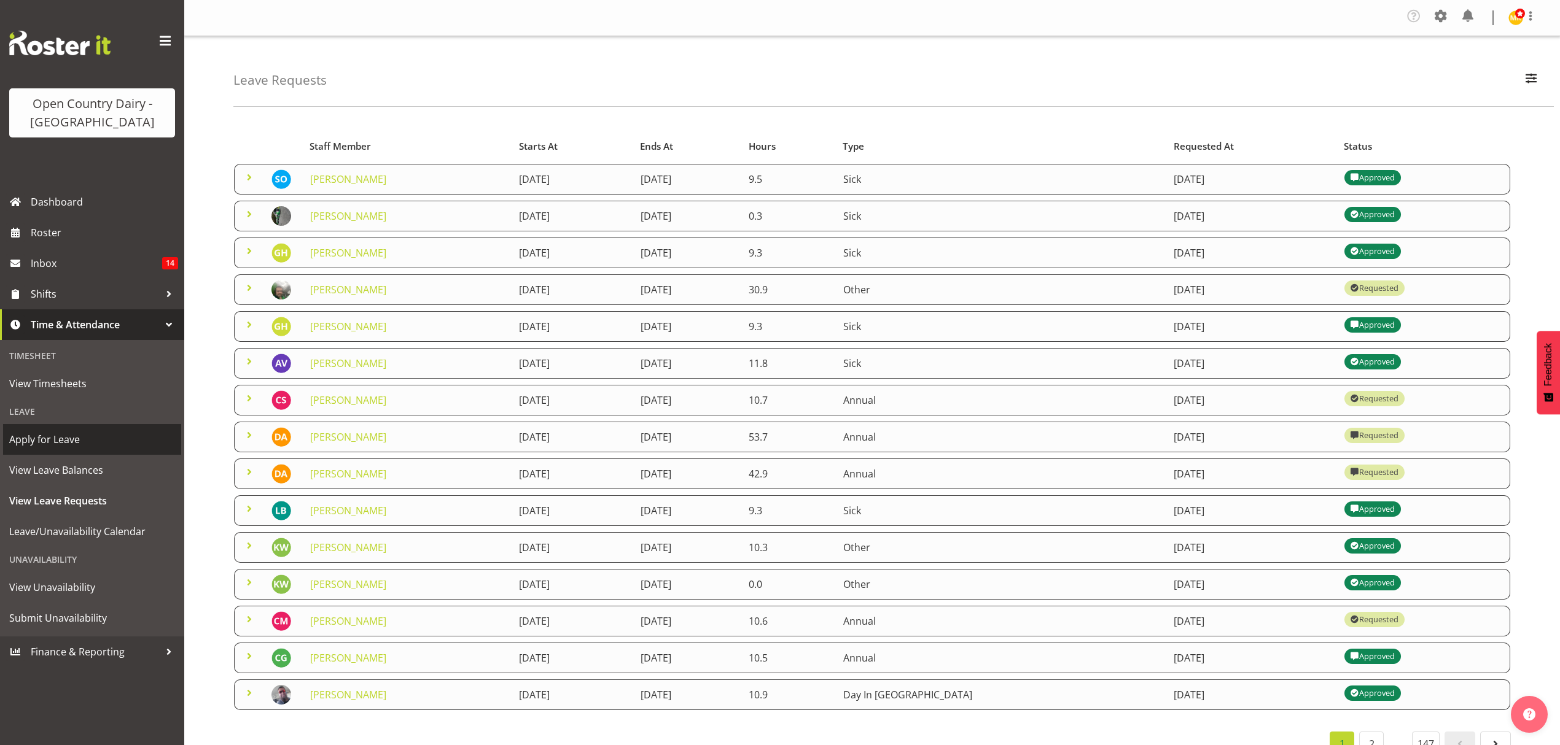
click at [57, 433] on span "Apply for Leave" at bounding box center [92, 439] width 166 height 18
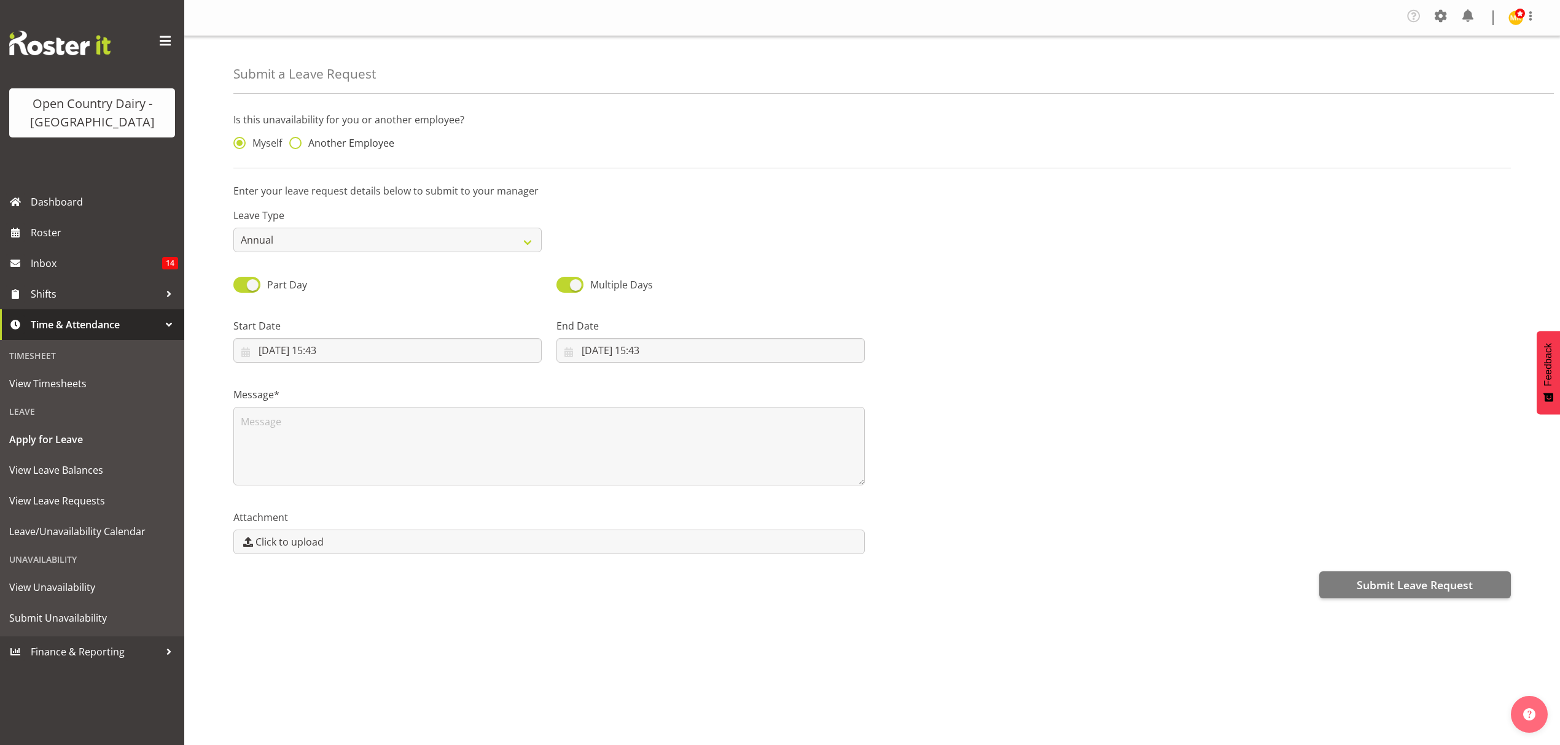
click at [293, 147] on span at bounding box center [295, 143] width 12 height 12
click at [293, 147] on input "Another Employee" at bounding box center [293, 143] width 8 height 8
radio input "true"
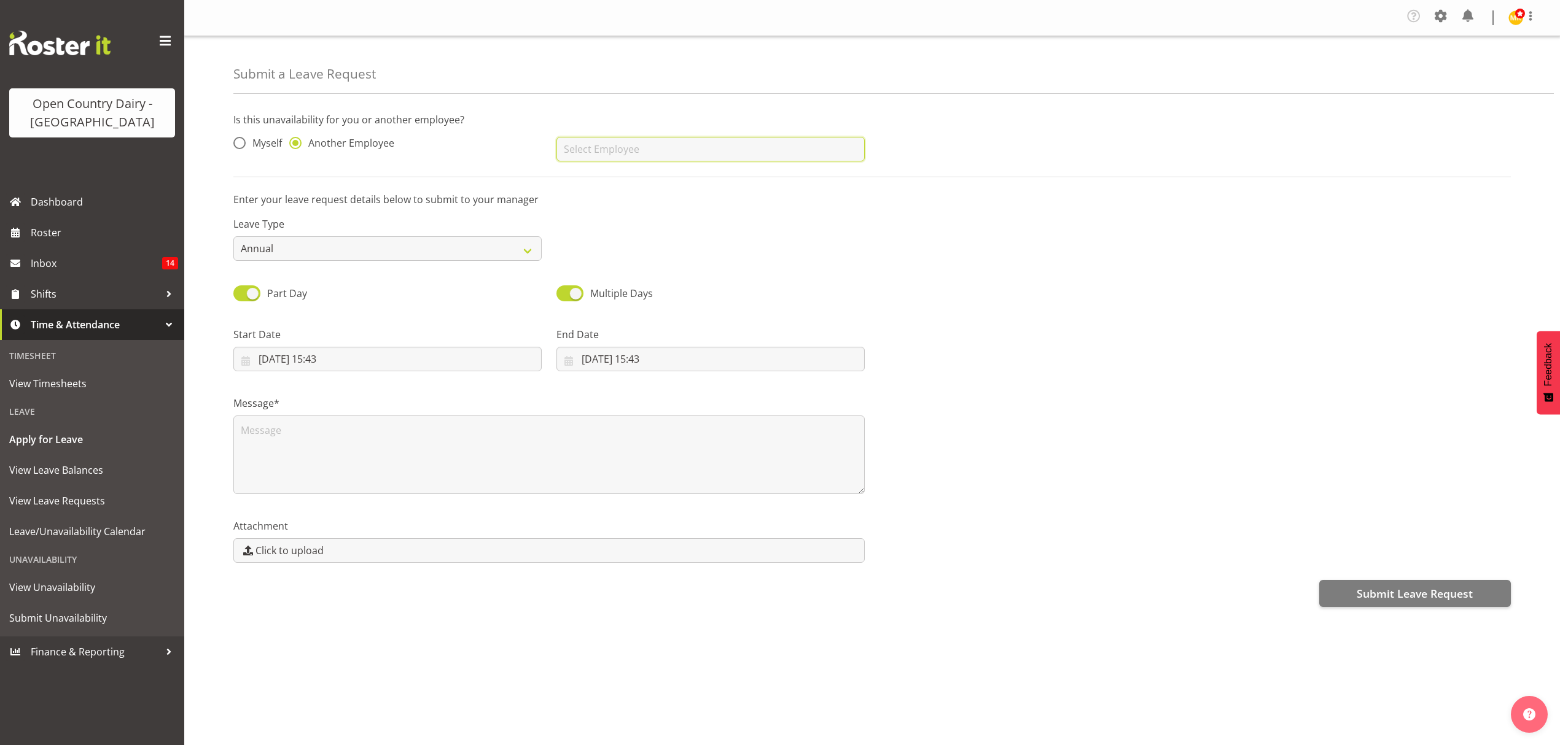
click at [754, 156] on input "text" at bounding box center [710, 149] width 308 height 25
click at [701, 178] on link "[PERSON_NAME]" at bounding box center [710, 180] width 308 height 22
type input "[PERSON_NAME]"
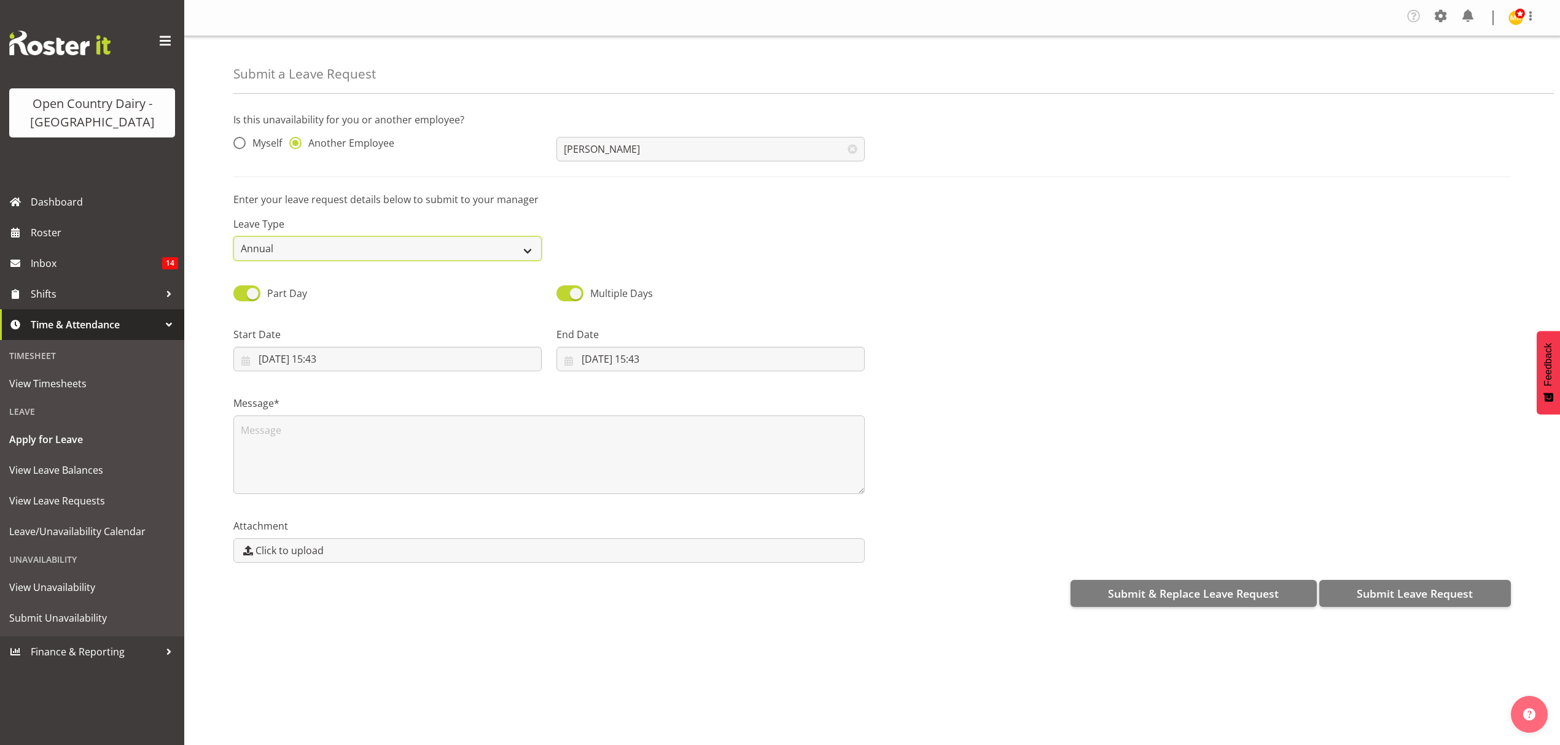
click at [296, 248] on select "Annual Sick Leave Without Pay Bereavement Domestic Violence Parental Jury Servi…" at bounding box center [387, 248] width 308 height 25
select select "Sick"
click at [233, 237] on select "Annual Sick Leave Without Pay Bereavement Domestic Violence Parental Jury Servi…" at bounding box center [387, 248] width 308 height 25
click at [369, 364] on input "27/08/2025, 15:43" at bounding box center [387, 359] width 308 height 25
click at [369, 546] on span "28" at bounding box center [371, 551] width 10 height 12
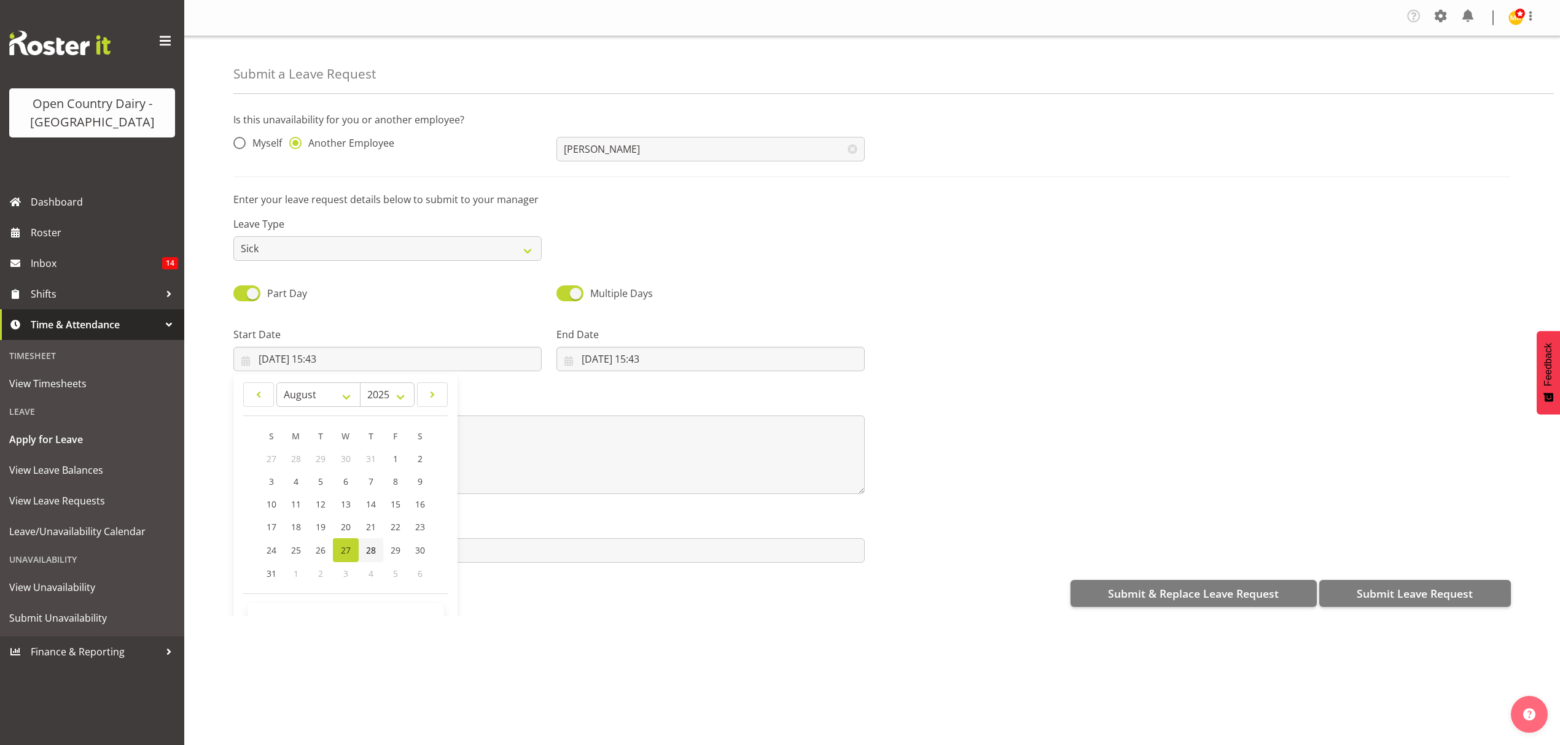
type input "28/08/2025, 15:43"
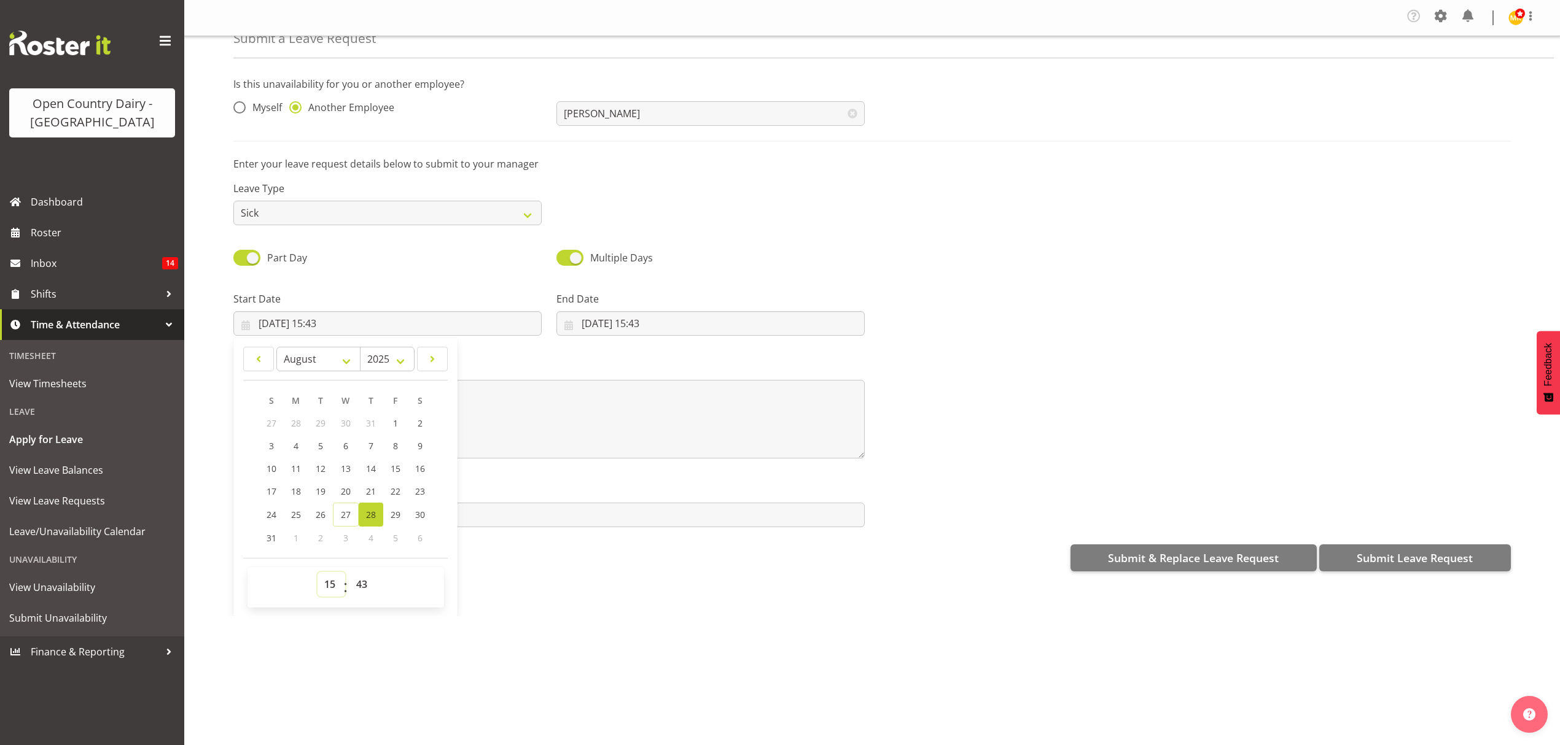
click at [335, 586] on select "00 01 02 03 04 05 06 07 08 09 10 11 12 13 14 15 16 17 18 19 20 21 22 23" at bounding box center [331, 584] width 28 height 25
select select "16"
click at [317, 574] on select "00 01 02 03 04 05 06 07 08 09 10 11 12 13 14 15 16 17 18 19 20 21 22 23" at bounding box center [331, 584] width 28 height 25
type input "28/08/2025, 16:43"
click at [364, 589] on select "00 01 02 03 04 05 06 07 08 09 10 11 12 13 14 15 16 17 18 19 20 21 22 23 24 25 2…" at bounding box center [363, 584] width 28 height 25
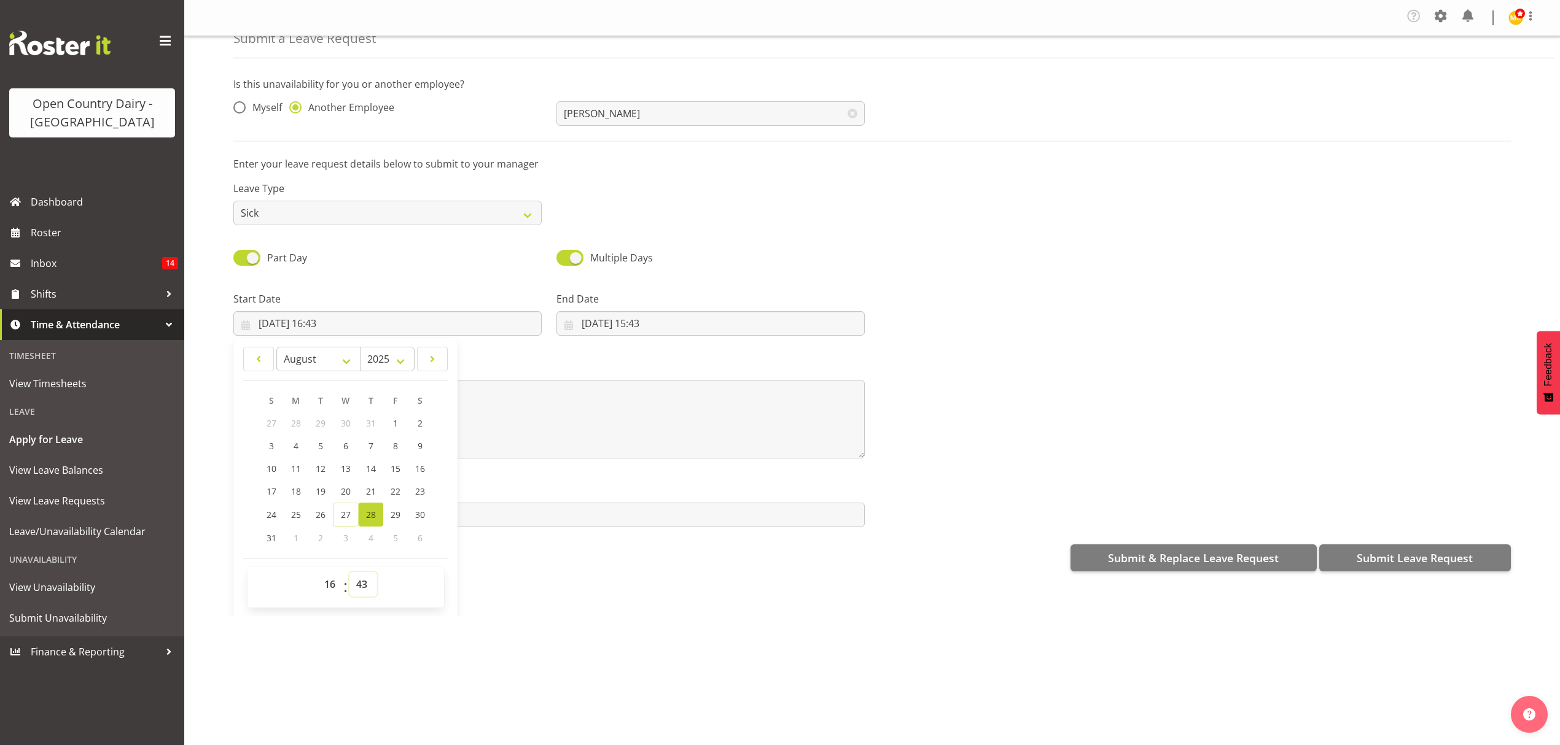
select select "0"
click at [349, 574] on select "00 01 02 03 04 05 06 07 08 09 10 11 12 13 14 15 16 17 18 19 20 21 22 23 24 25 2…" at bounding box center [363, 584] width 28 height 25
type input "28/08/2025, 16:00"
click at [566, 450] on textarea at bounding box center [548, 419] width 631 height 79
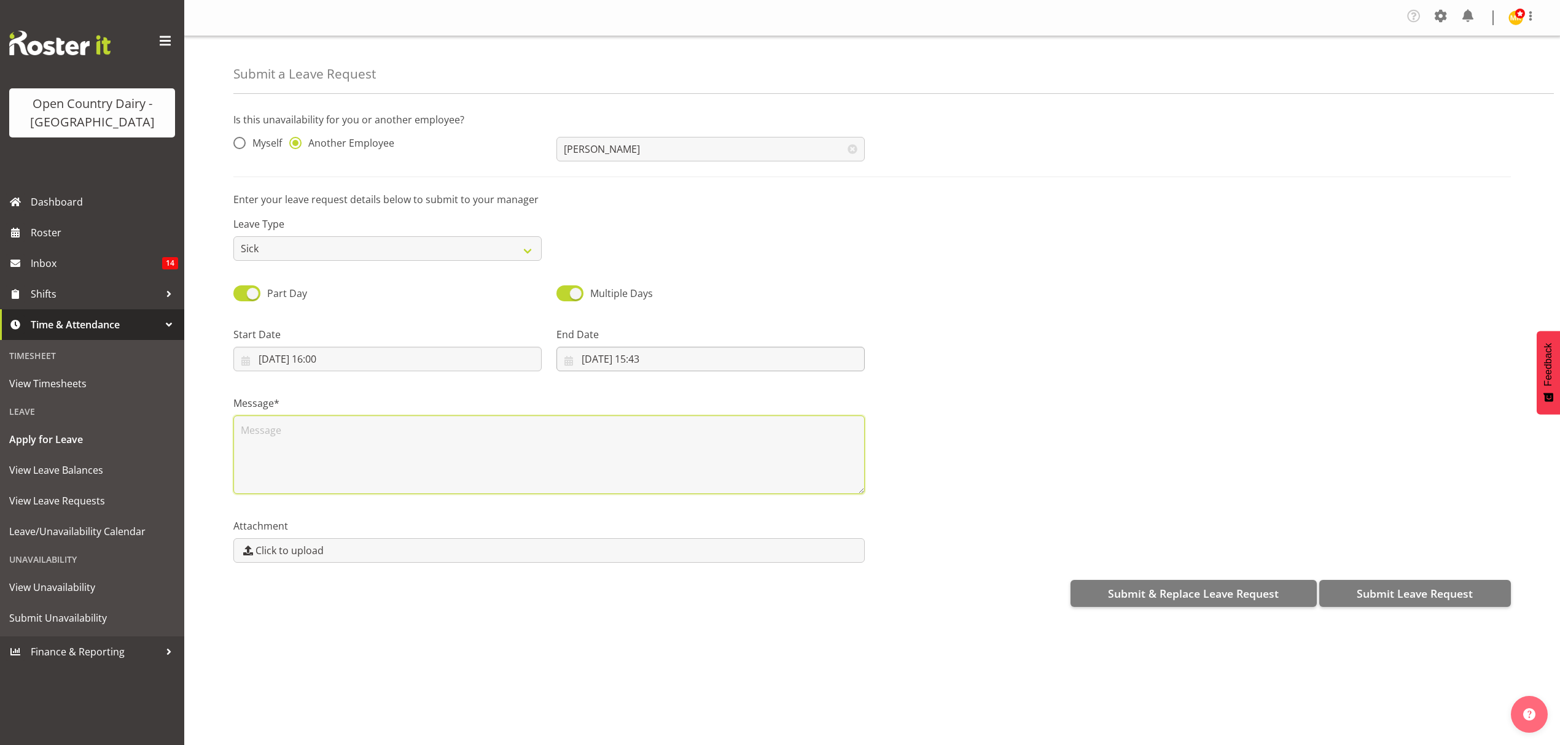
scroll to position [0, 0]
click at [717, 354] on input "27/08/2025, 15:43" at bounding box center [710, 359] width 308 height 25
click at [738, 553] on span "30" at bounding box center [743, 551] width 10 height 12
type input "30/08/2025, 15:43"
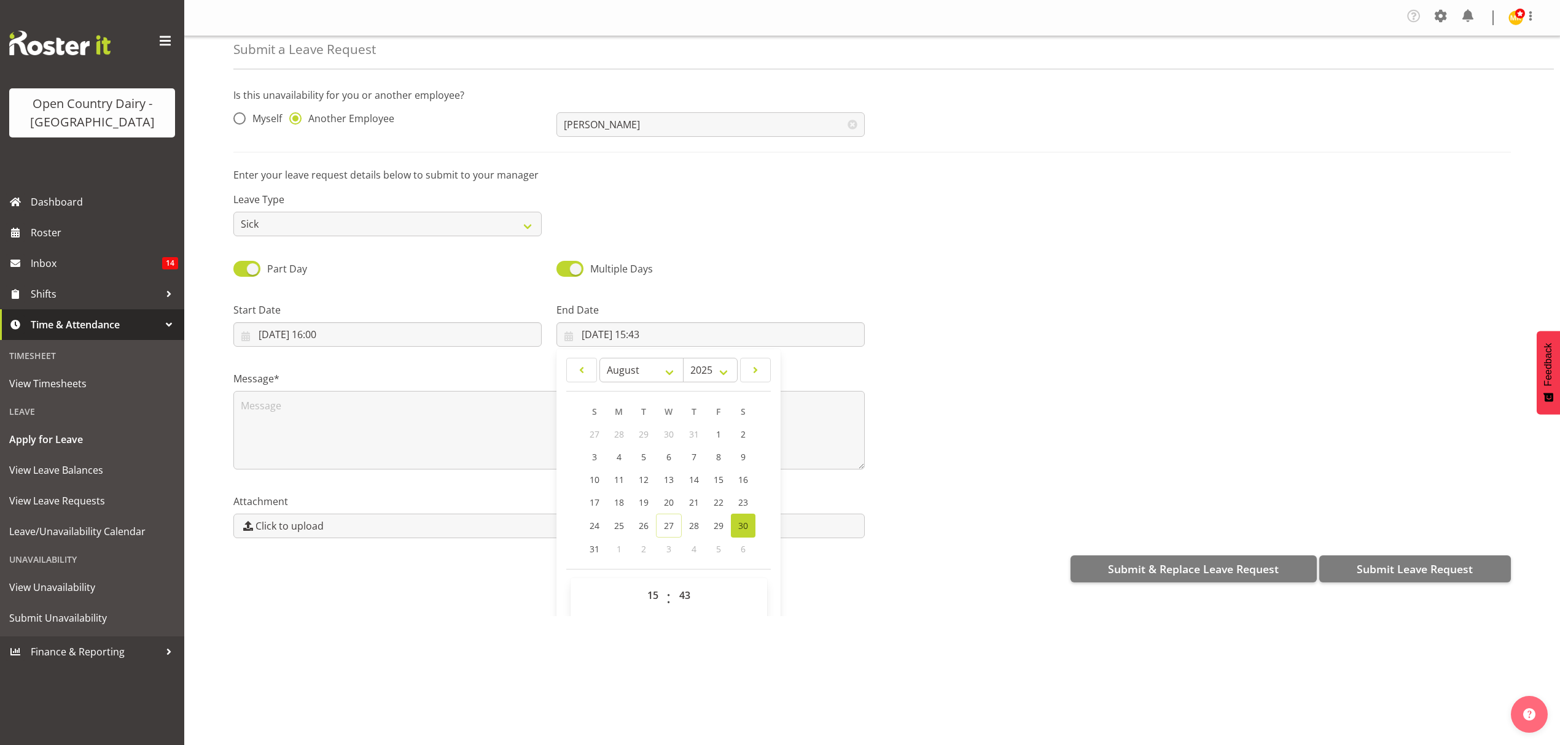
scroll to position [36, 0]
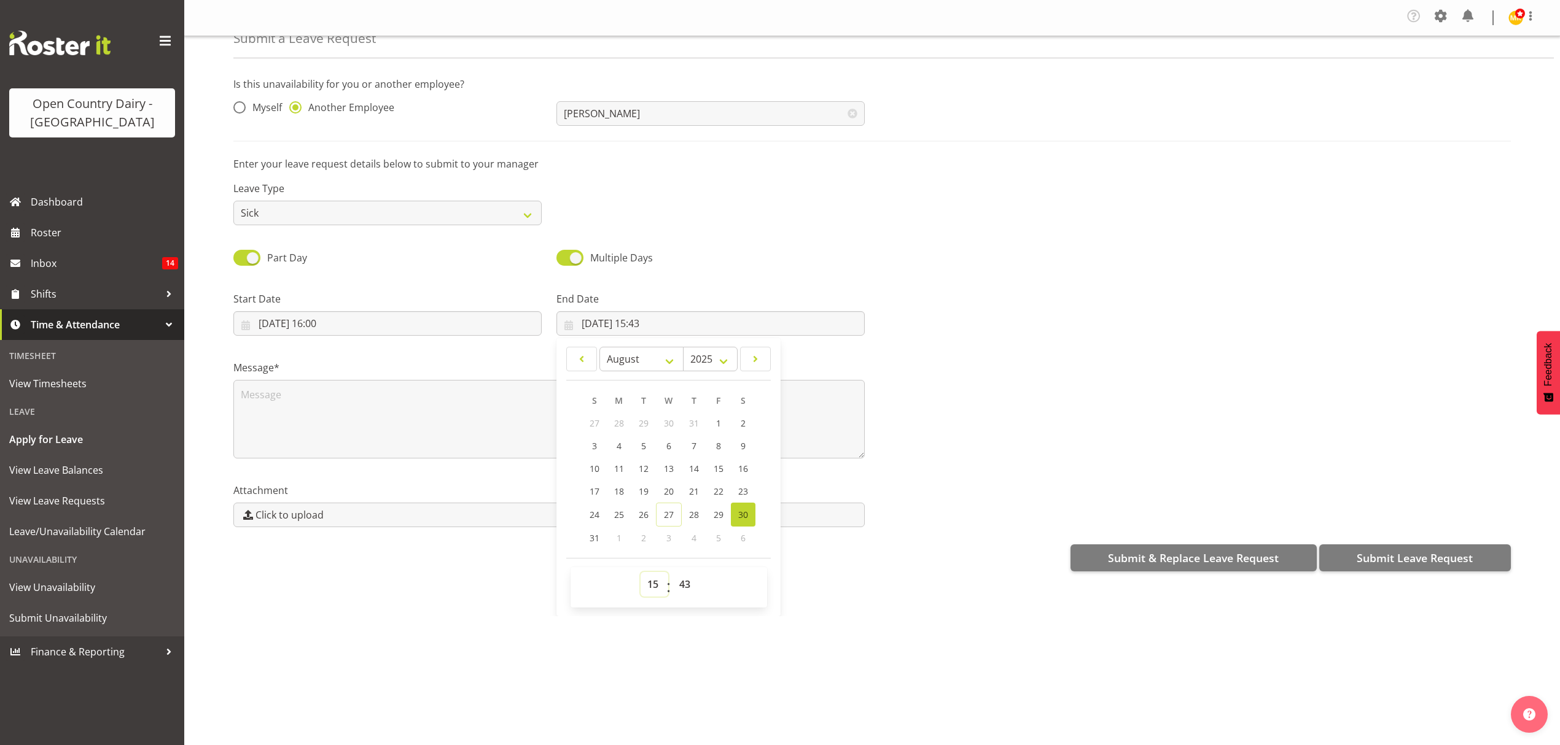
click at [649, 586] on select "00 01 02 03 04 05 06 07 08 09 10 11 12 13 14 15 16 17 18 19 20 21 22 23" at bounding box center [654, 584] width 28 height 25
select select "5"
click at [640, 574] on select "00 01 02 03 04 05 06 07 08 09 10 11 12 13 14 15 16 17 18 19 20 21 22 23" at bounding box center [654, 584] width 28 height 25
type input "30/08/2025, 05:43"
click at [683, 591] on select "00 01 02 03 04 05 06 07 08 09 10 11 12 13 14 15 16 17 18 19 20 21 22 23 24 25 2…" at bounding box center [686, 584] width 28 height 25
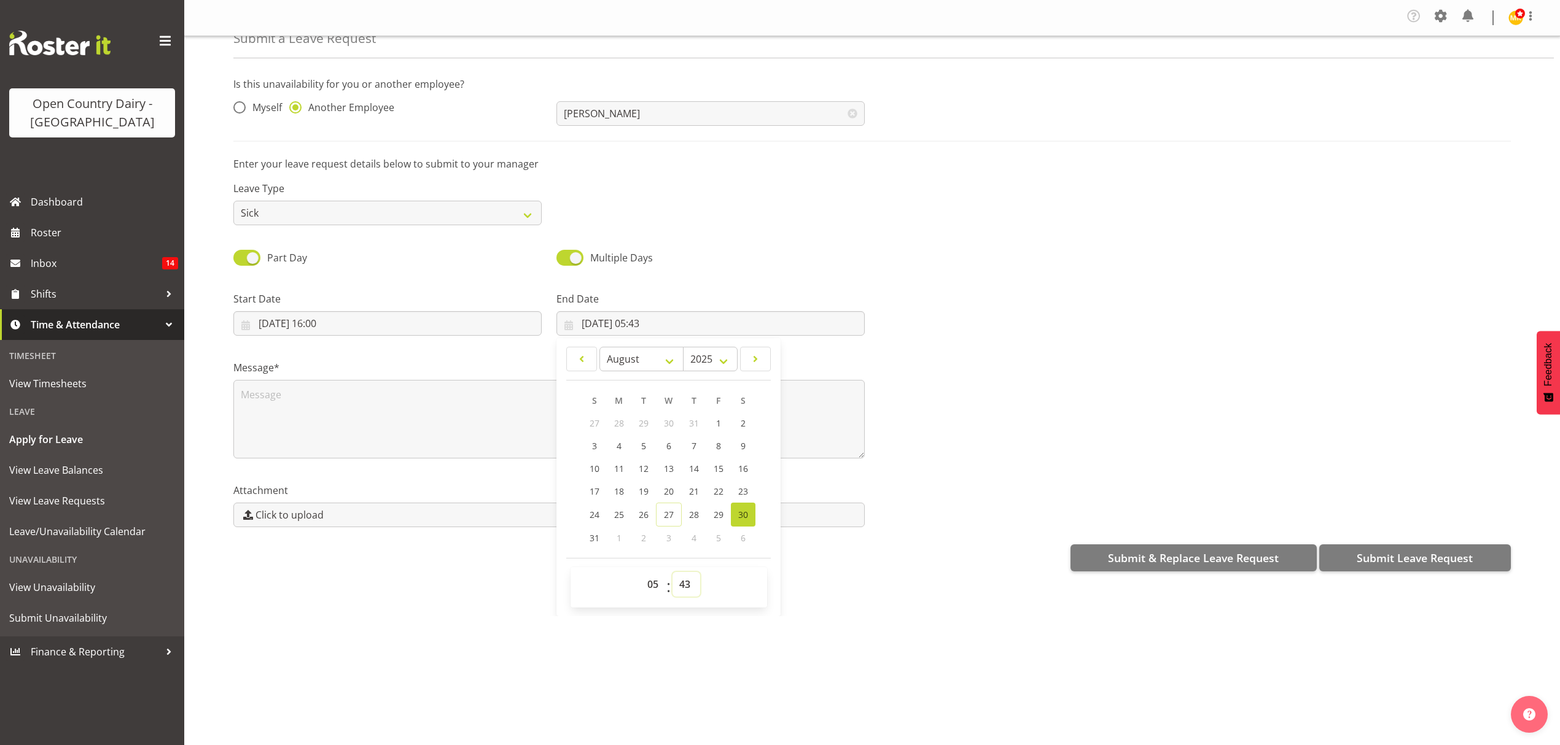
select select "0"
click at [672, 574] on select "00 01 02 03 04 05 06 07 08 09 10 11 12 13 14 15 16 17 18 19 20 21 22 23 24 25 2…" at bounding box center [686, 584] width 28 height 25
type input "30/08/2025, 05:00"
click at [441, 442] on textarea at bounding box center [548, 419] width 631 height 79
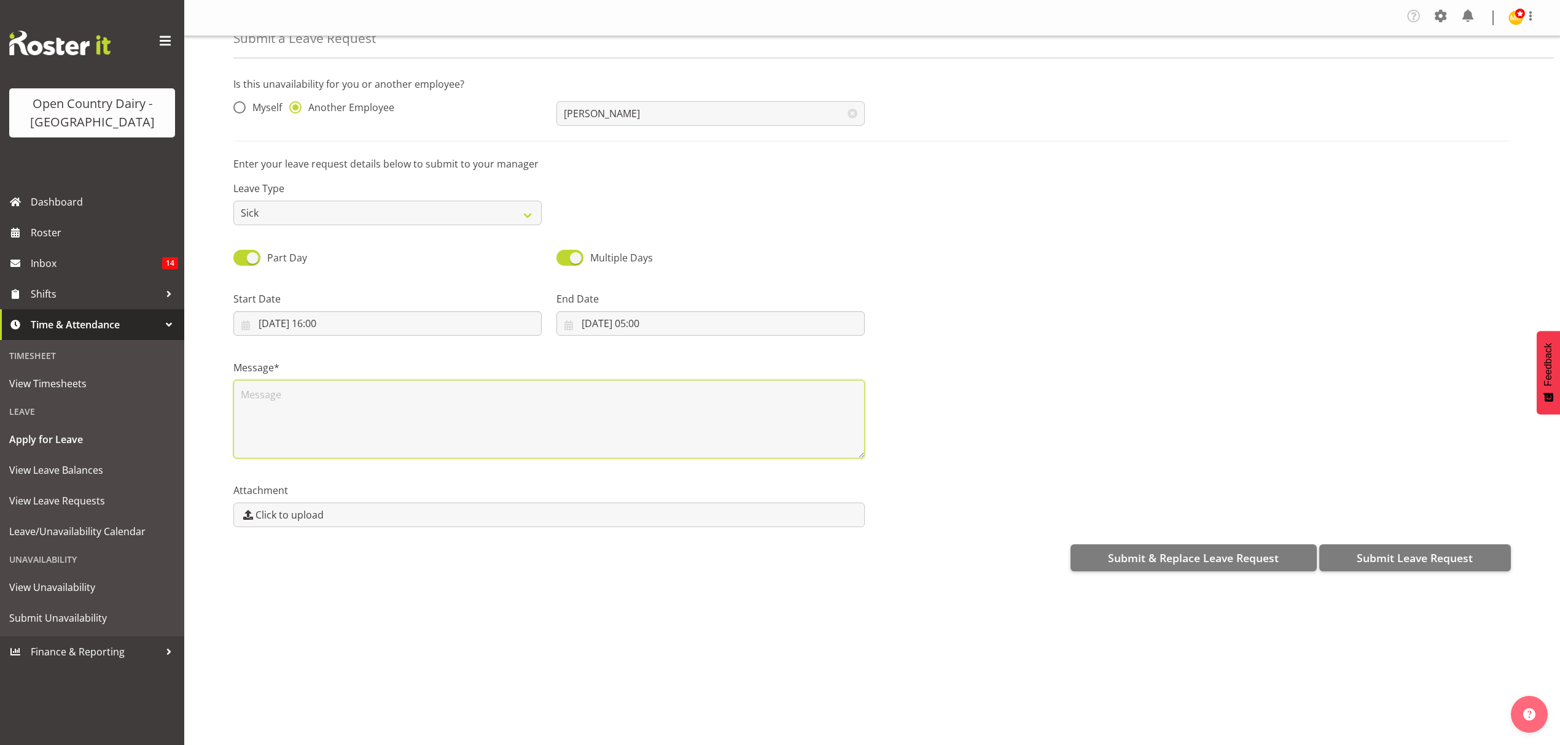
scroll to position [0, 0]
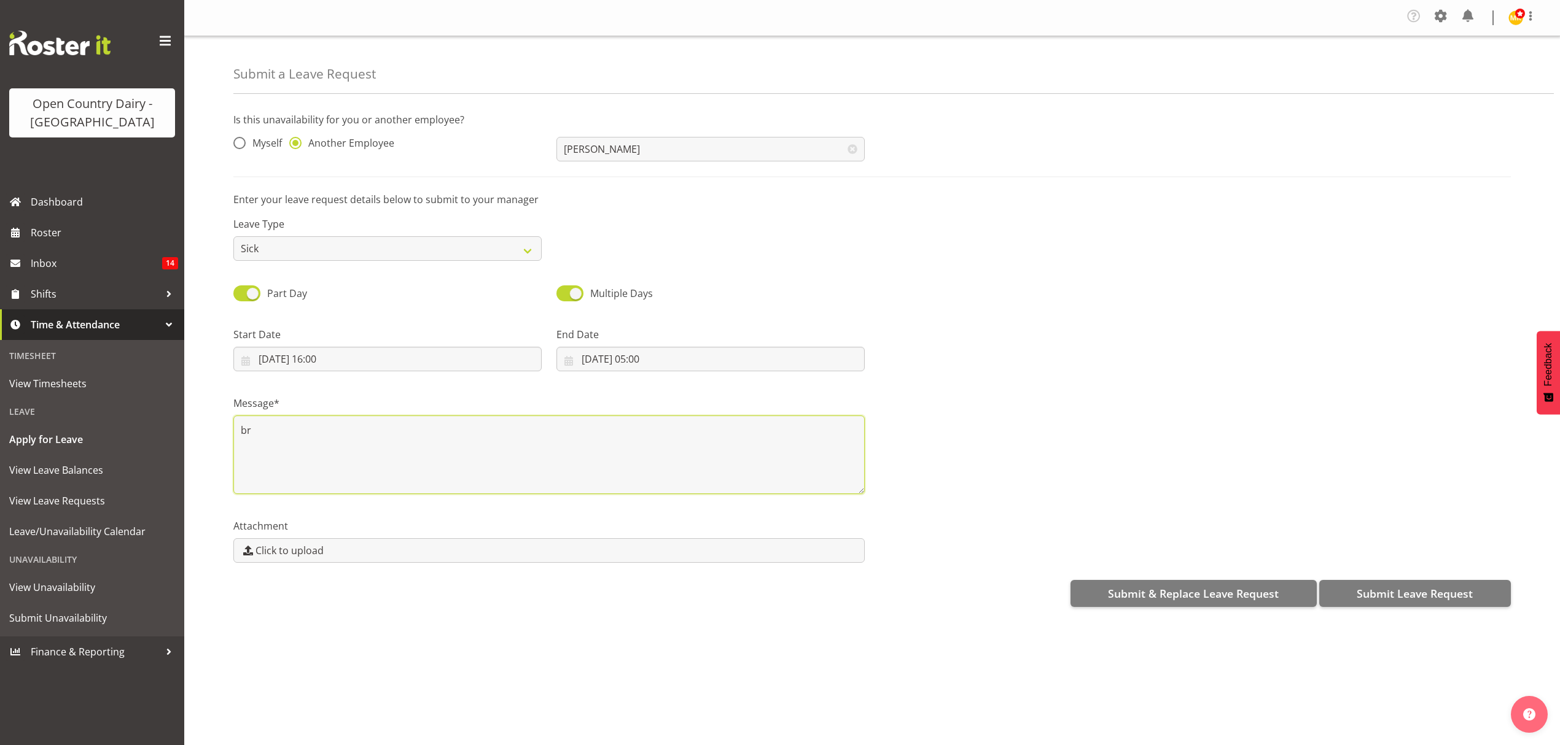
type textarea "b"
type textarea "not well and wont be in for nights shifts so he can recover properly"
click at [1441, 593] on span "Submit Leave Request" at bounding box center [1414, 594] width 116 height 16
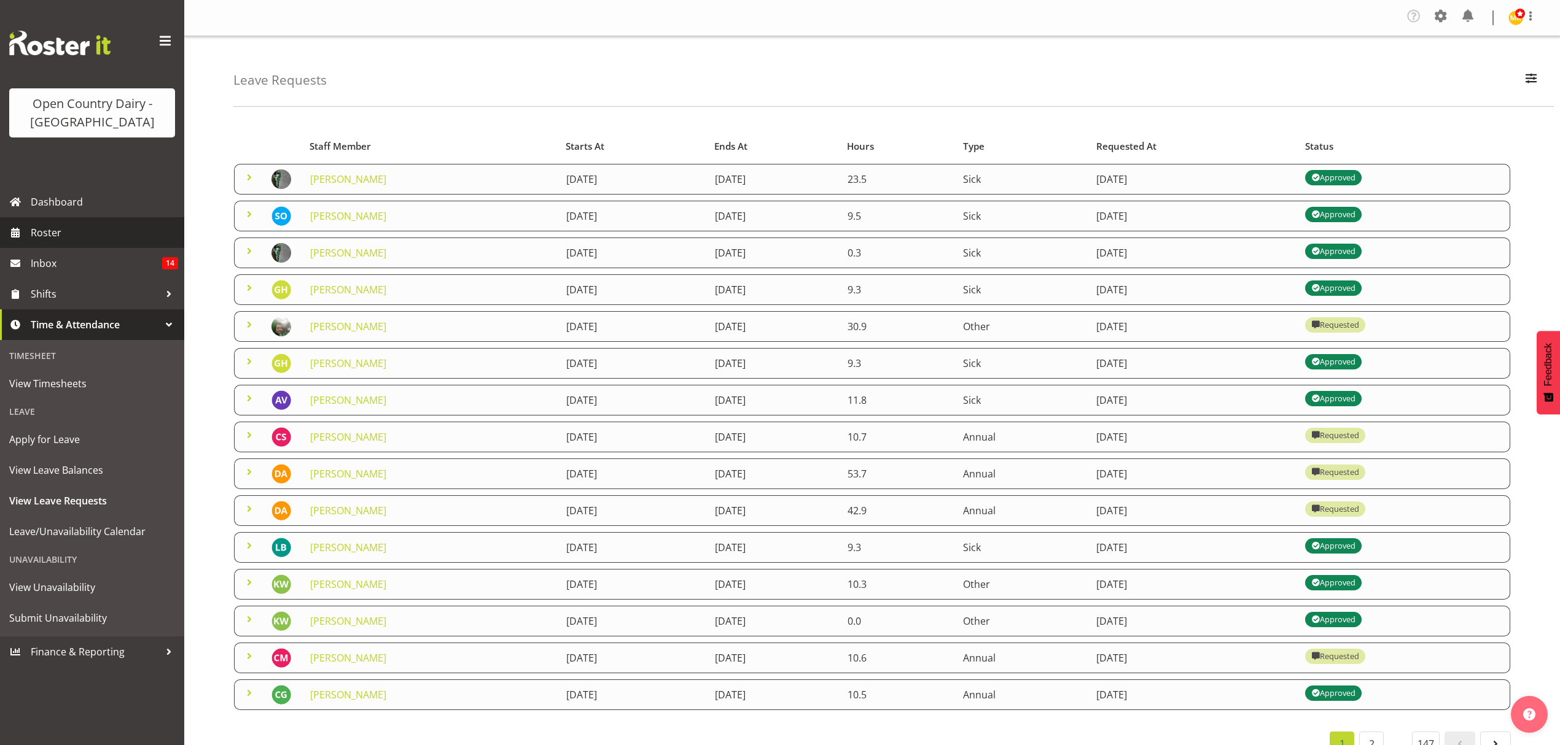
drag, startPoint x: 26, startPoint y: 231, endPoint x: 126, endPoint y: 246, distance: 101.8
click at [26, 231] on link "Roster" at bounding box center [92, 232] width 184 height 31
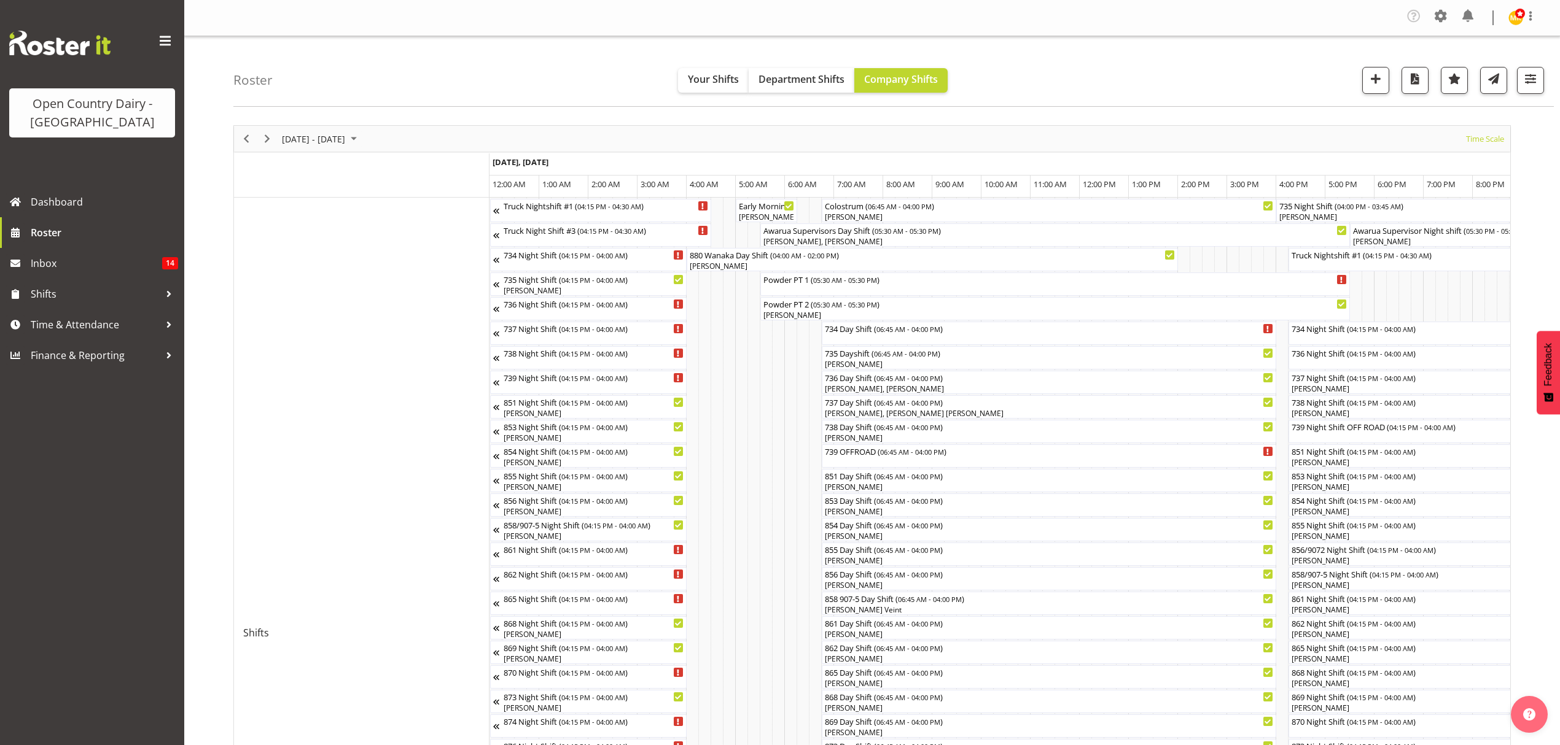
scroll to position [0, 2358]
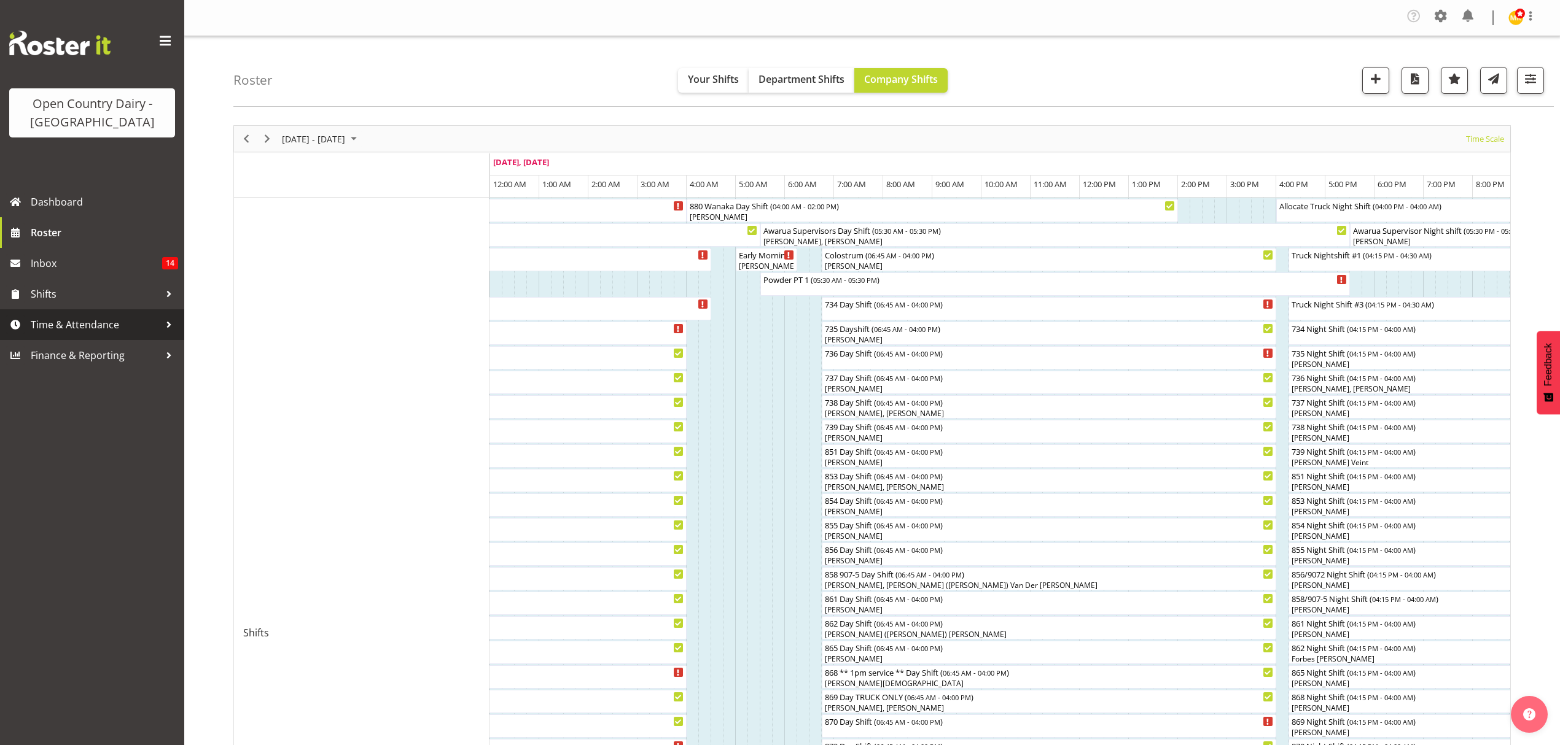
click at [131, 322] on span "Time & Attendance" at bounding box center [95, 325] width 129 height 18
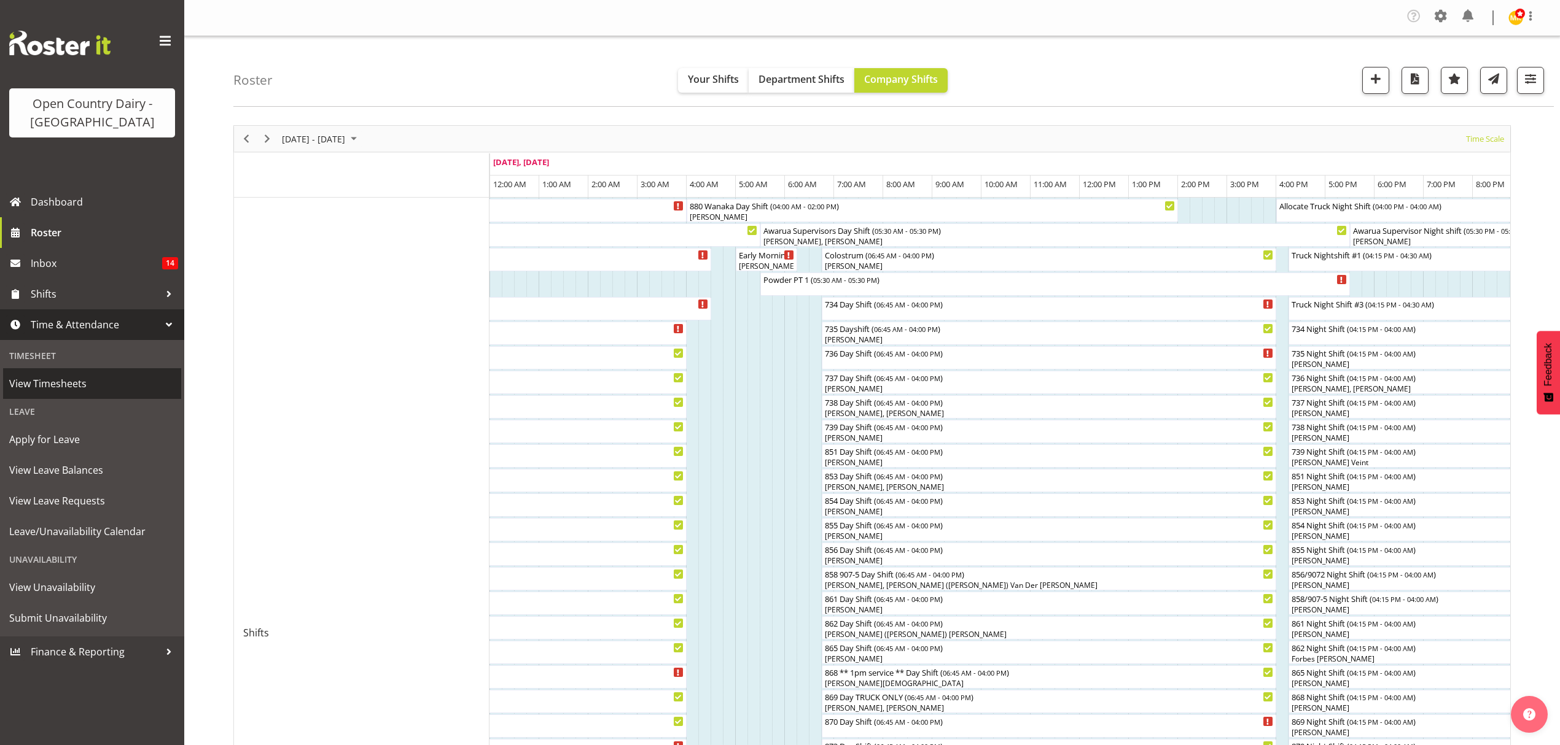
click at [93, 384] on span "View Timesheets" at bounding box center [92, 384] width 166 height 18
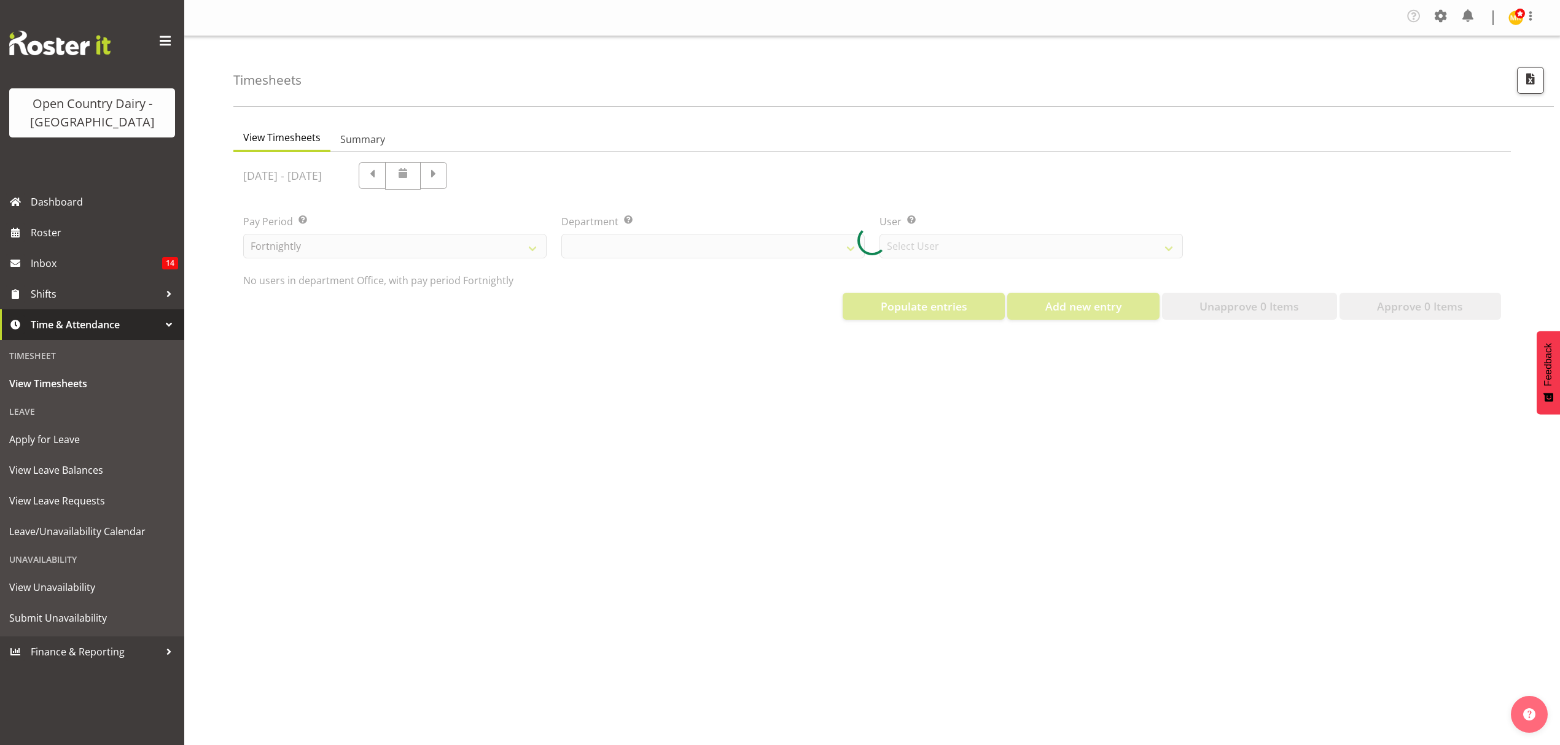
click at [849, 246] on div at bounding box center [871, 240] width 1277 height 177
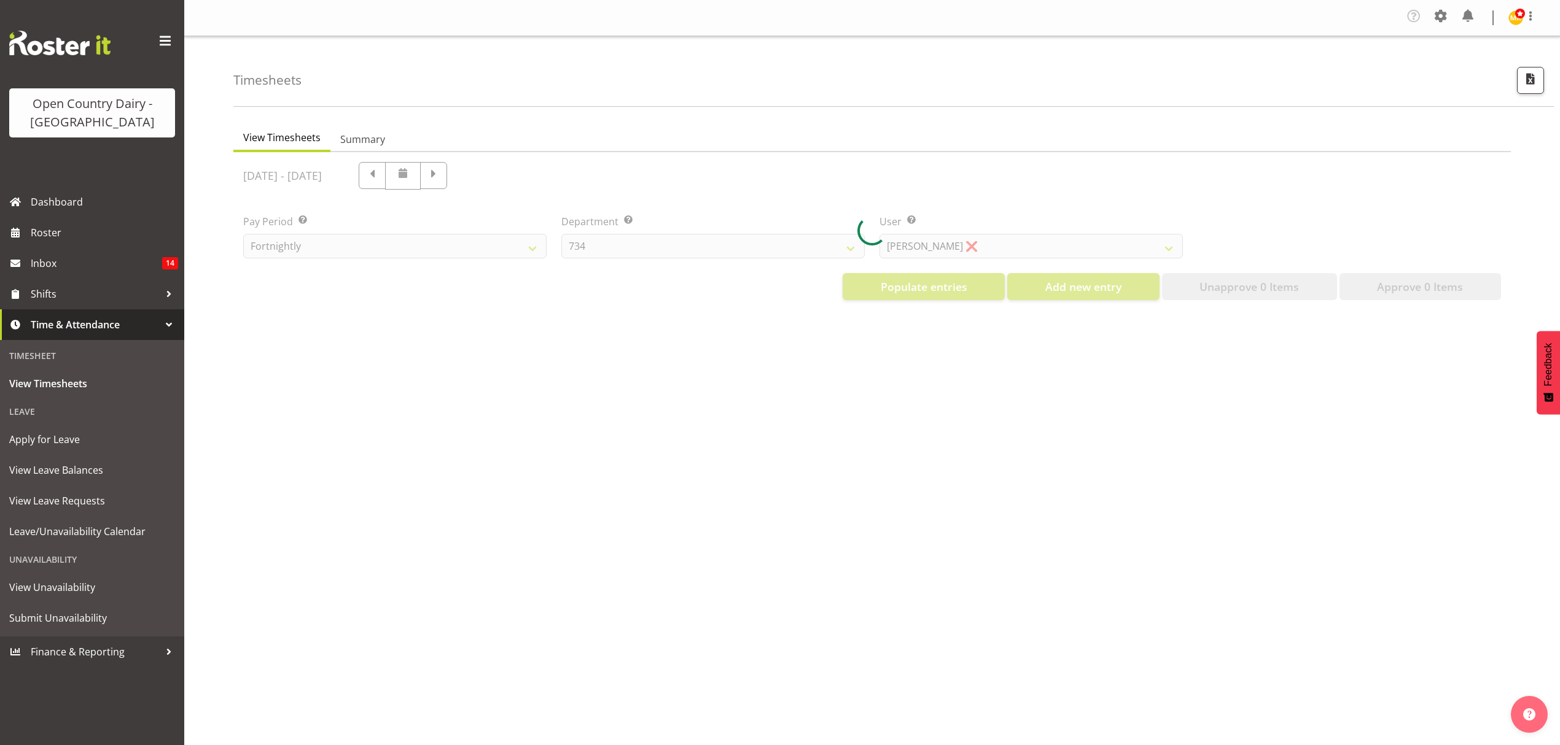
click at [848, 244] on div at bounding box center [871, 231] width 1277 height 158
select select "699"
select select "8449"
click at [846, 246] on div at bounding box center [871, 231] width 1277 height 158
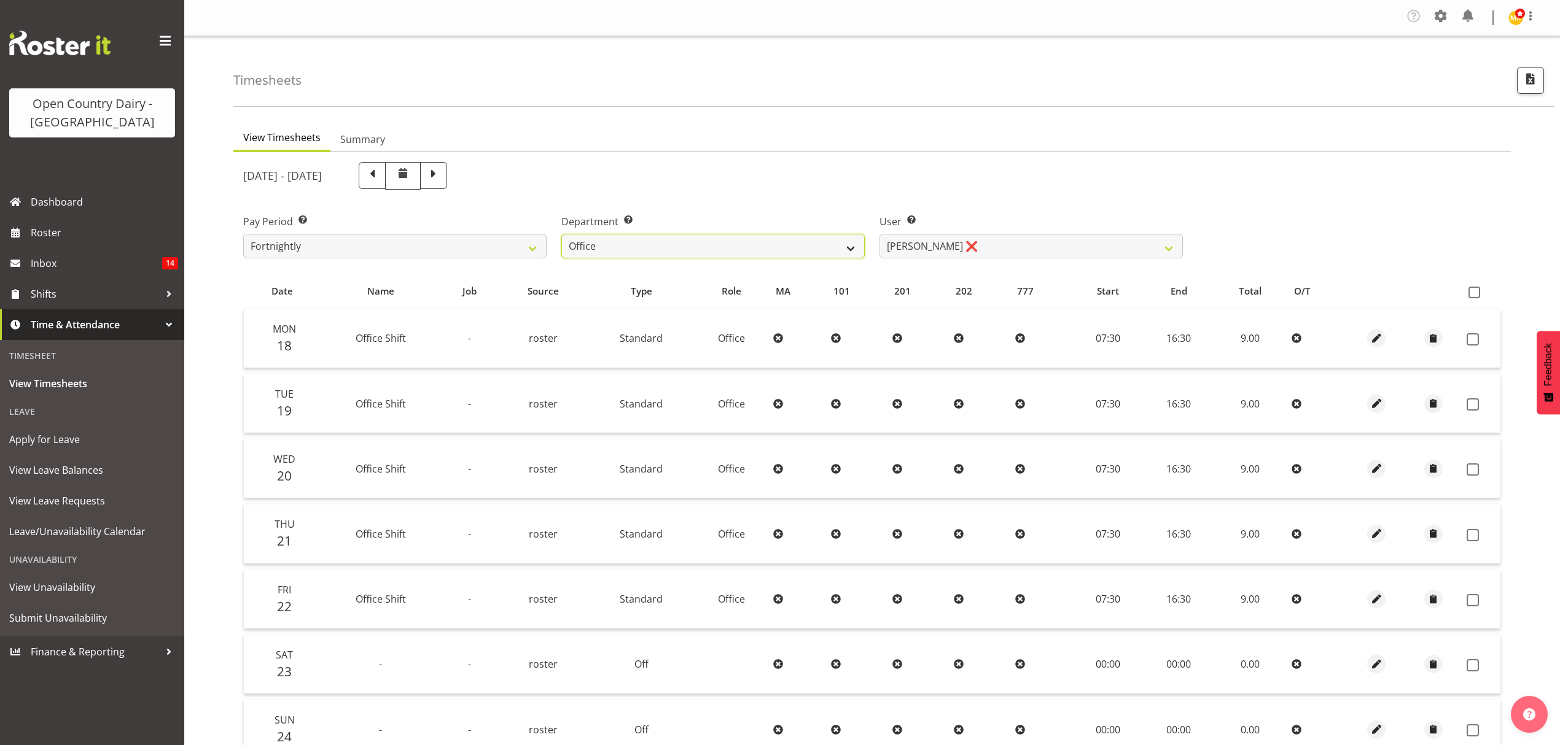
click at [840, 249] on select "734 735 736 737 738 739 851 852 853 854 855 856 858 861 862 865 868 869 870 873" at bounding box center [712, 246] width 303 height 25
click at [561, 235] on select "734 735 736 737 738 739 851 852 853 854 855 856 858 861 862 865 868 869 870 873" at bounding box center [712, 246] width 303 height 25
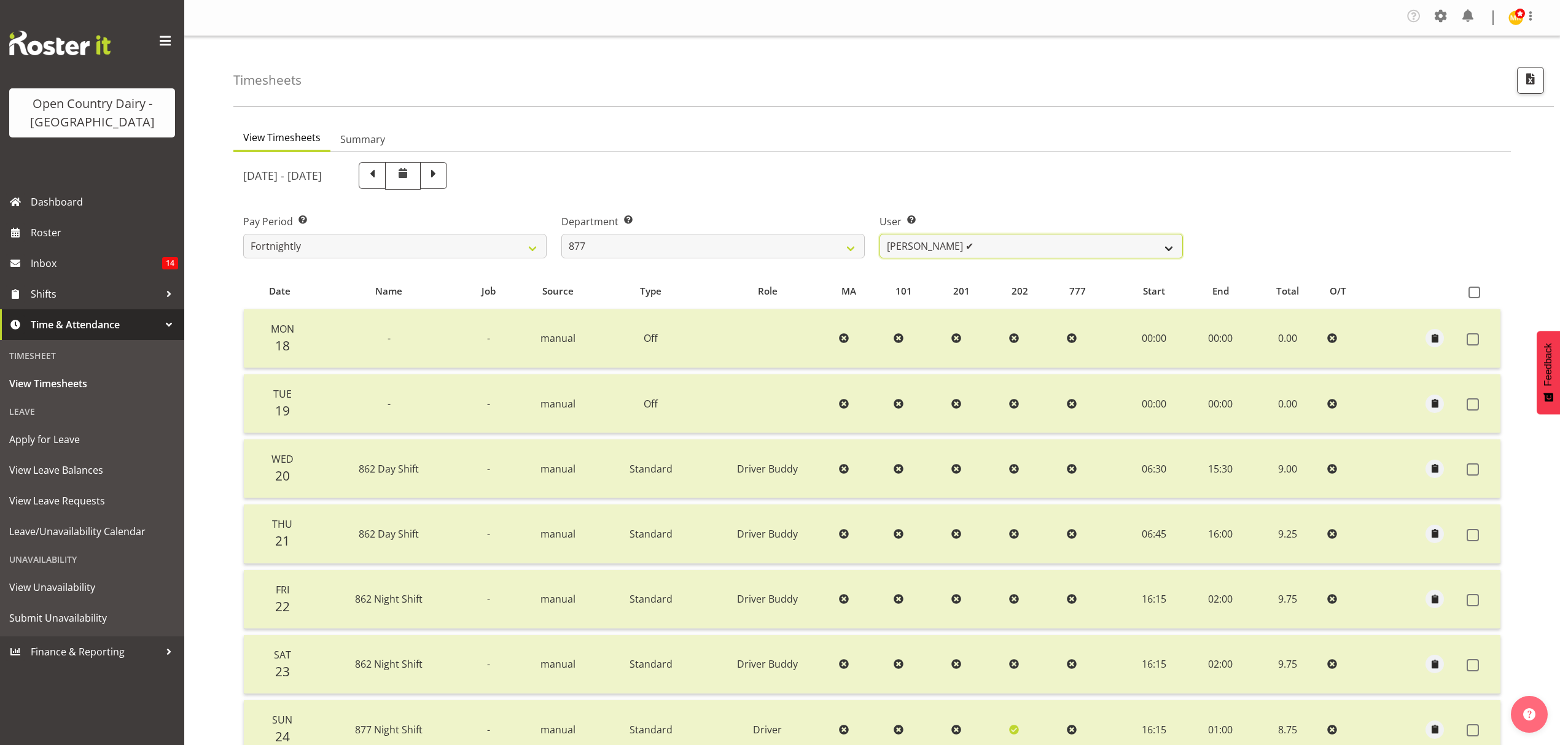
click at [992, 256] on select "[PERSON_NAME] ✔ [PERSON_NAME] ✔ [PERSON_NAME] ✔ [PERSON_NAME][GEOGRAPHIC_DATA] ✔" at bounding box center [1030, 246] width 303 height 25
click at [735, 244] on select "734 735 736 737 738 739 851 852 853 854 855 856 858 861 862 865 868 869 870 873" at bounding box center [712, 246] width 303 height 25
click at [605, 244] on select "734 735 736 737 738 739 851 852 853 854 855 856 858 861 862 865 868 869 870 873" at bounding box center [712, 246] width 303 height 25
select select "906"
click at [561, 235] on select "734 735 736 737 738 739 851 852 853 854 855 856 858 861 862 865 868 869 870 873" at bounding box center [712, 246] width 303 height 25
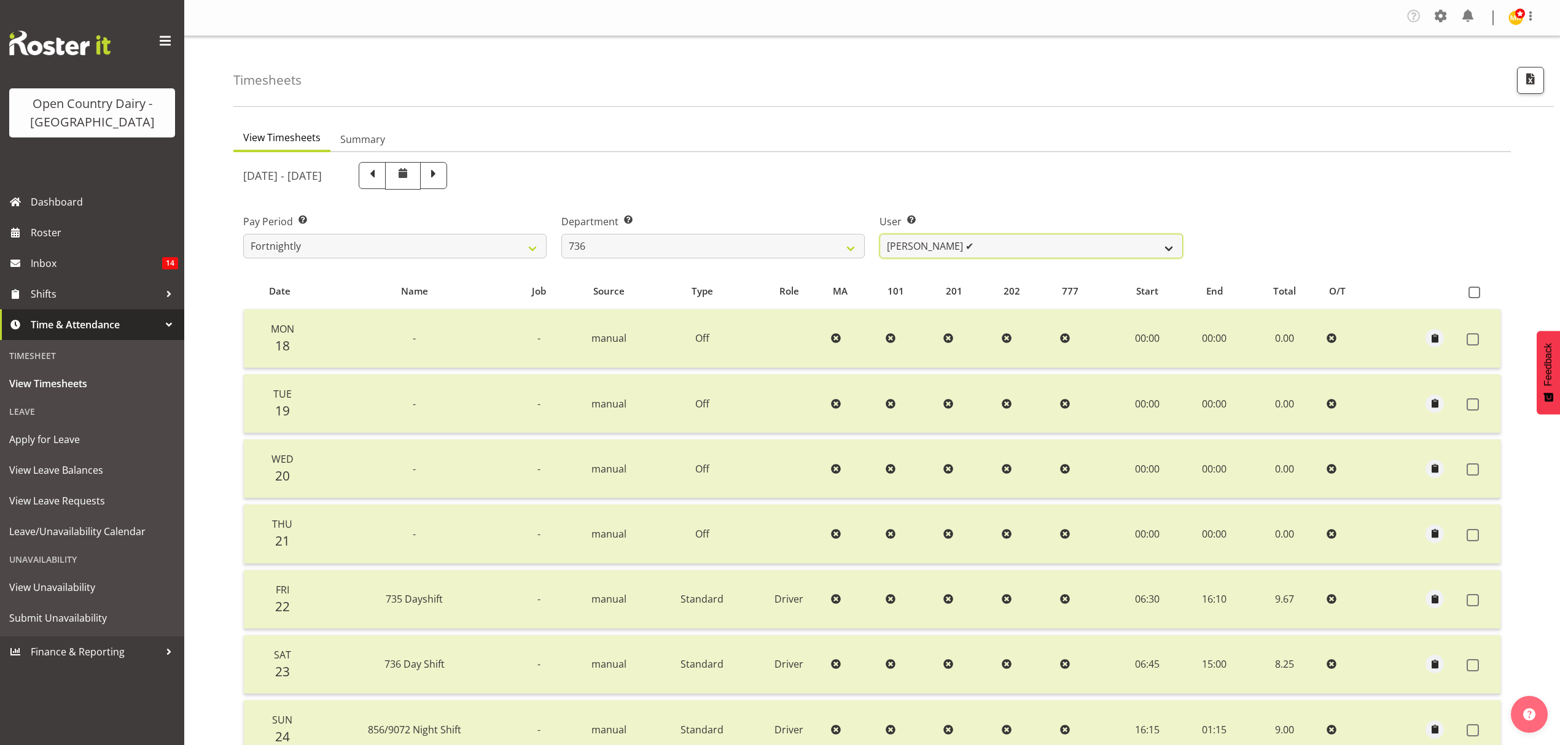
click at [994, 249] on select "[PERSON_NAME] ✔ [PERSON_NAME] ✔ [PERSON_NAME] ✔ [PERSON_NAME] ✔" at bounding box center [1030, 246] width 303 height 25
select select "7434"
click at [879, 235] on select "[PERSON_NAME] ✔ [PERSON_NAME] ✔ [PERSON_NAME] ✔ [PERSON_NAME] ✔" at bounding box center [1030, 246] width 303 height 25
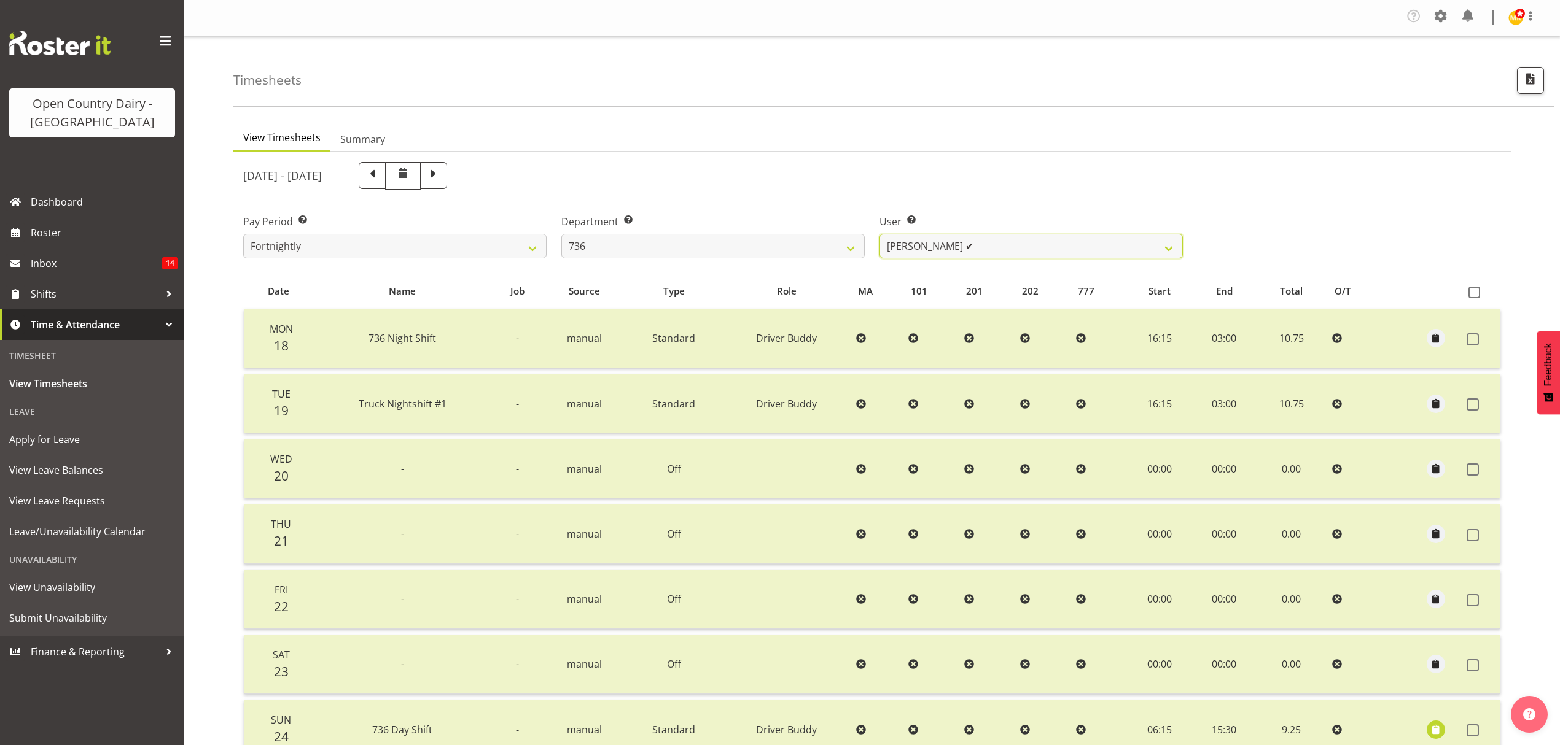
scroll to position [82, 0]
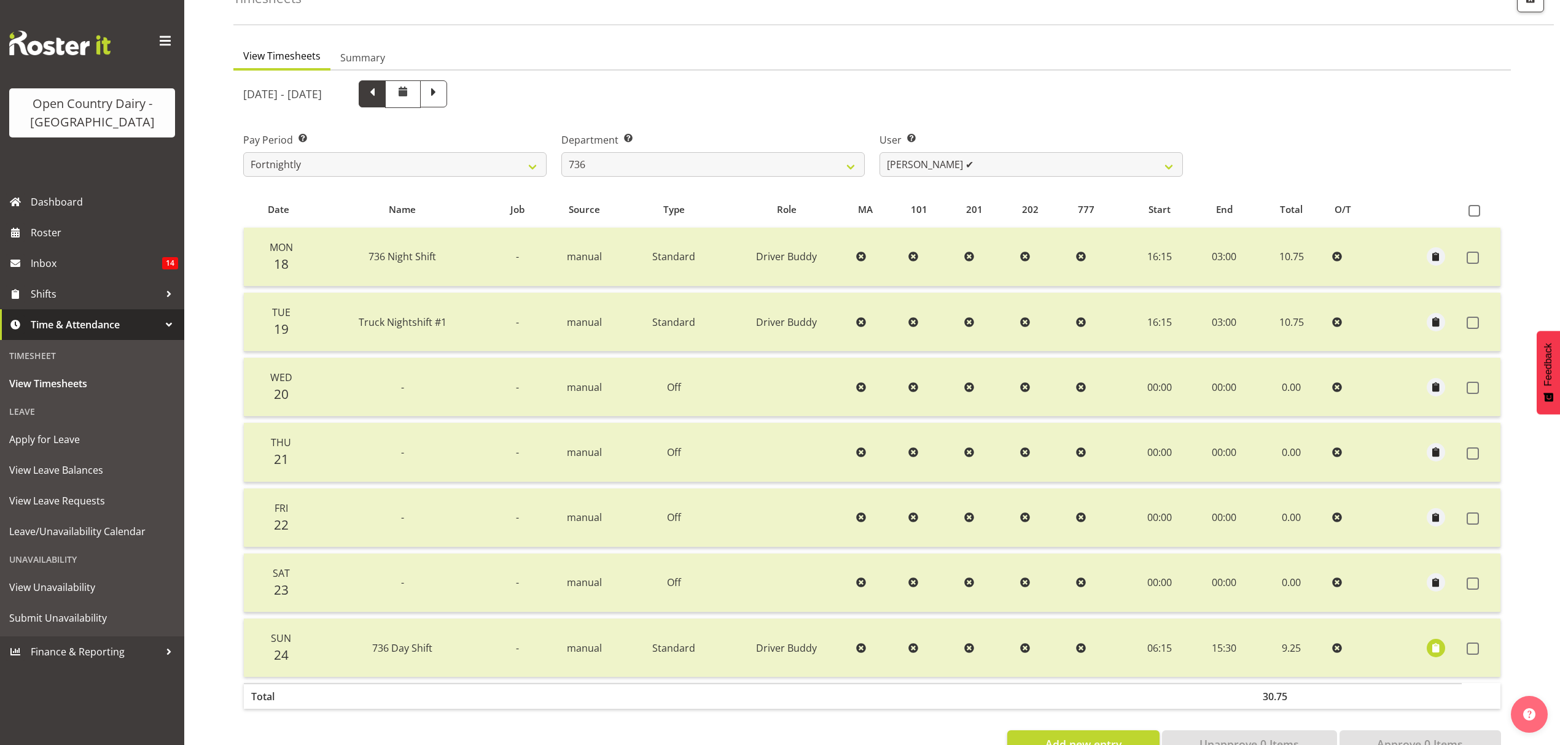
click at [386, 91] on span at bounding box center [372, 93] width 27 height 27
select select
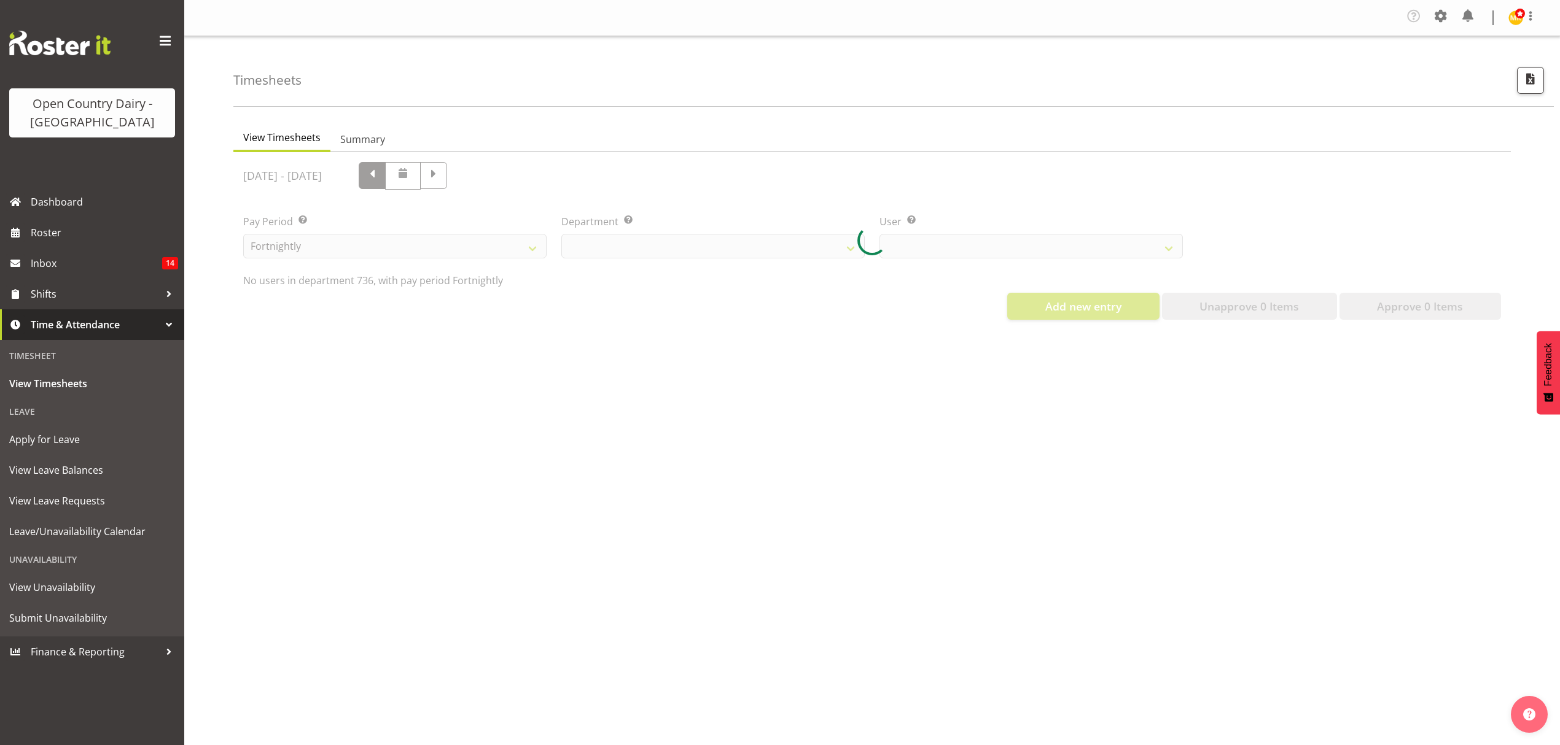
scroll to position [0, 0]
click at [446, 93] on div "Timesheets" at bounding box center [893, 71] width 1320 height 71
select select "906"
select select "7434"
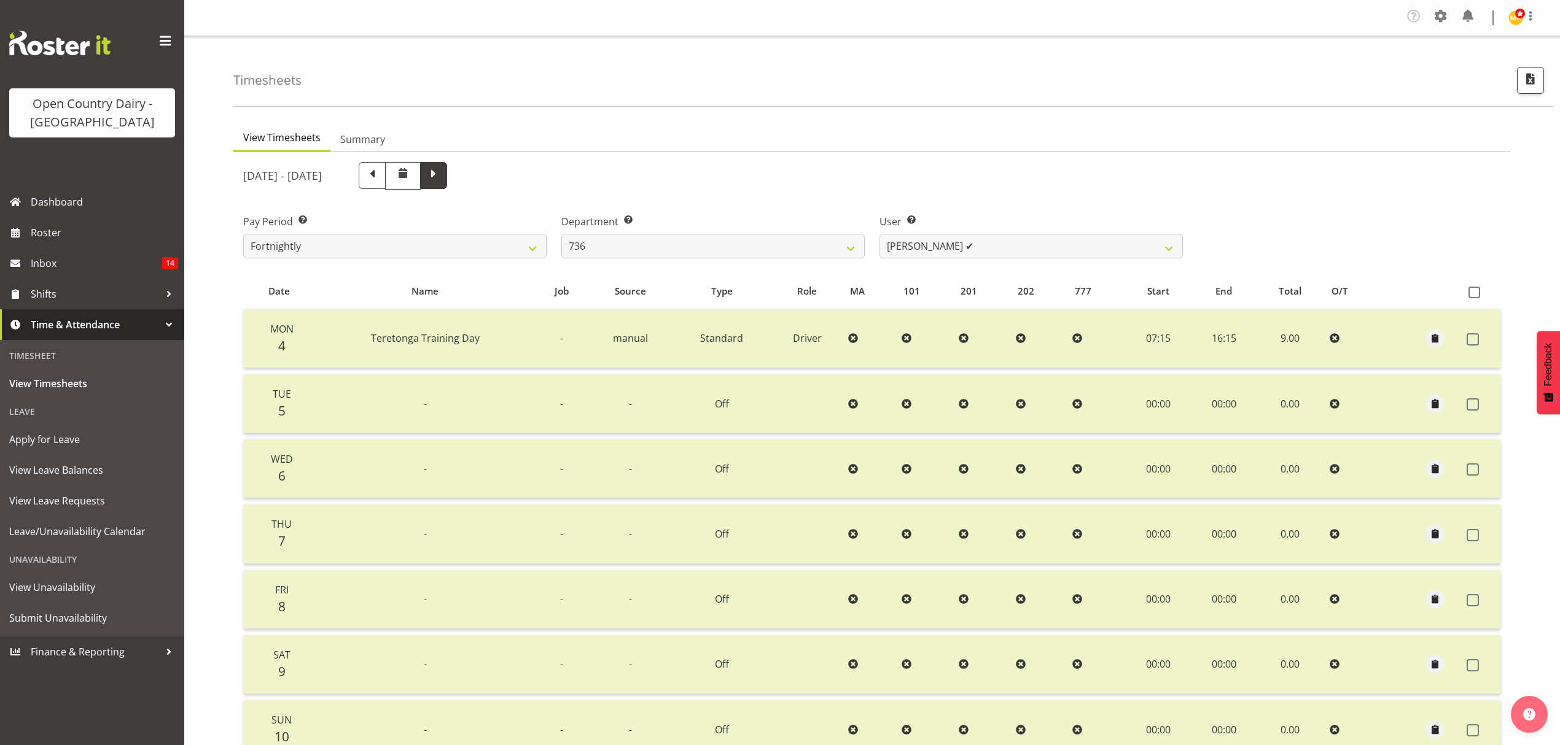
click at [447, 182] on span at bounding box center [433, 175] width 27 height 27
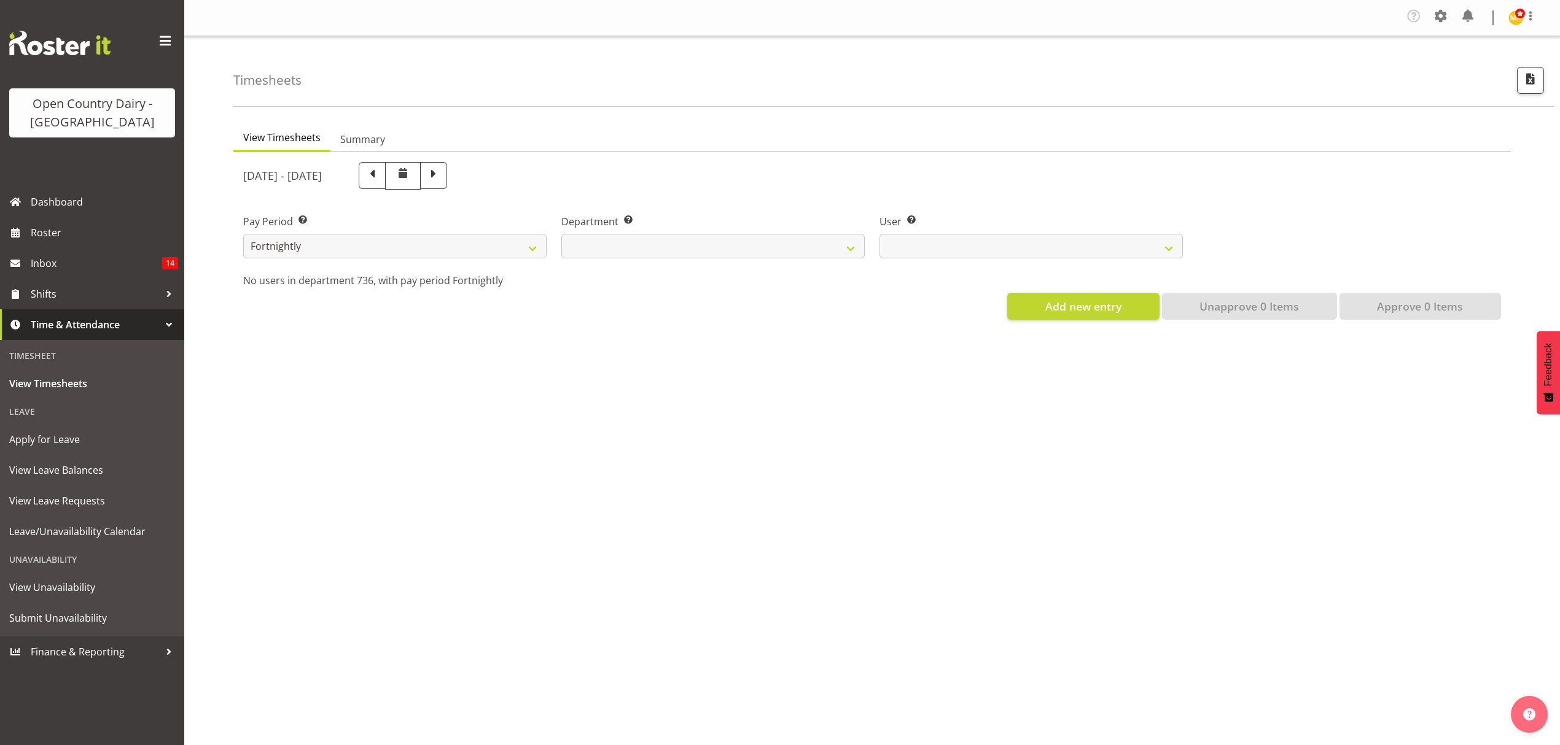
select select
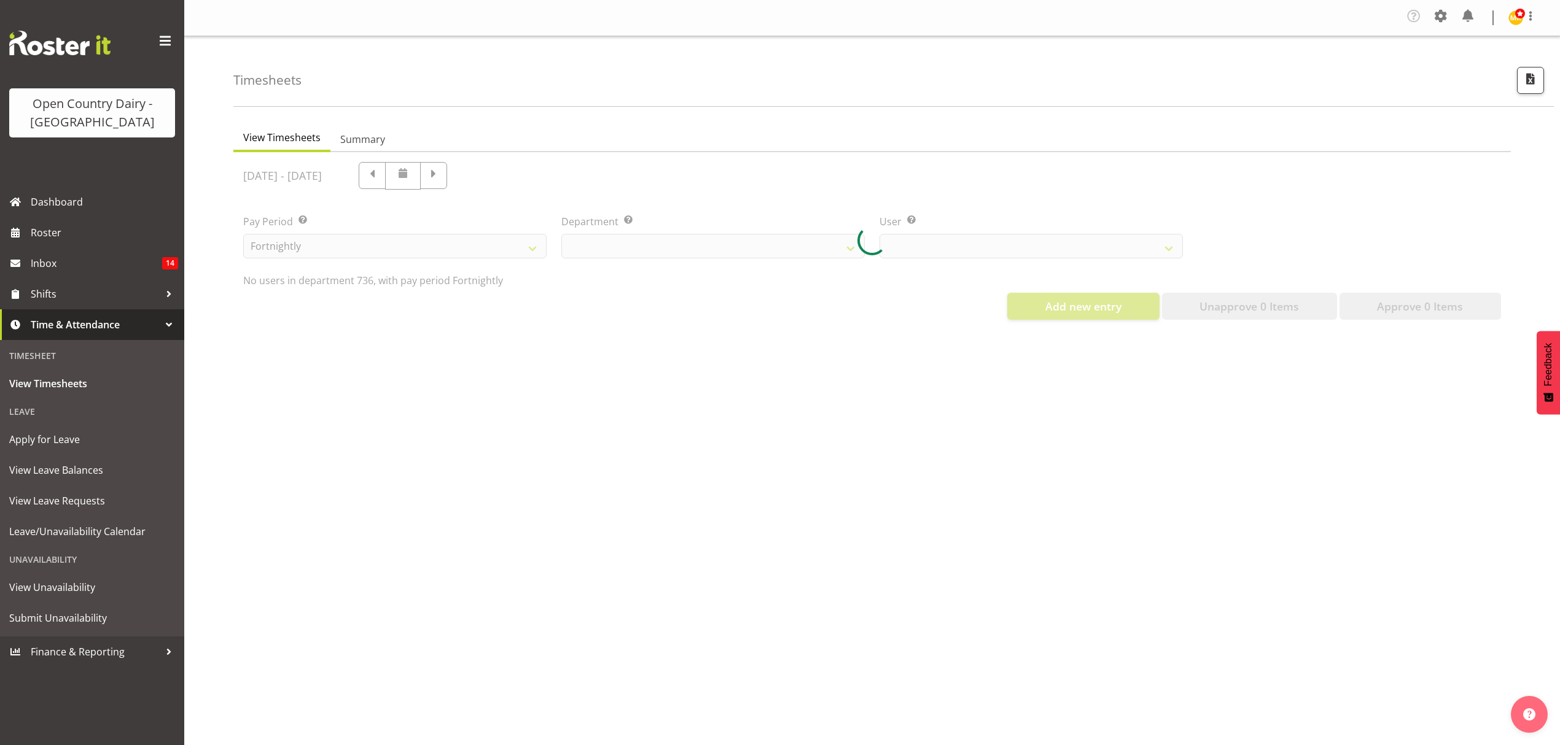
select select "906"
select select "7434"
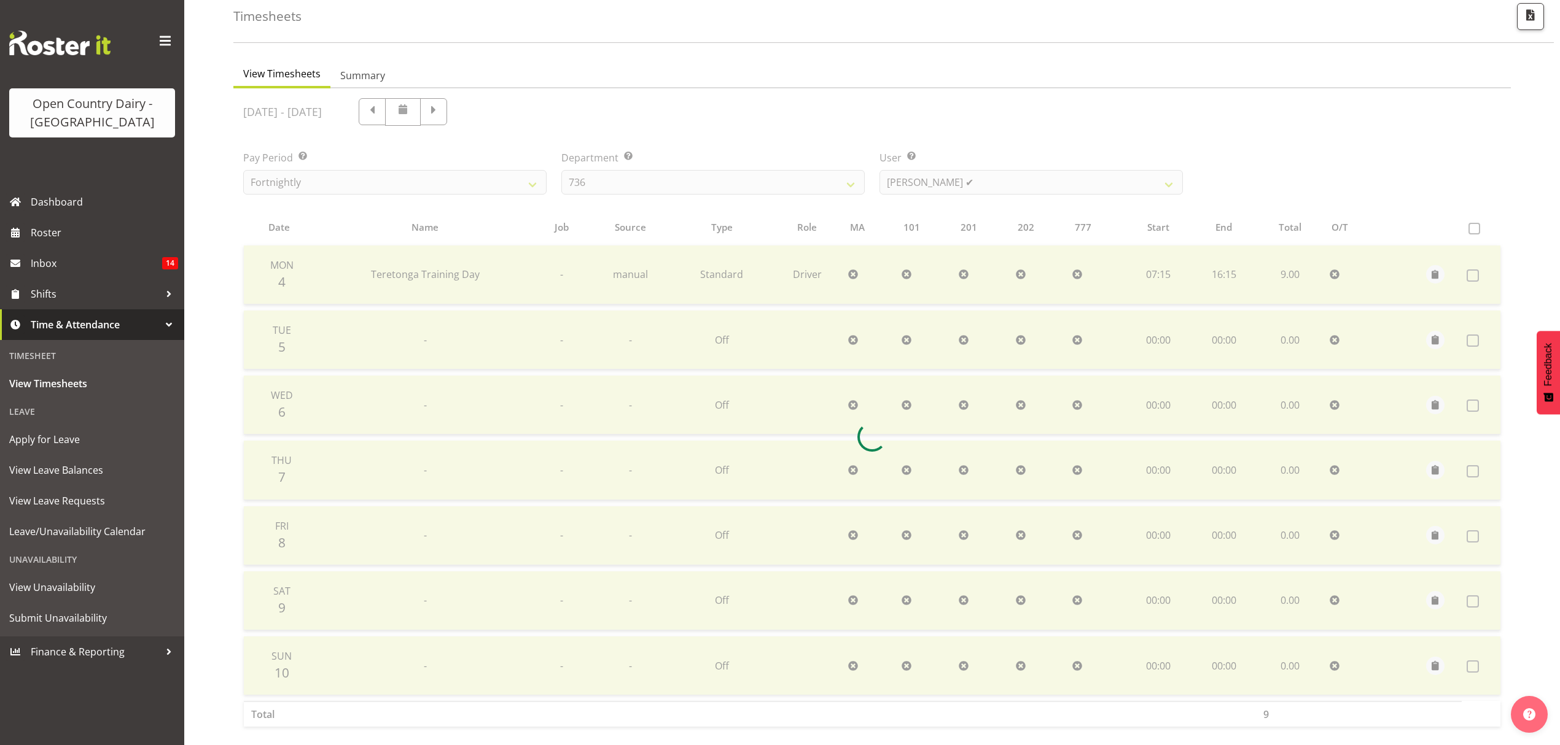
scroll to position [123, 0]
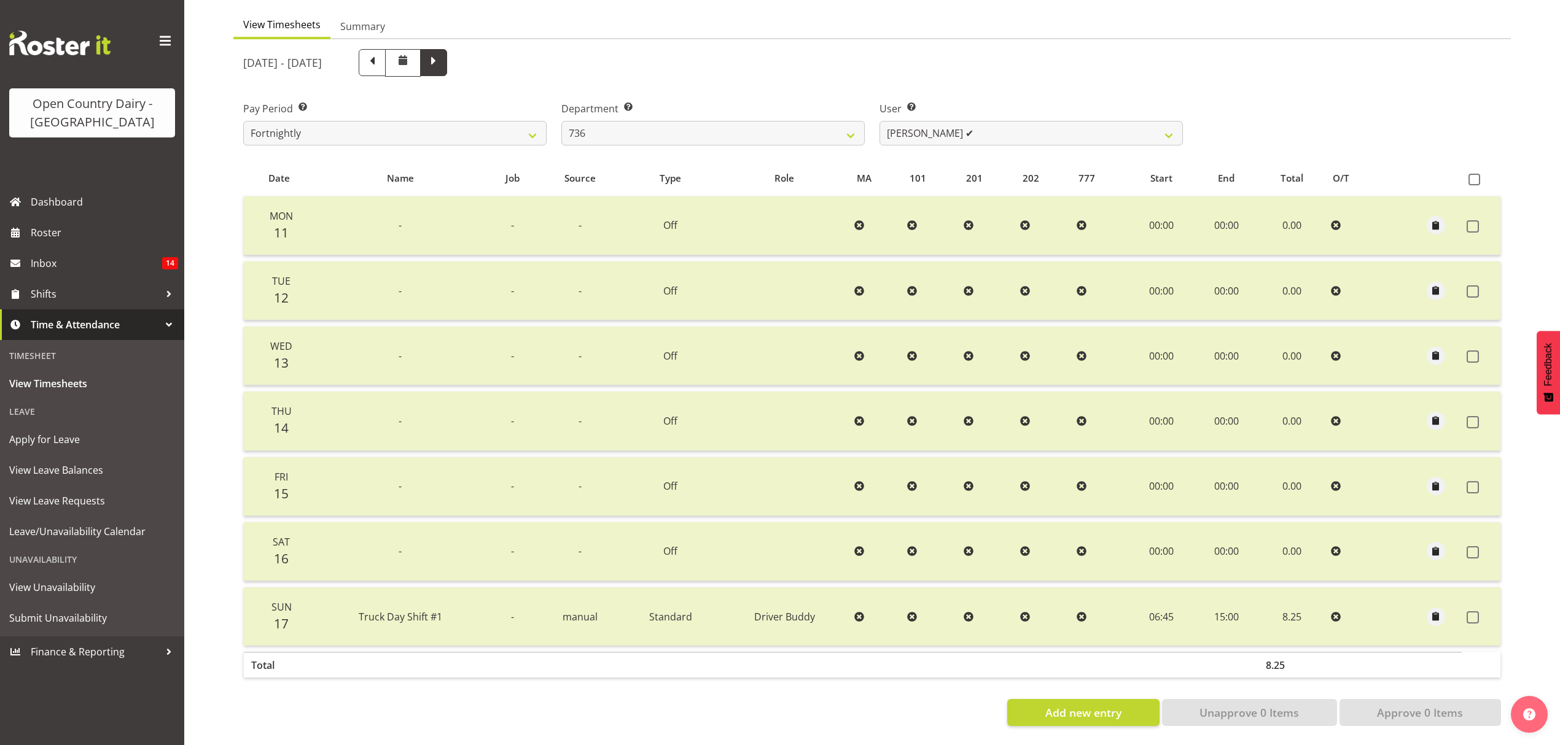
click at [441, 55] on span at bounding box center [434, 61] width 16 height 16
select select
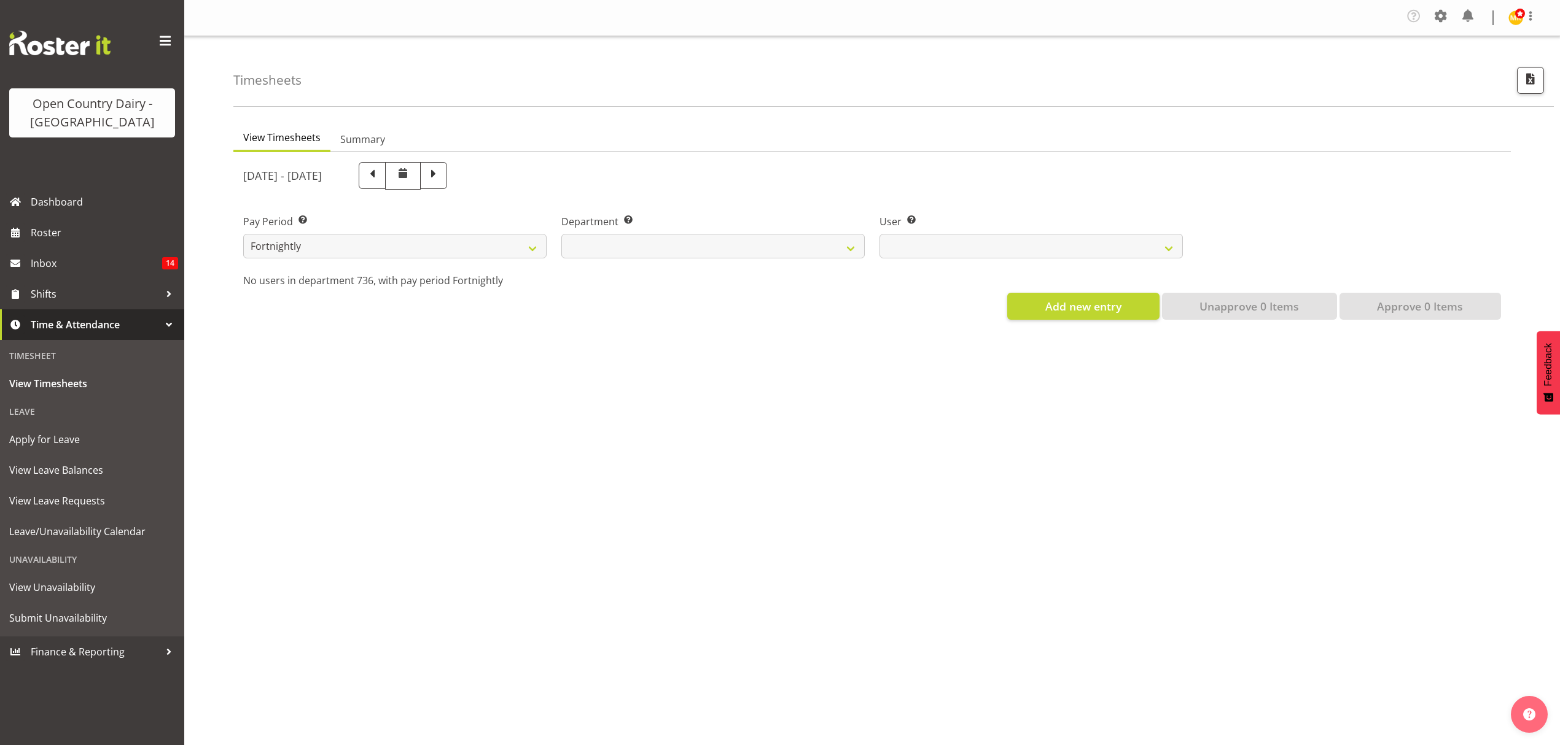
scroll to position [0, 0]
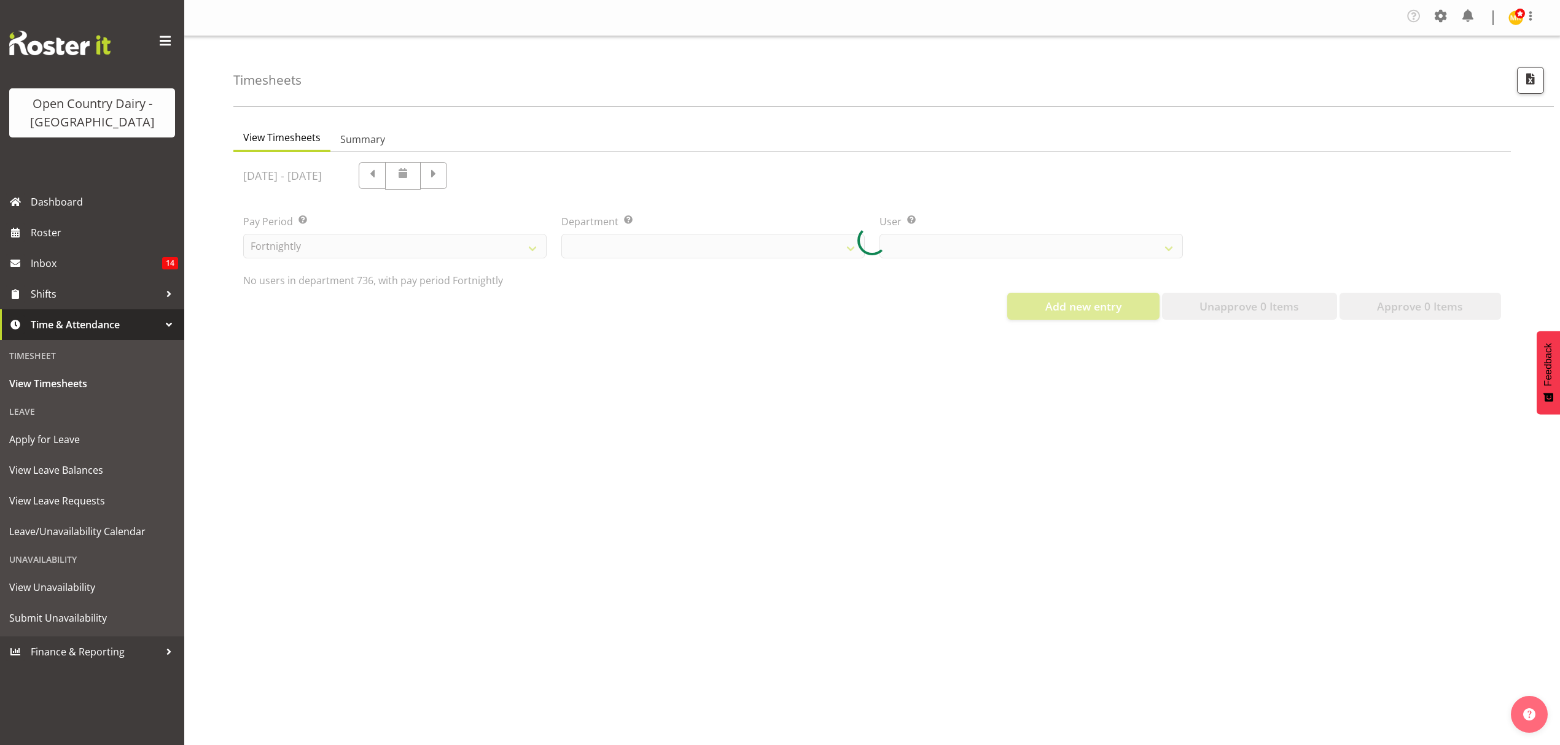
select select "906"
select select "7434"
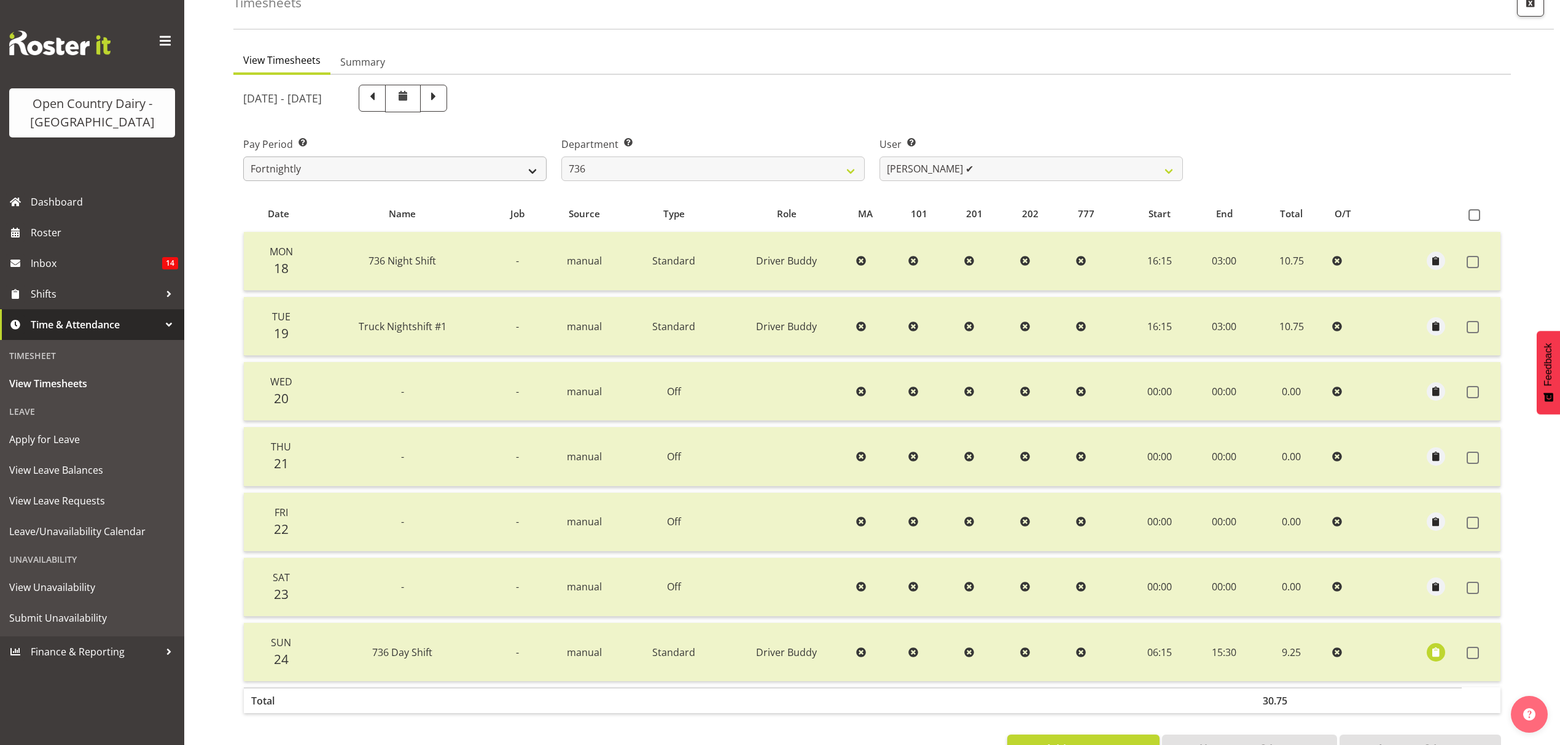
scroll to position [123, 0]
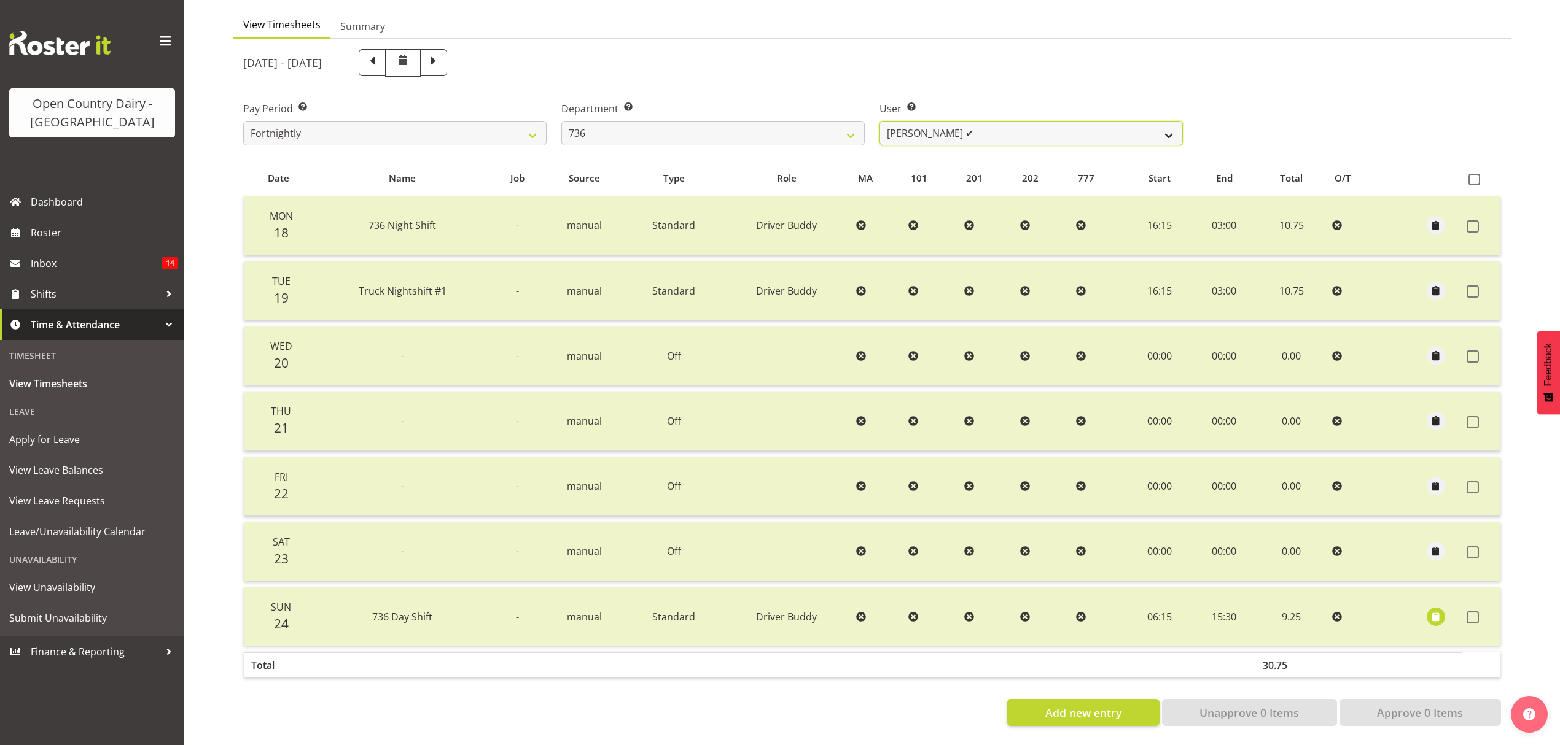
click at [939, 121] on select "[PERSON_NAME] ✔ [PERSON_NAME] ✔ [PERSON_NAME] ✔ [PERSON_NAME] ✔" at bounding box center [1030, 133] width 303 height 25
click at [870, 58] on div "[DATE] - [DATE]" at bounding box center [712, 63] width 939 height 28
